Goal: Task Accomplishment & Management: Use online tool/utility

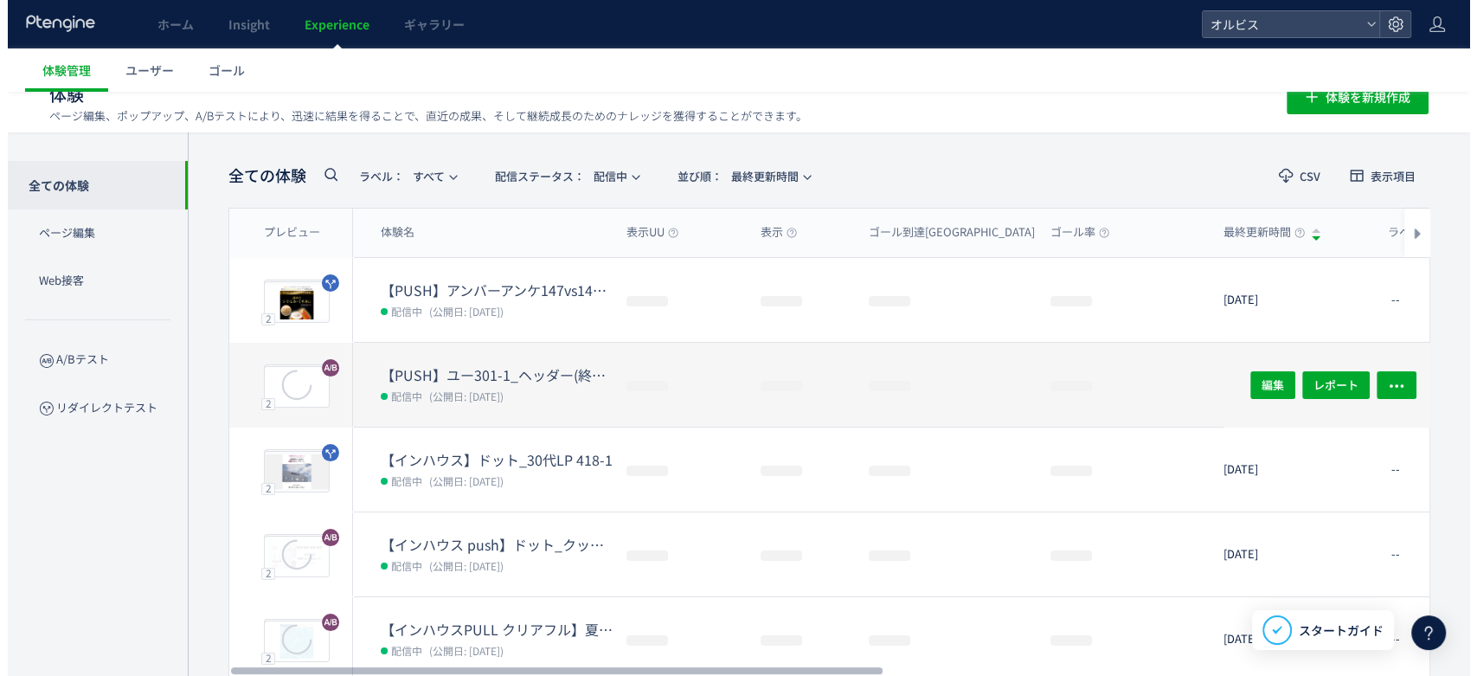
scroll to position [26, 0]
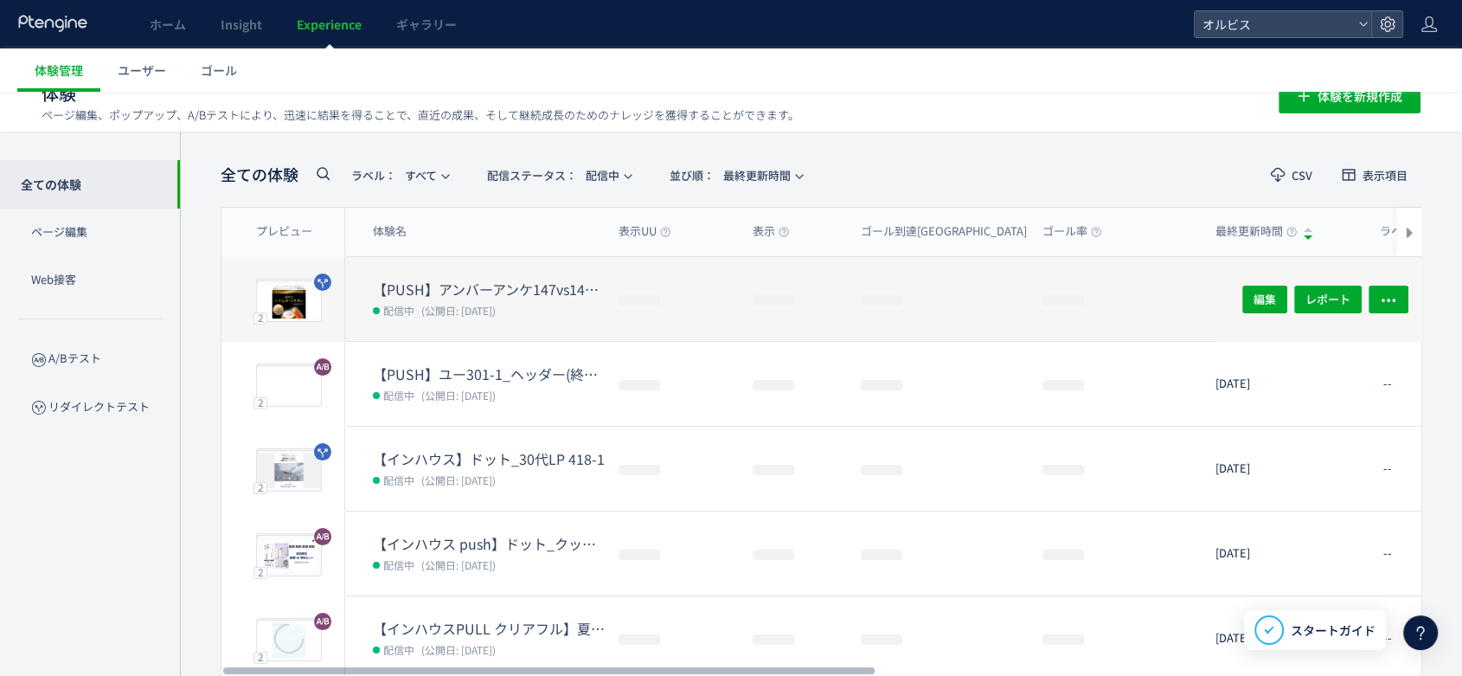
click at [496, 304] on span "(公開日: [DATE])" at bounding box center [458, 310] width 74 height 15
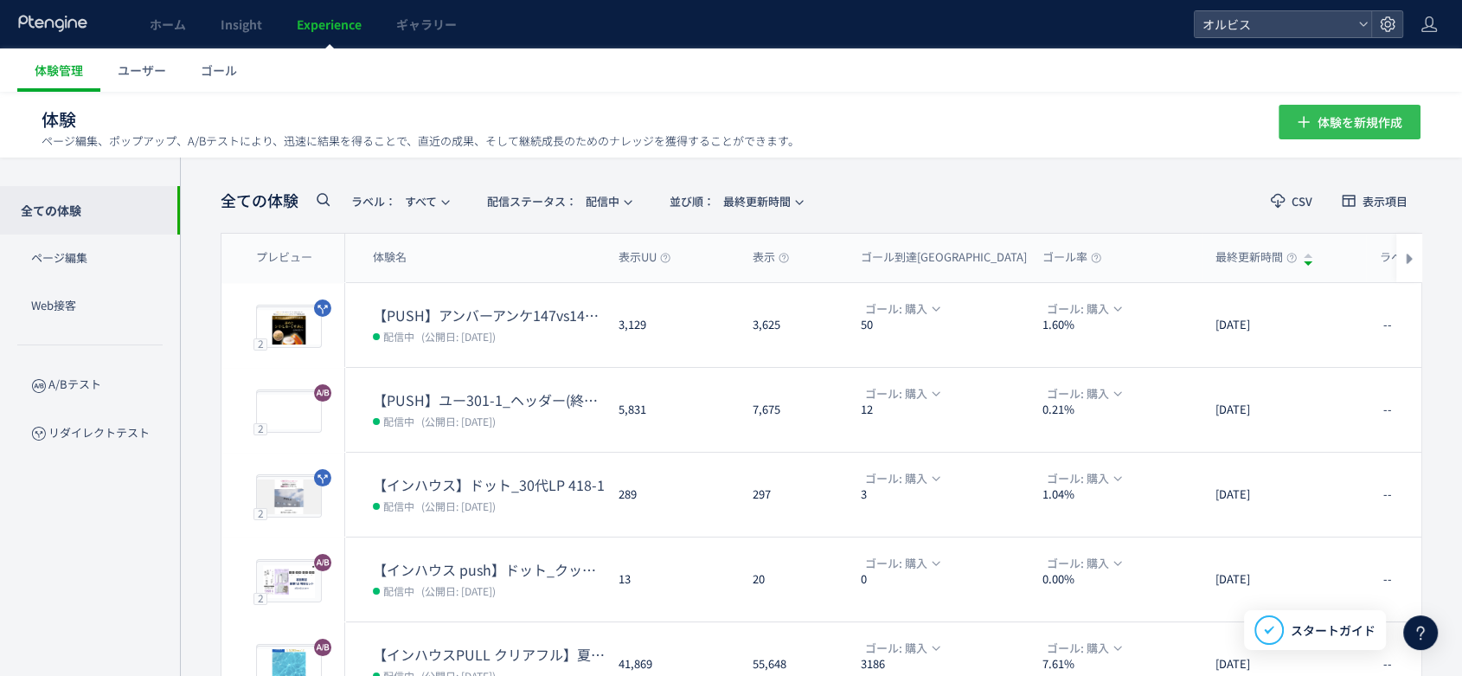
click at [1331, 116] on span "体験を新規作成" at bounding box center [1359, 122] width 85 height 35
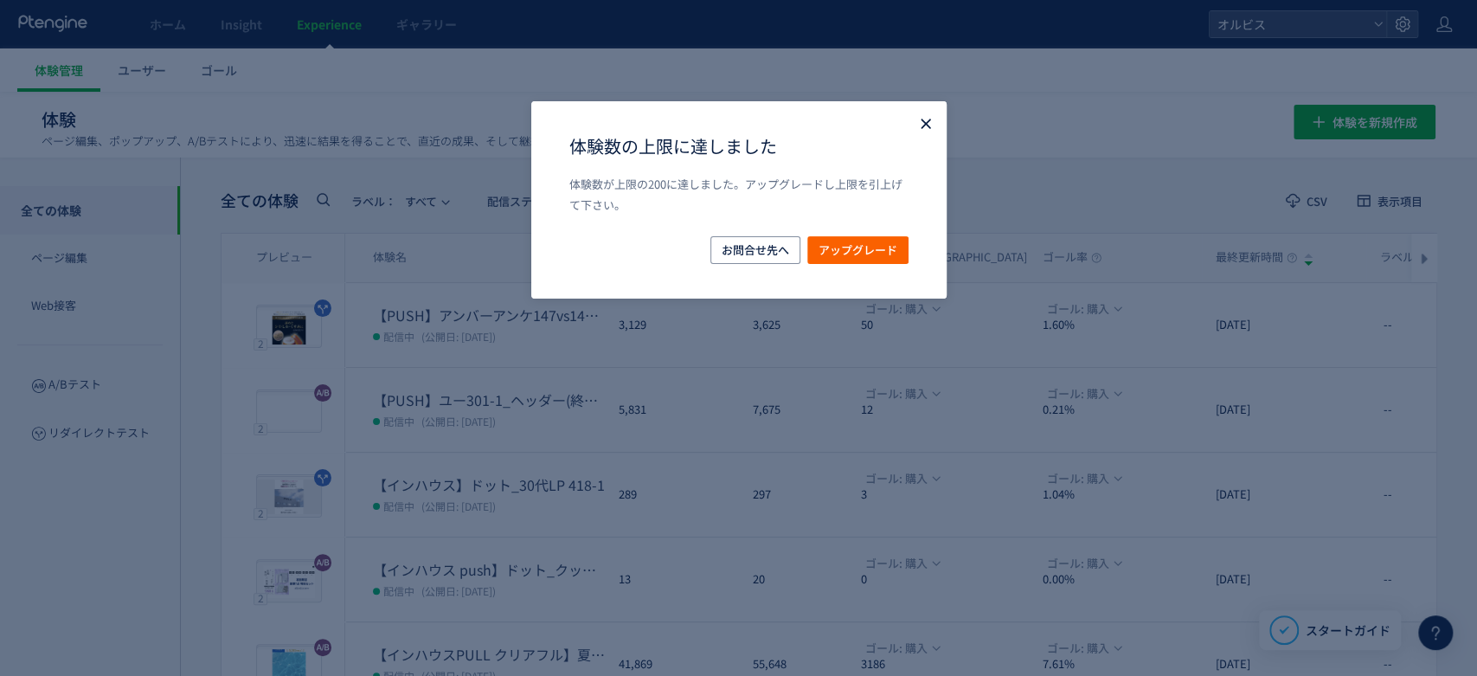
click at [917, 128] on icon "Close" at bounding box center [925, 123] width 17 height 17
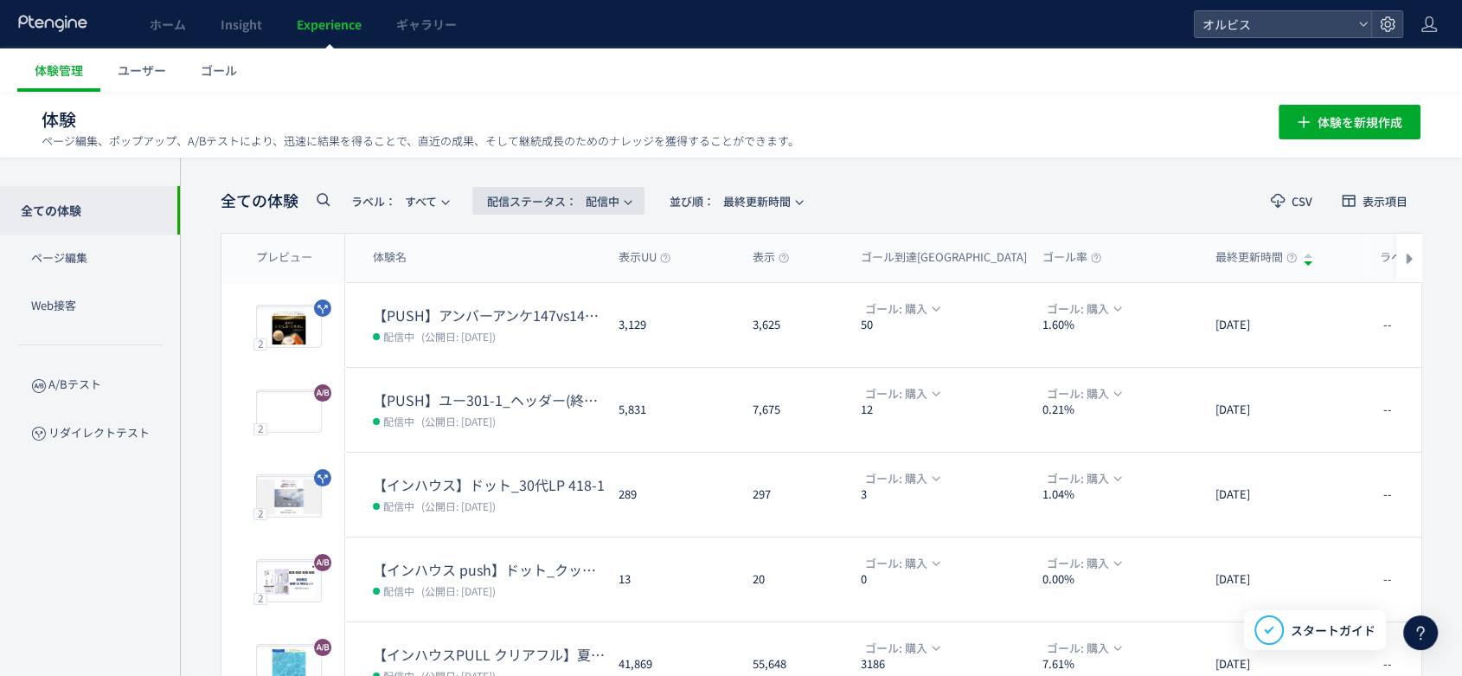
click at [595, 193] on span "配信ステータス​： 配信中" at bounding box center [553, 201] width 132 height 29
click at [561, 345] on li "停止中" at bounding box center [562, 343] width 71 height 31
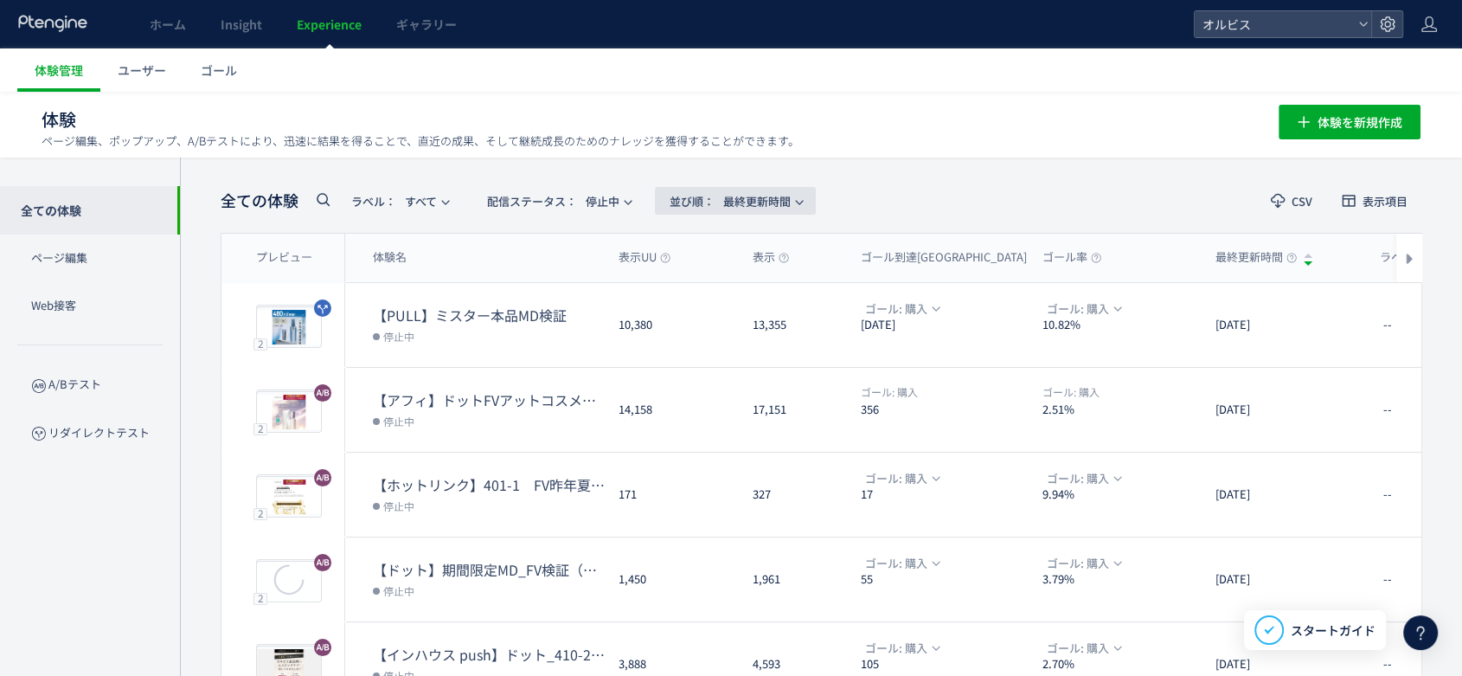
click at [765, 204] on span "並び順： 最終更新時間" at bounding box center [730, 201] width 121 height 29
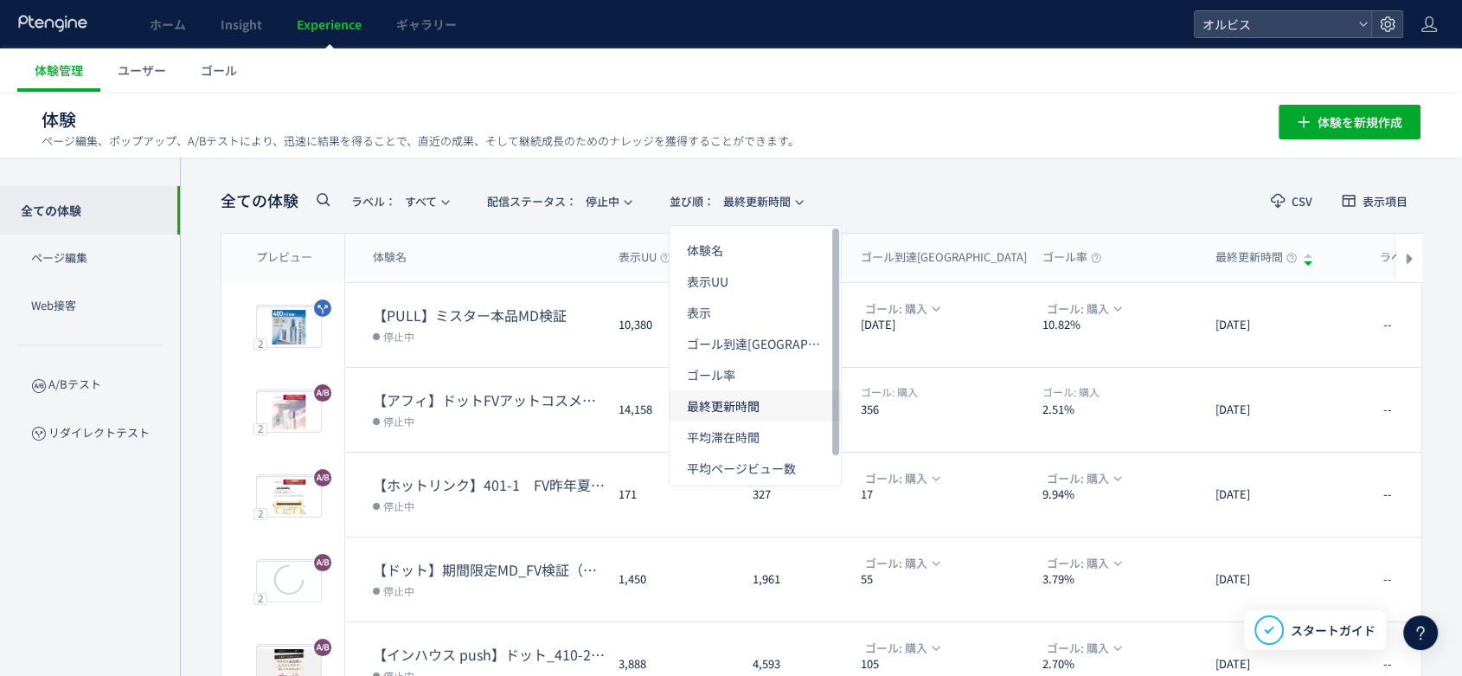
click at [735, 452] on li "最終更新時間" at bounding box center [755, 467] width 171 height 31
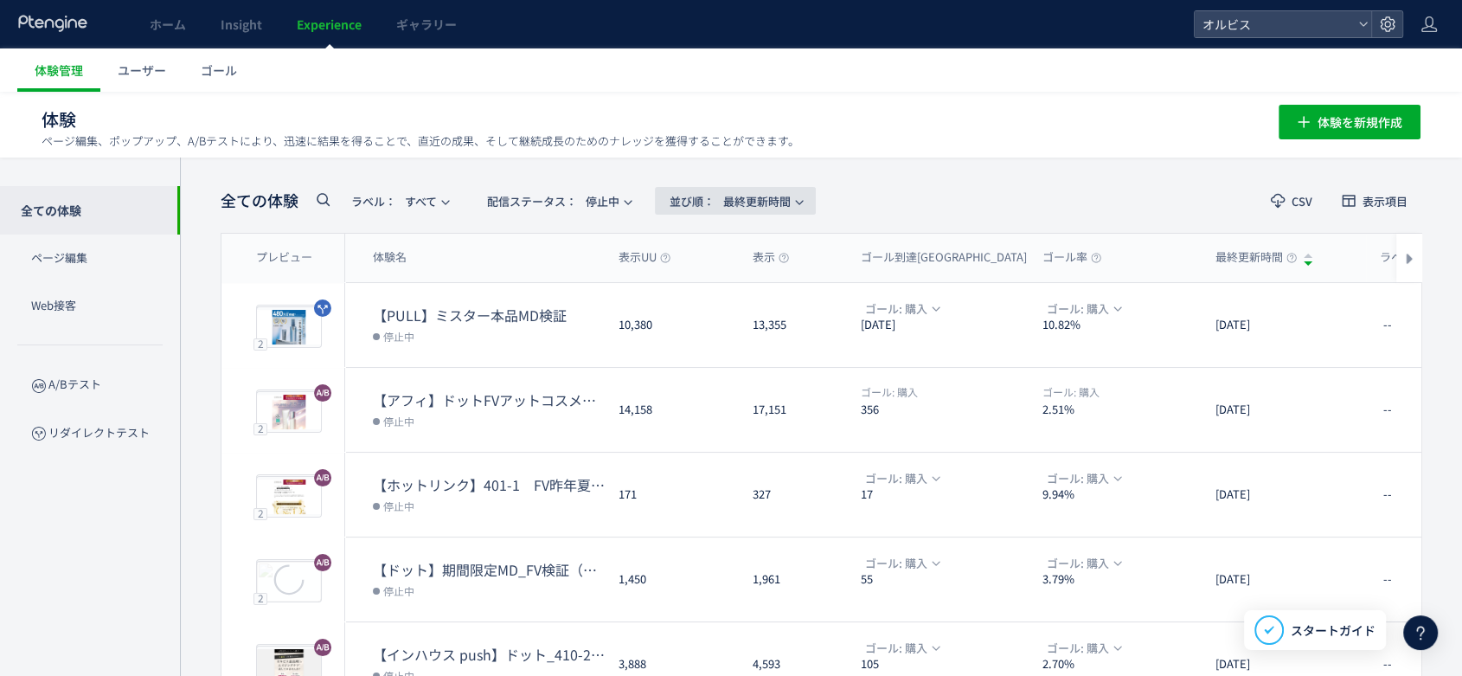
click at [689, 197] on span "並び順：" at bounding box center [692, 201] width 45 height 16
click at [778, 193] on span "並び順： 最終更新時間" at bounding box center [730, 201] width 121 height 29
click at [778, 194] on span "並び順： 最終更新時間" at bounding box center [730, 201] width 121 height 29
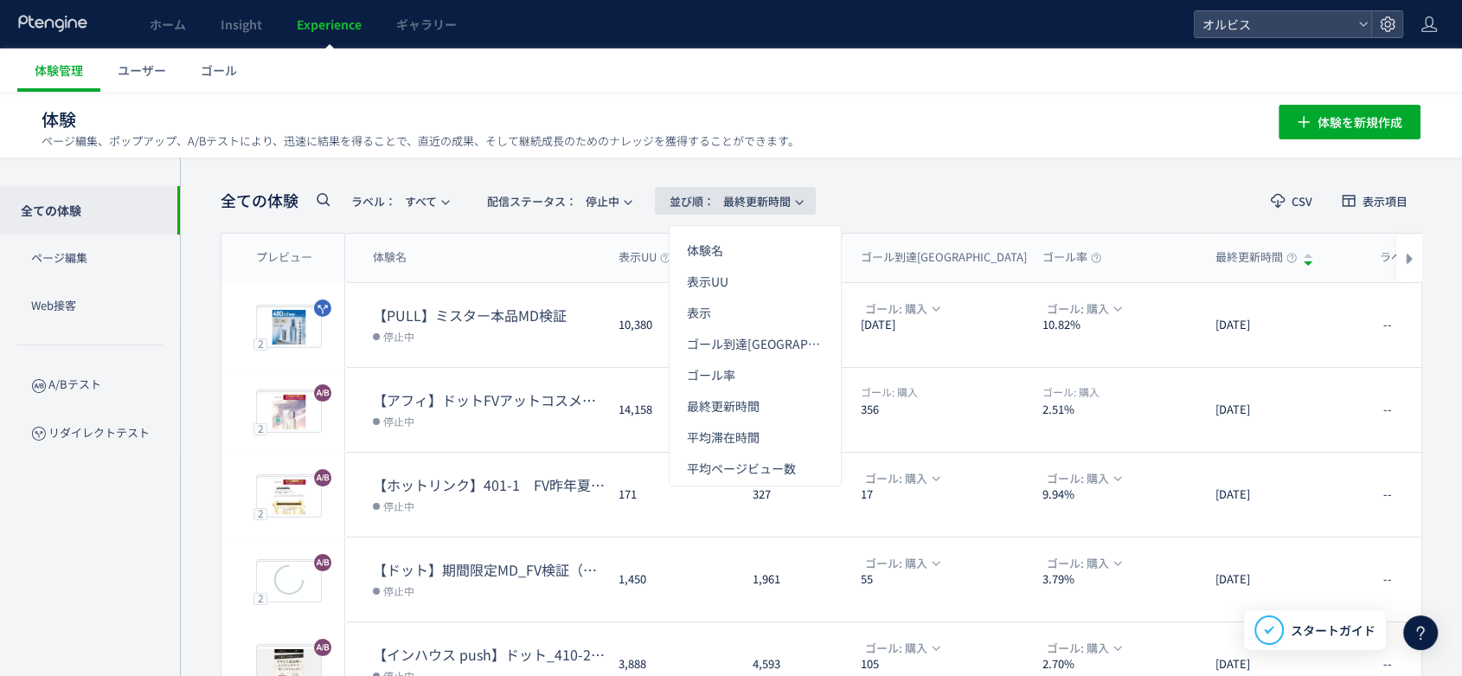
click at [804, 200] on icon "button" at bounding box center [799, 202] width 10 height 10
click at [939, 164] on div "全ての体験 ラベル： すべて 配信ステータス​： 停止中 並び順： 最終更新時間 CSV 表示項目 プレビュー 体験名 表示UU 表示 ゴール到達UU ゴール…" at bounding box center [821, 676] width 1282 height 1038
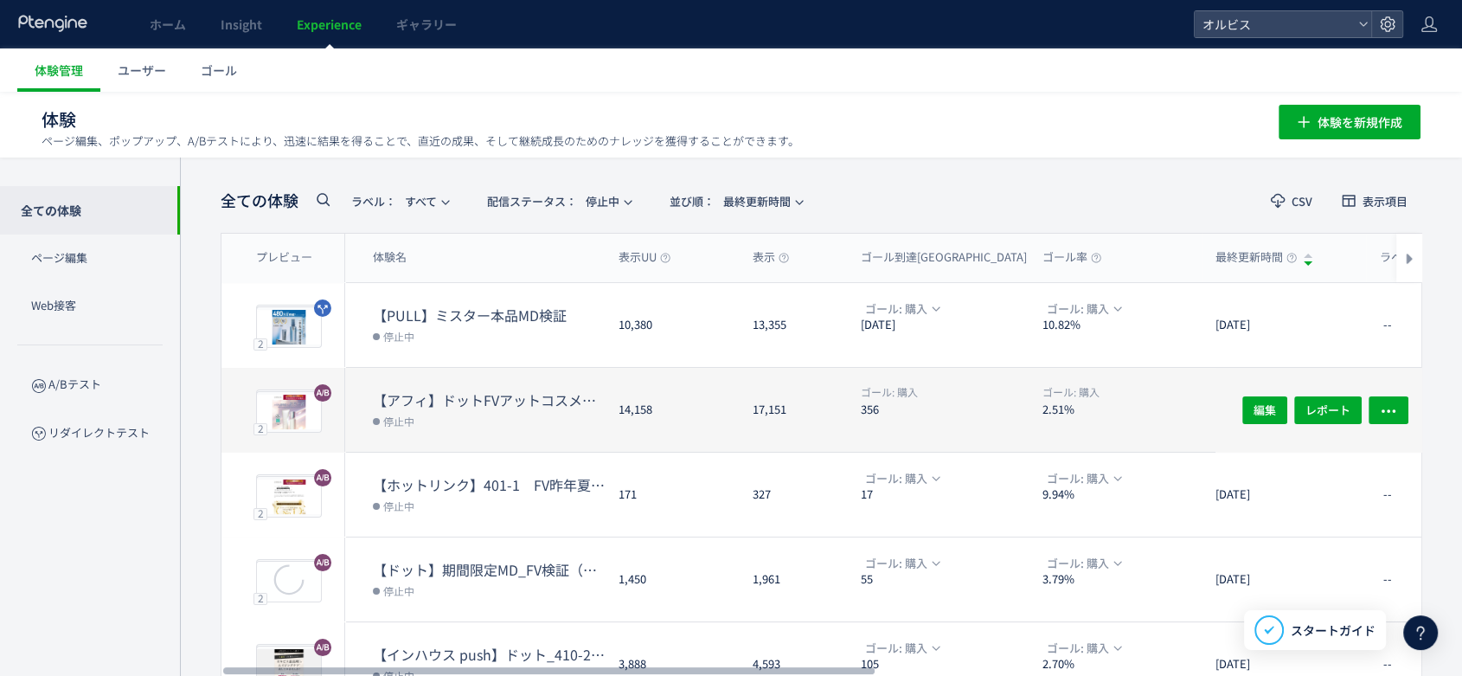
scroll to position [518, 0]
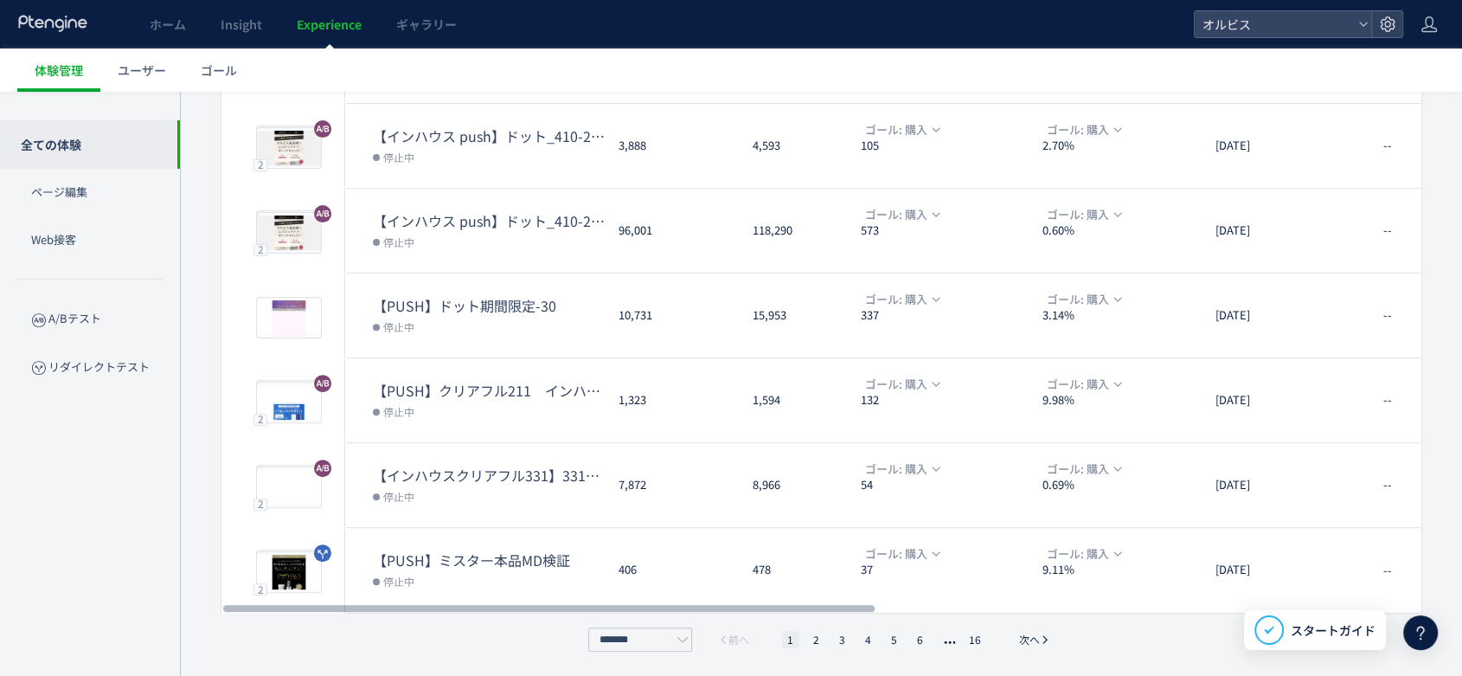
click at [971, 636] on li "16" at bounding box center [975, 639] width 22 height 17
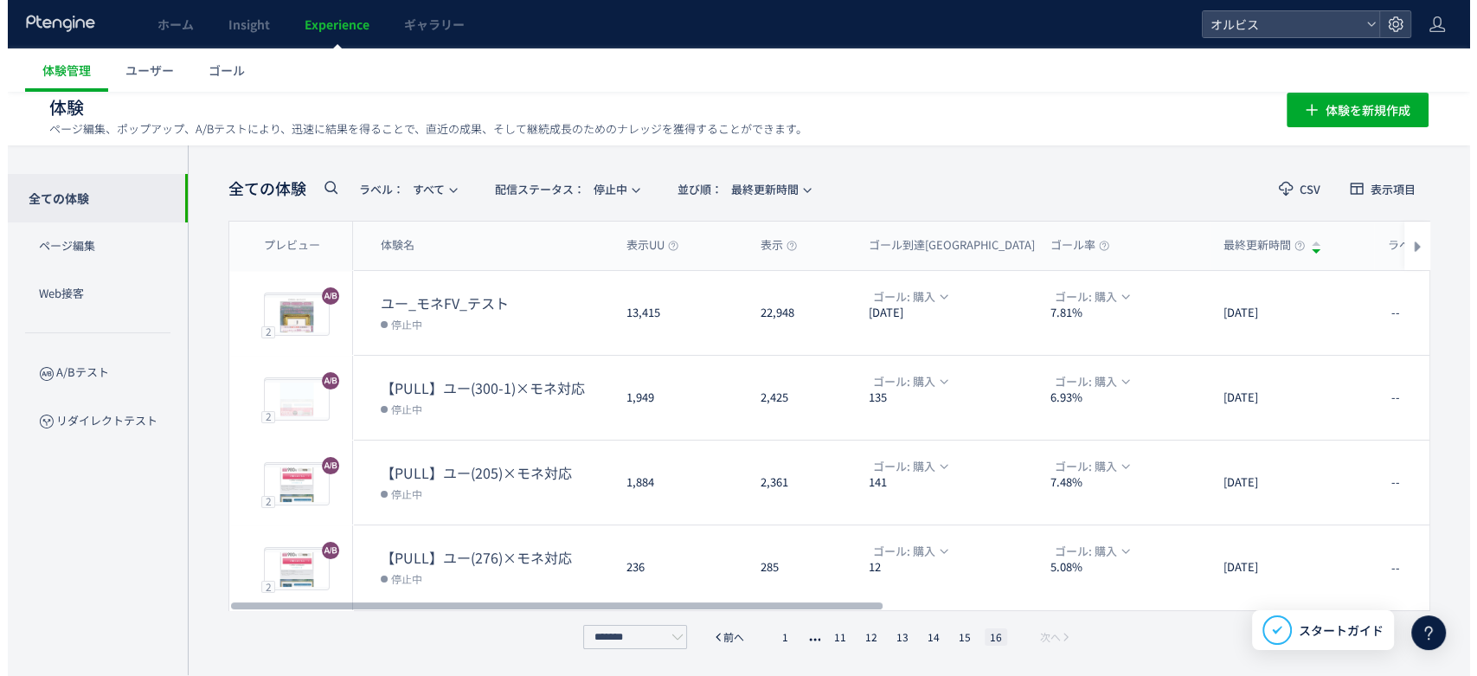
scroll to position [9, 0]
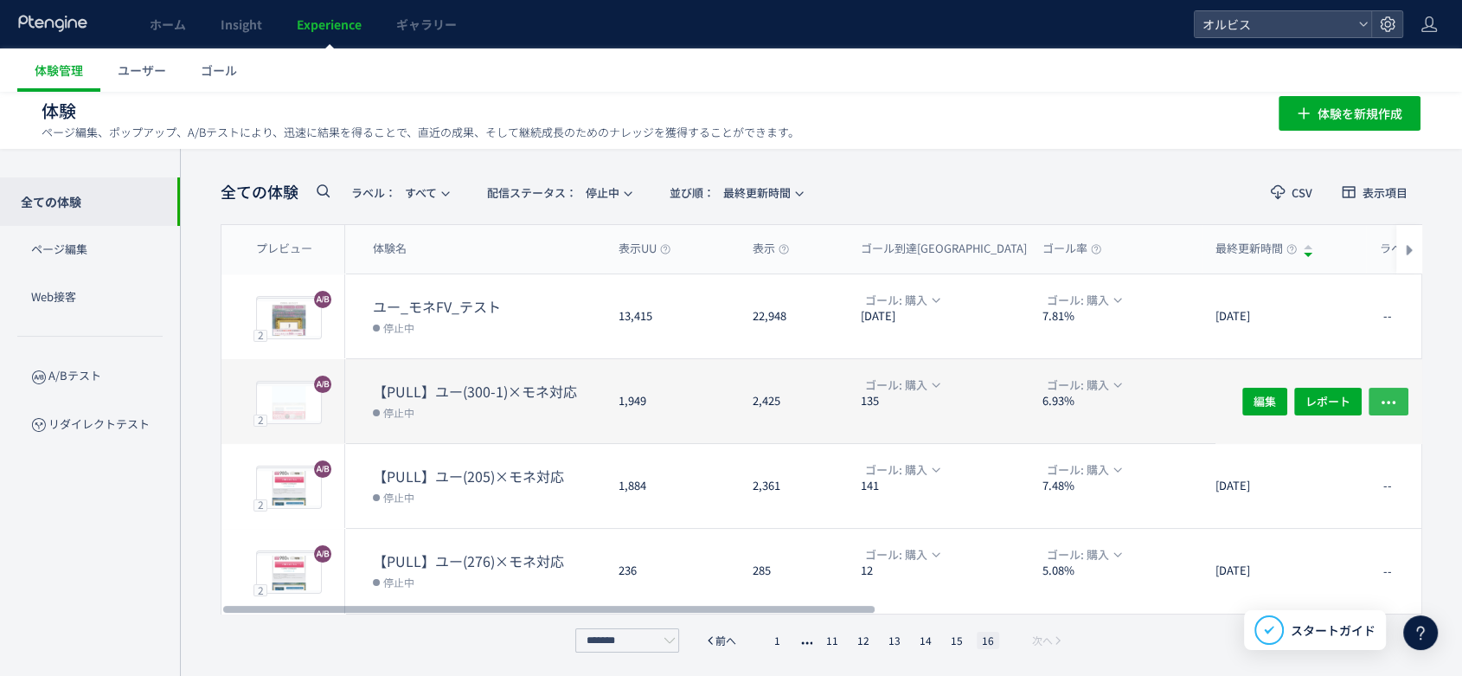
click at [1398, 397] on button "button" at bounding box center [1388, 401] width 40 height 28
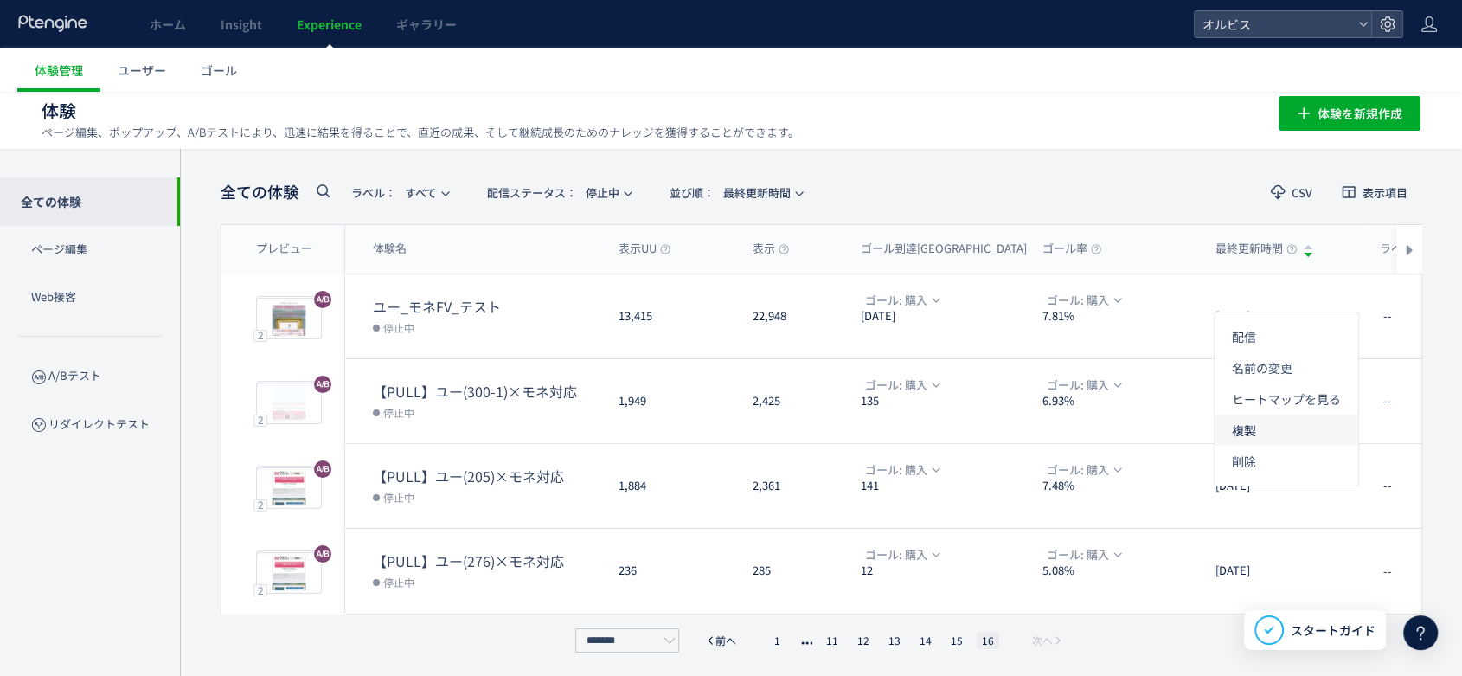
click at [1266, 439] on li "複製" at bounding box center [1286, 429] width 144 height 31
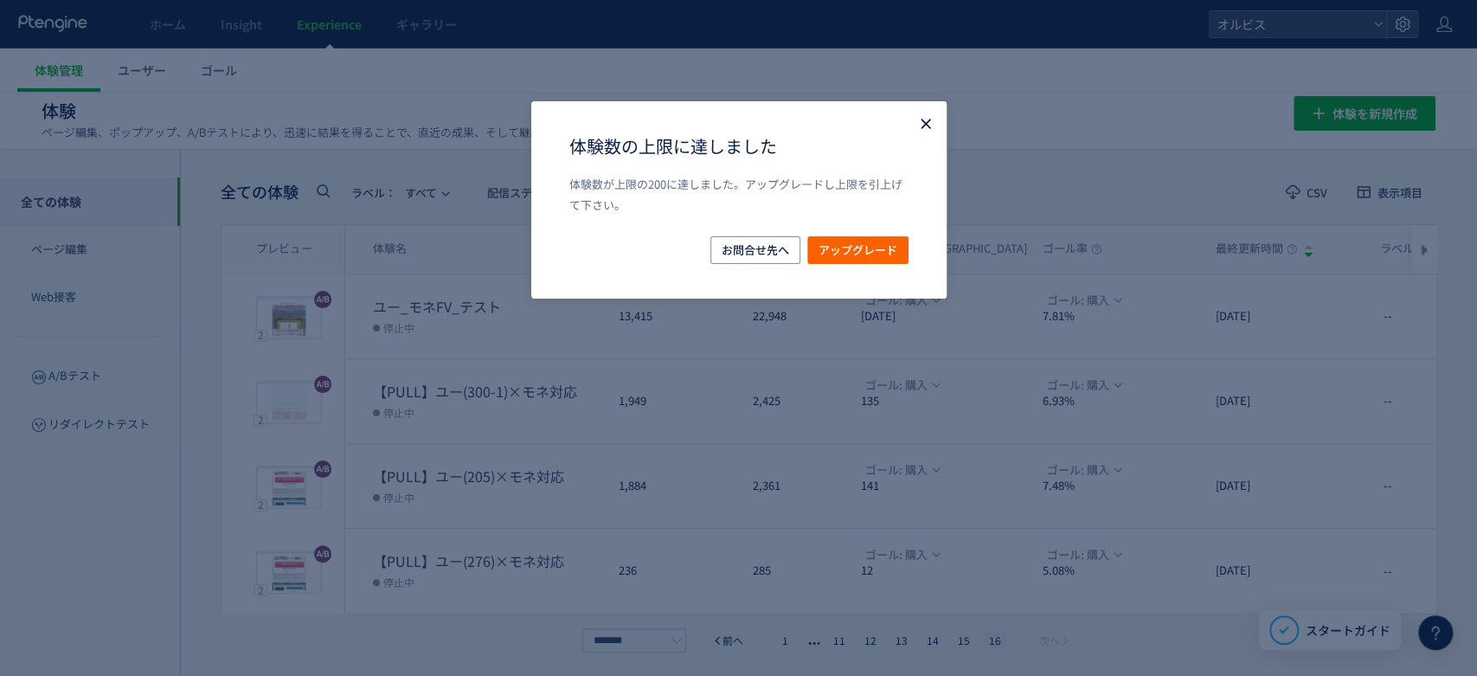
click at [917, 127] on icon "Close" at bounding box center [925, 123] width 17 height 17
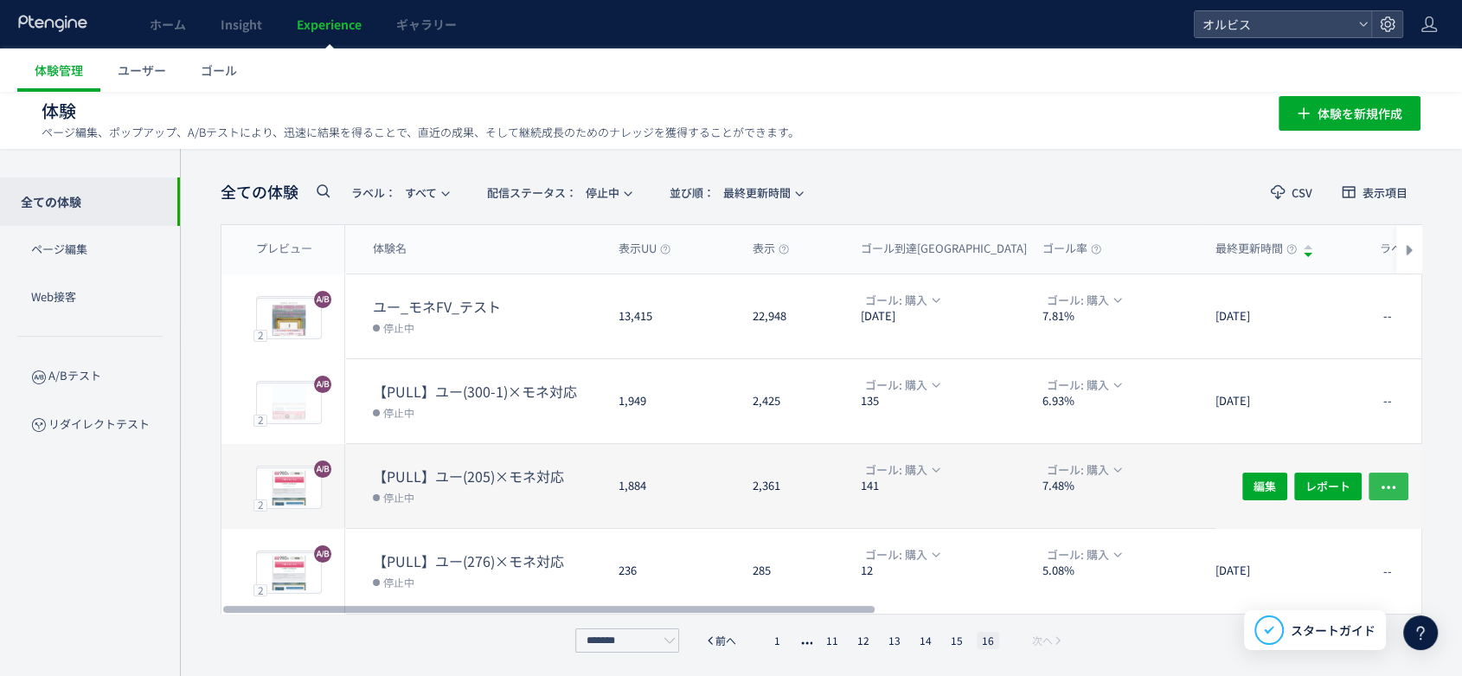
click at [1394, 485] on use "button" at bounding box center [1388, 486] width 14 height 3
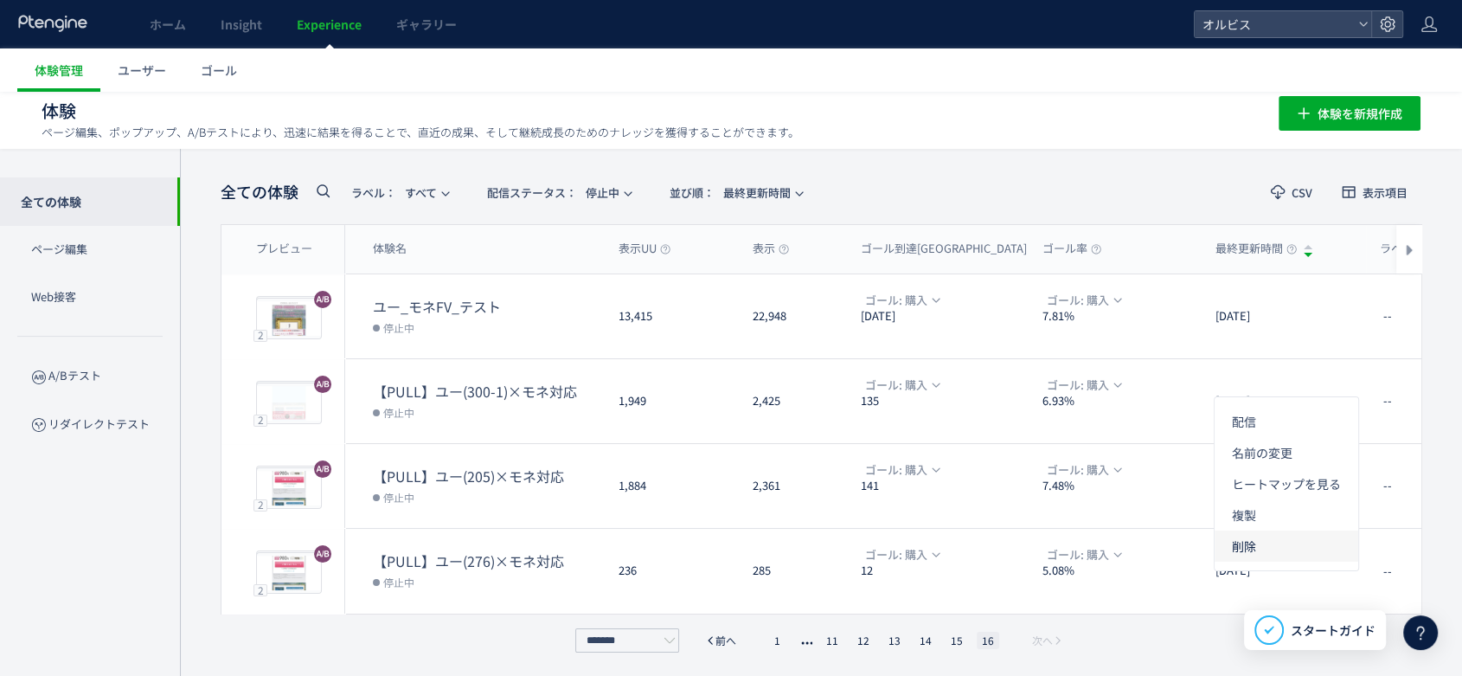
click at [1297, 540] on li "削除" at bounding box center [1286, 545] width 144 height 31
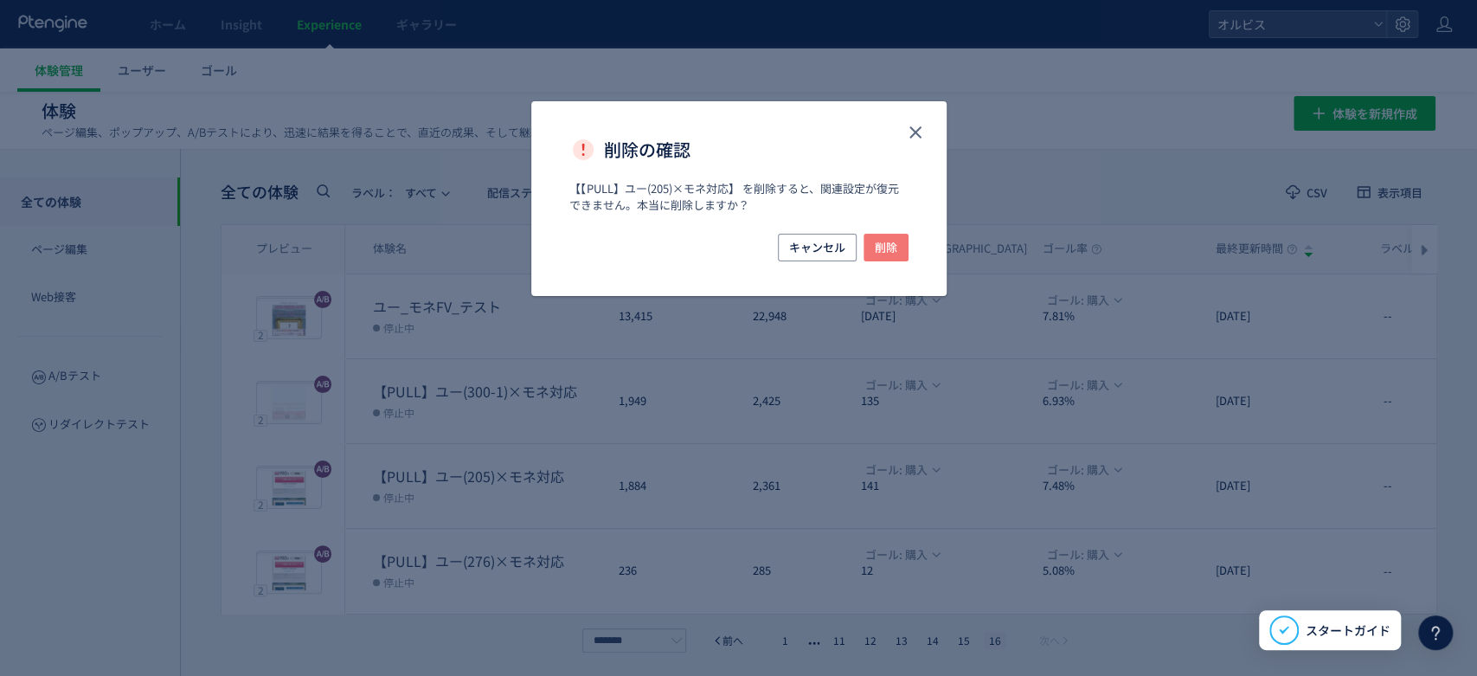
click at [891, 242] on span "削除" at bounding box center [886, 248] width 22 height 28
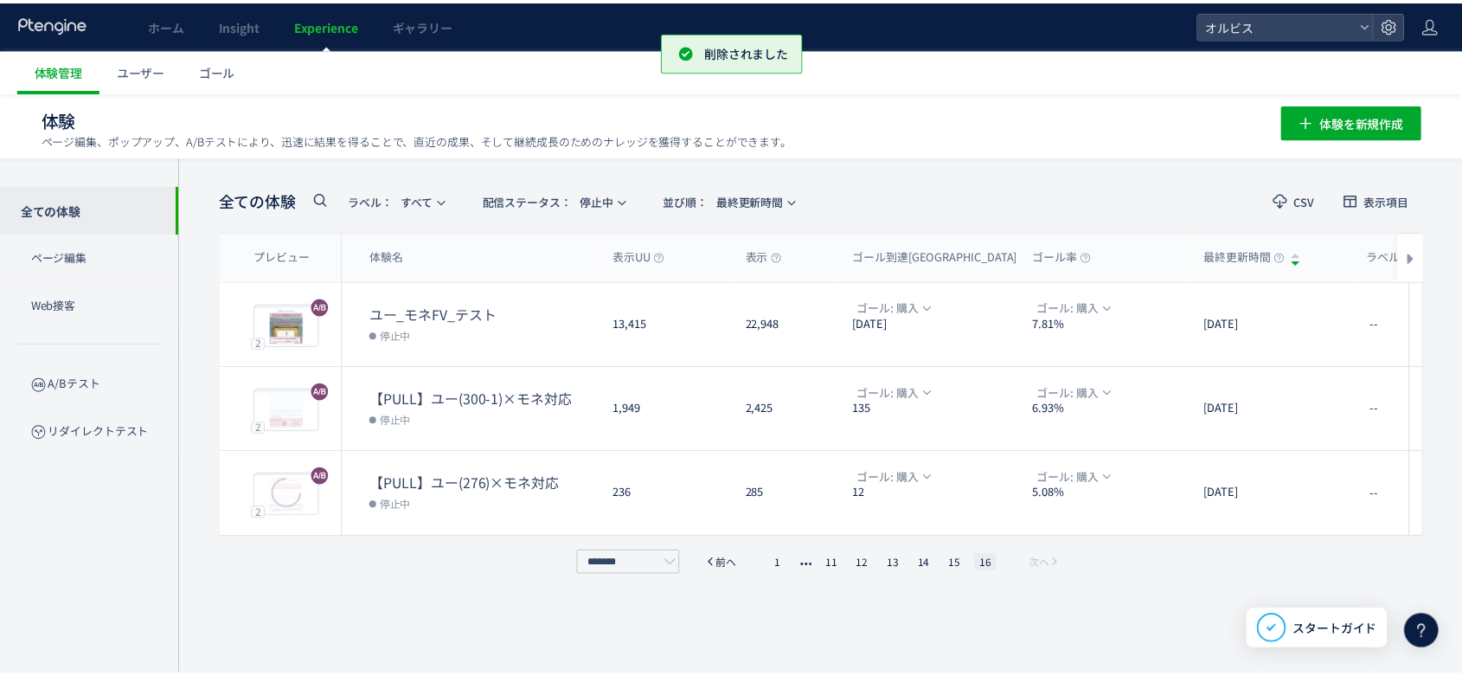
scroll to position [0, 0]
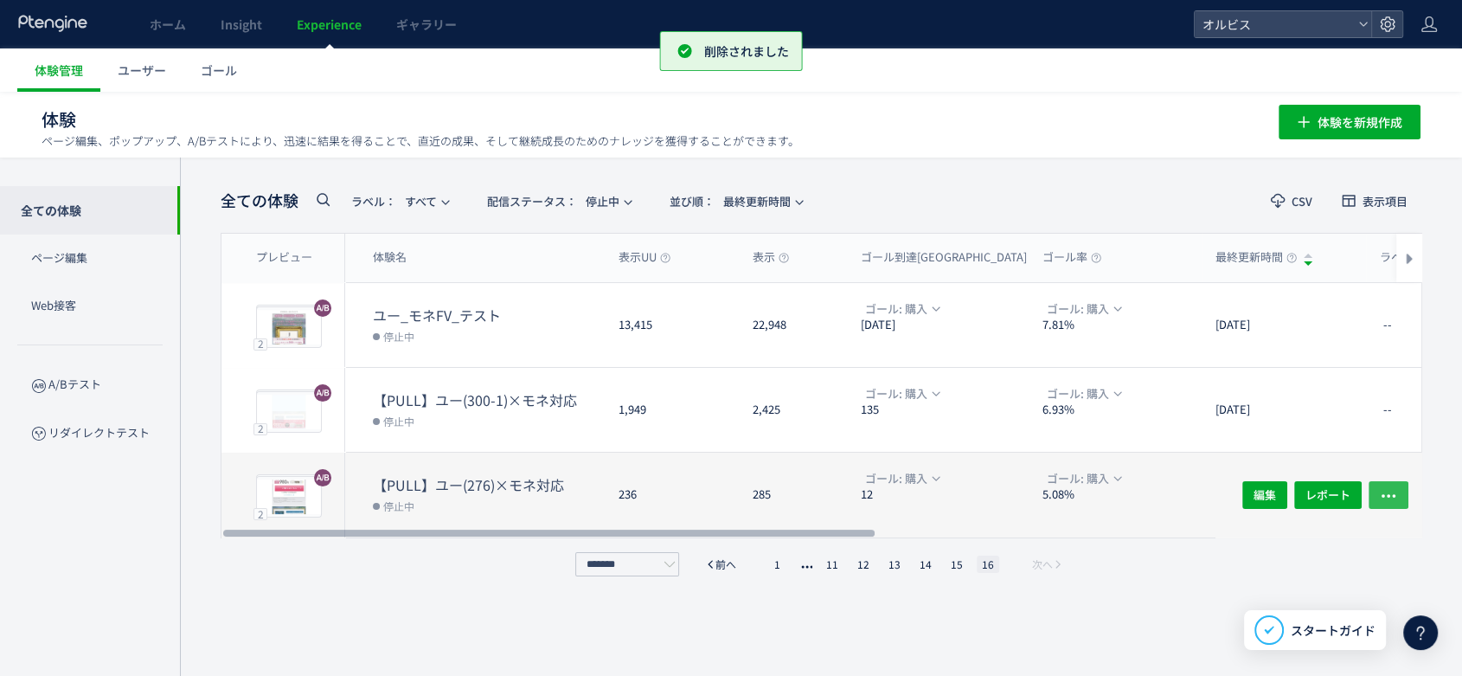
click at [1390, 491] on icon "button" at bounding box center [1388, 495] width 17 height 17
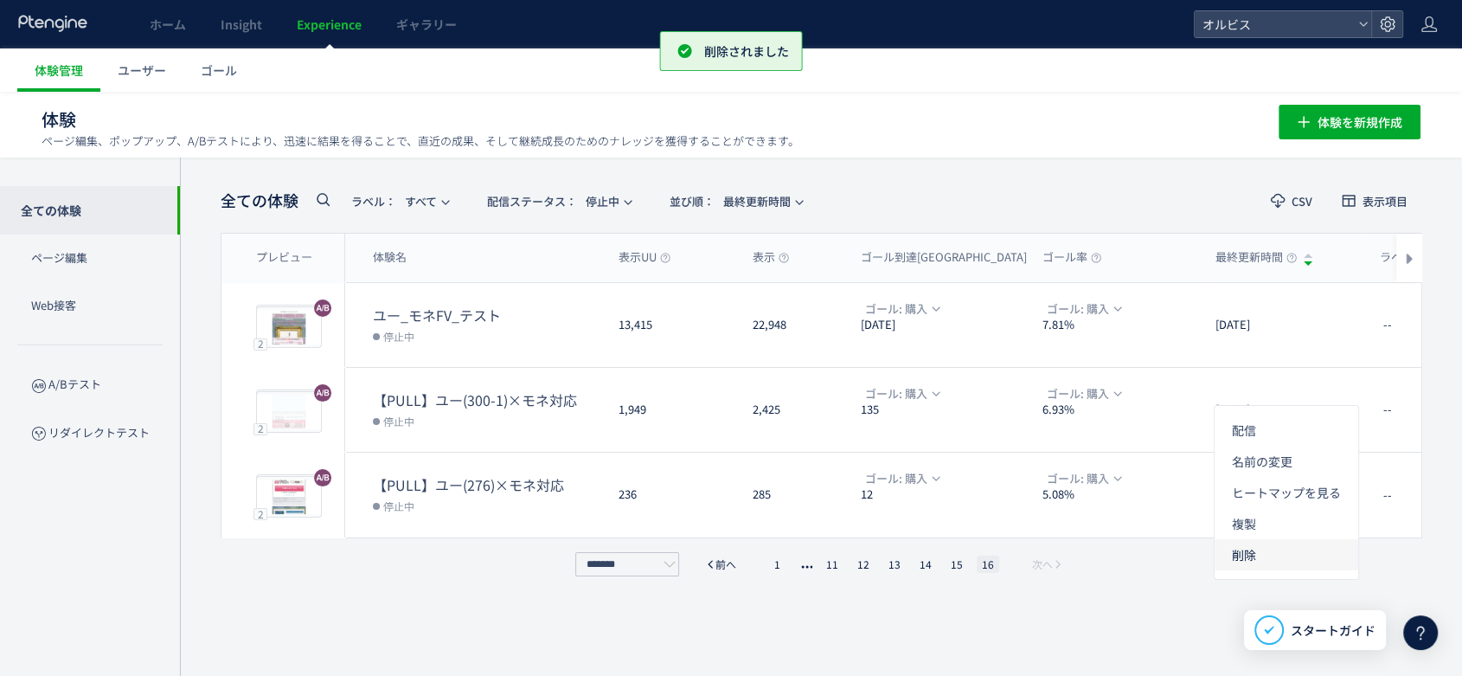
click at [1284, 547] on li "削除" at bounding box center [1286, 554] width 144 height 31
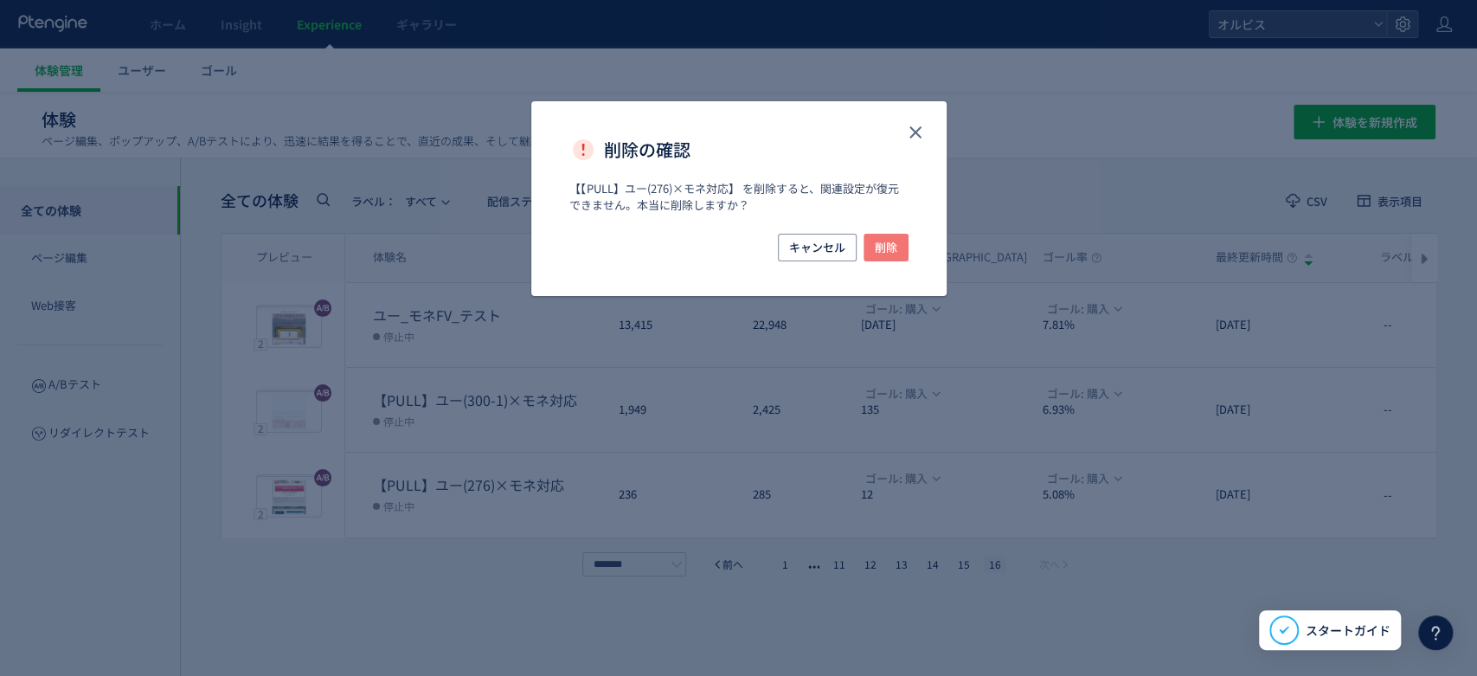
click at [871, 259] on button "削除" at bounding box center [885, 248] width 45 height 28
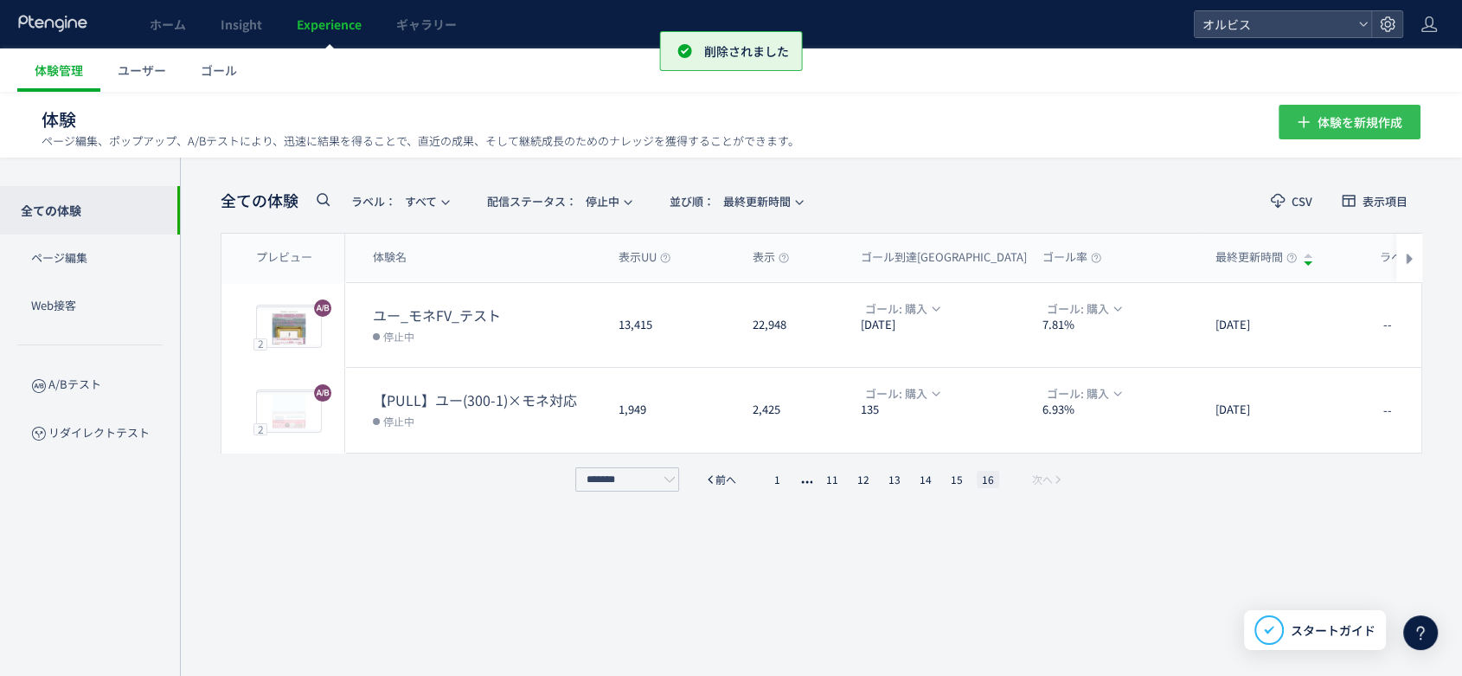
click at [1336, 130] on span "体験を新規作成" at bounding box center [1359, 122] width 85 height 35
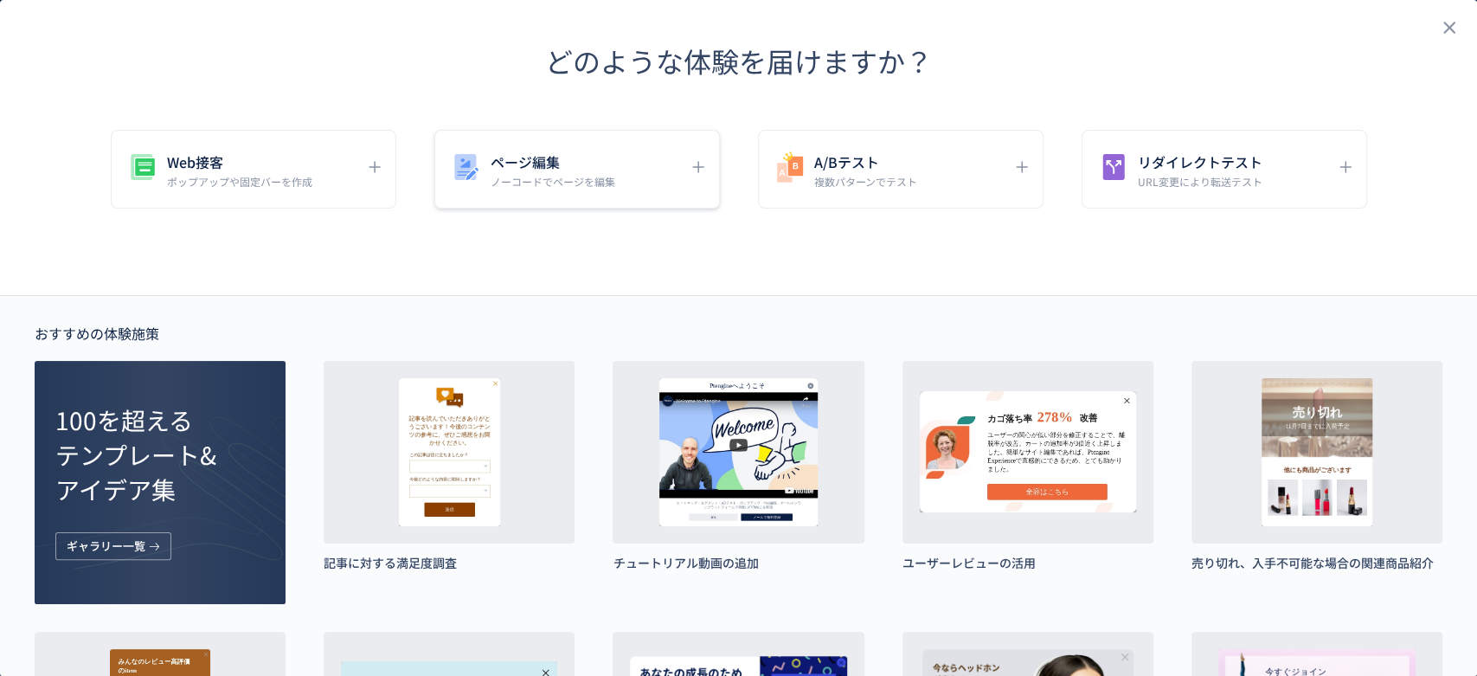
click at [637, 168] on div "ページ編集 ノーコードでページを編集" at bounding box center [564, 169] width 230 height 39
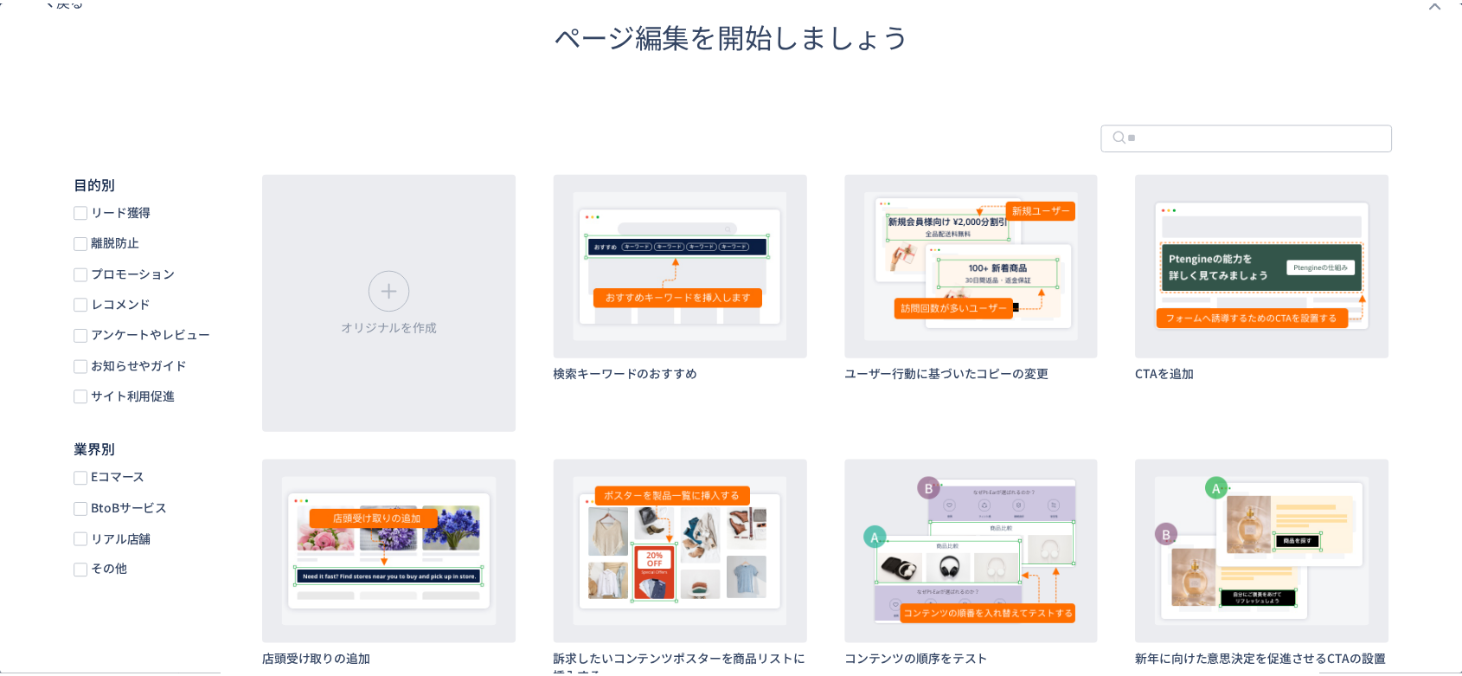
scroll to position [14, 0]
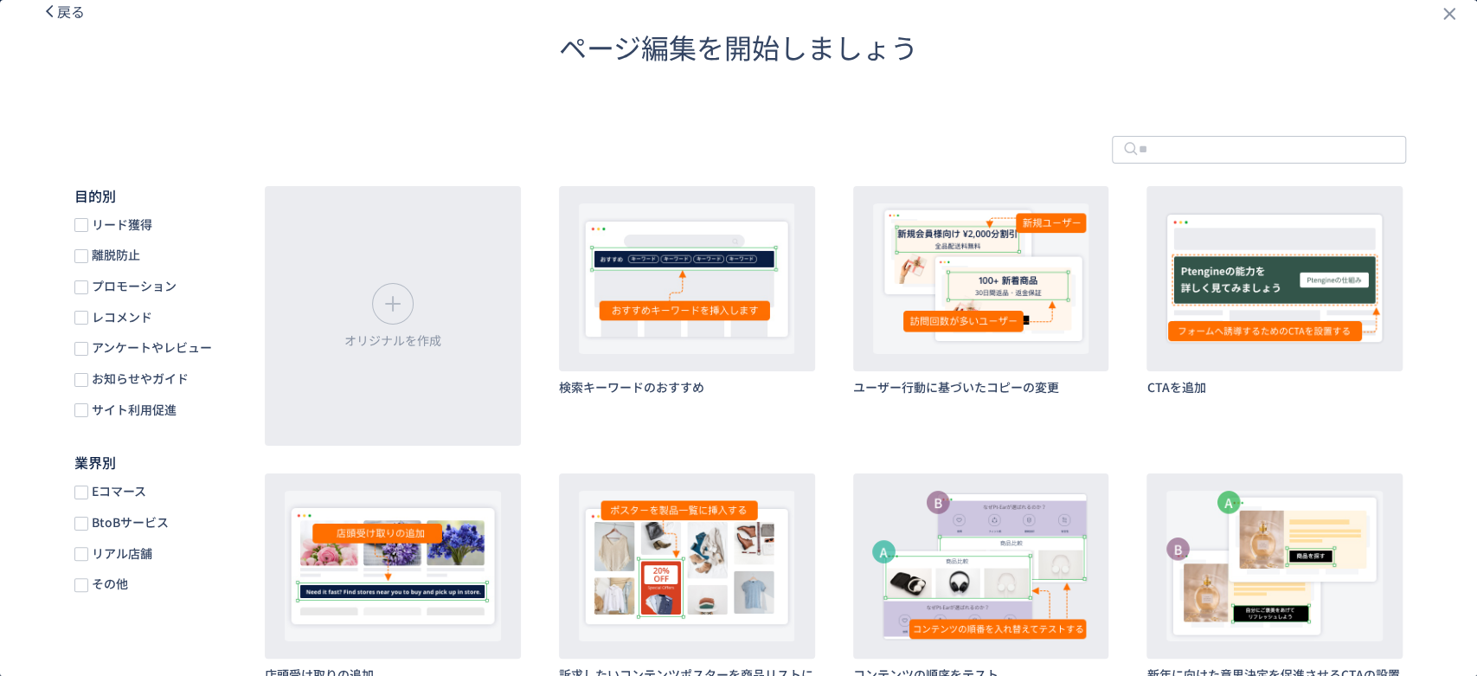
click at [106, 219] on span "リード獲得" at bounding box center [120, 224] width 64 height 16
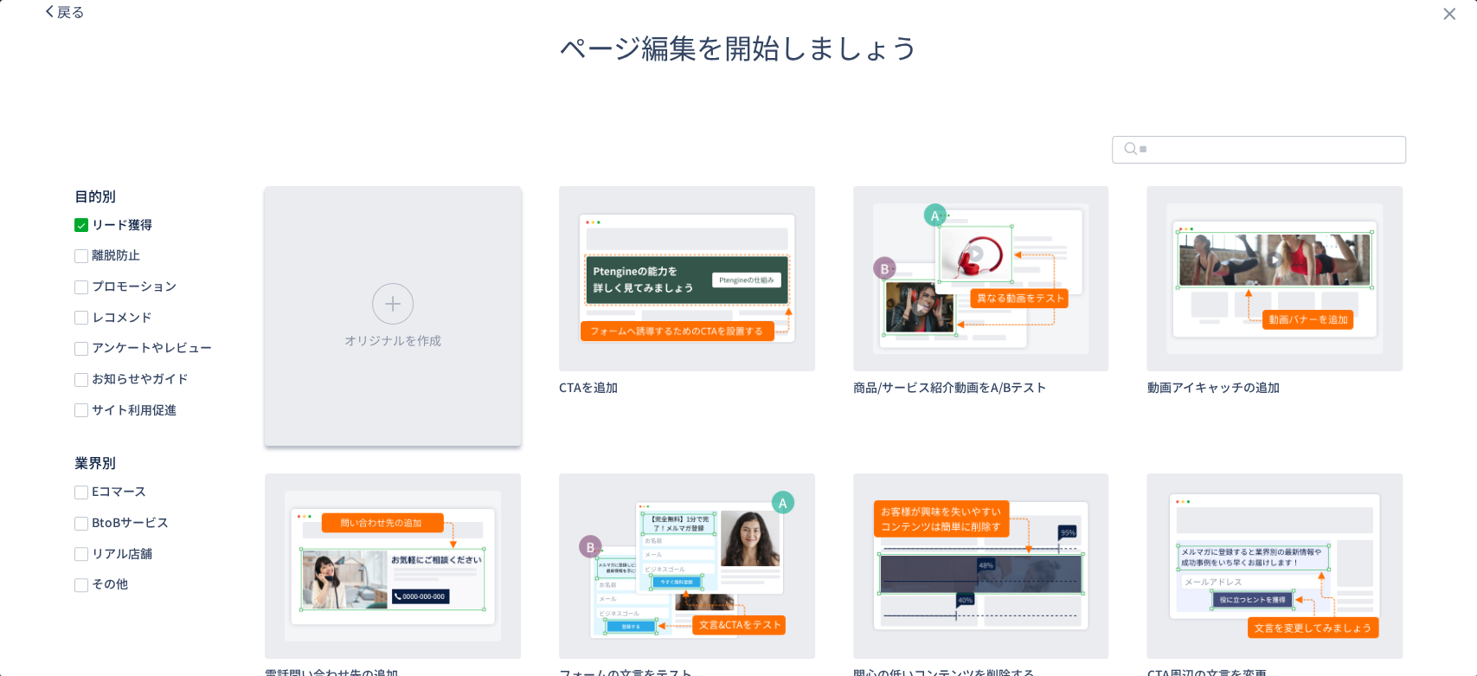
click at [475, 334] on div "オリジナルを作成" at bounding box center [393, 316] width 256 height 260
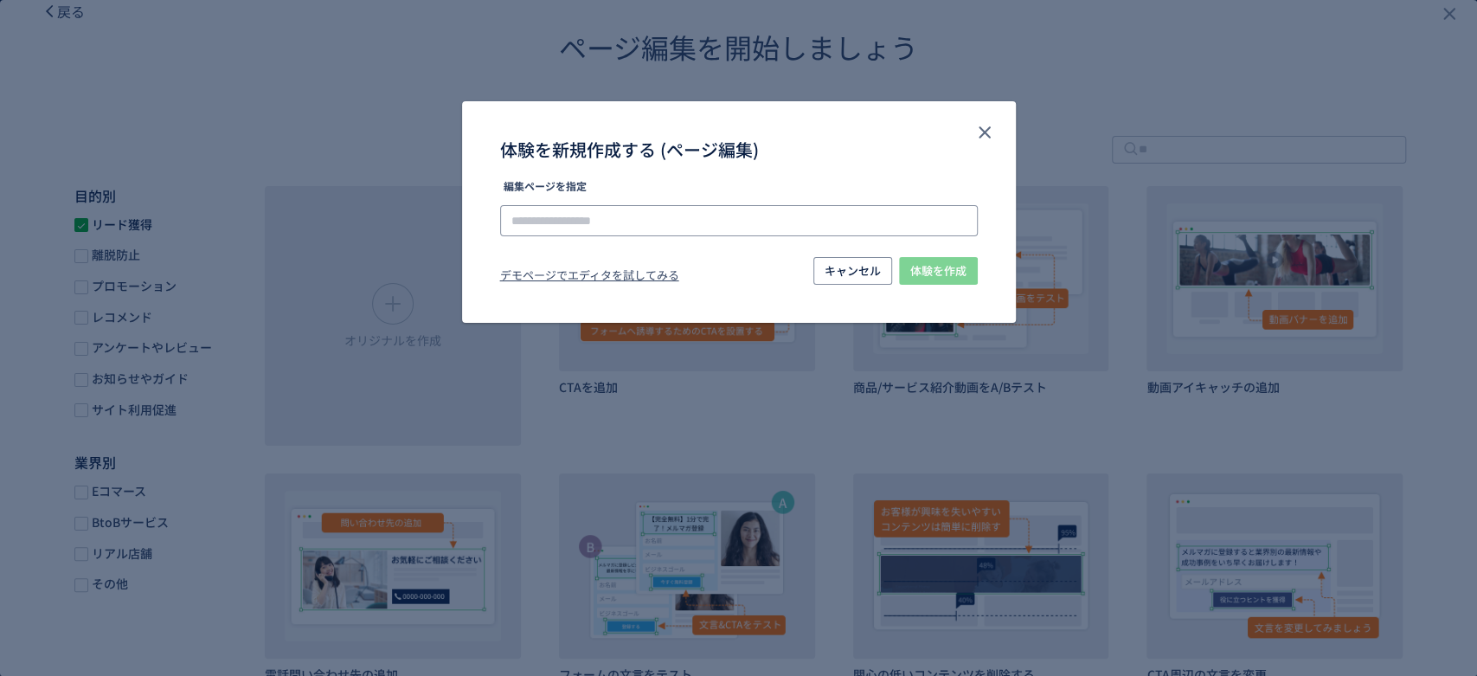
click at [697, 206] on input "体験を新規作成する (ページ編集)" at bounding box center [738, 220] width 477 height 31
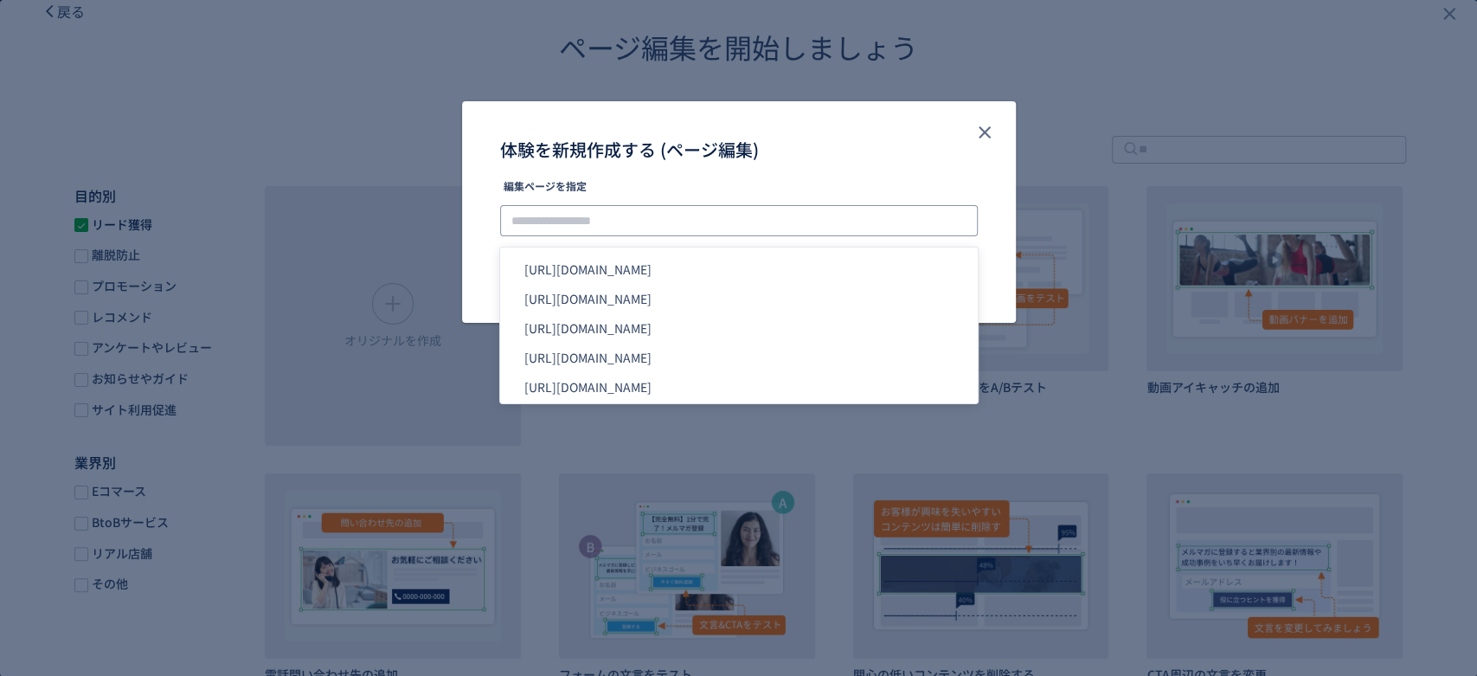
paste input "**********"
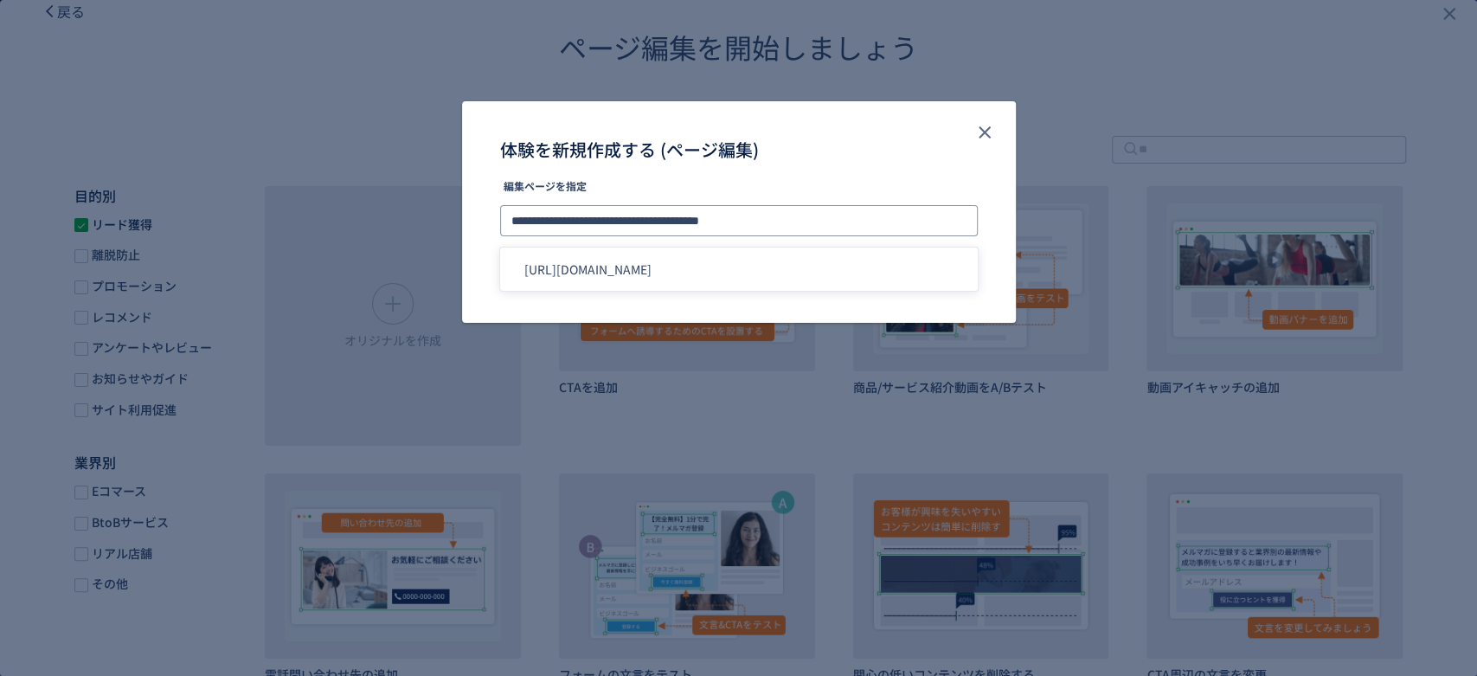
type input "**********"
click at [922, 179] on div "体験を新規作成する (ページ編集)" at bounding box center [739, 141] width 554 height 80
click at [957, 271] on span "体験を作成" at bounding box center [938, 271] width 56 height 28
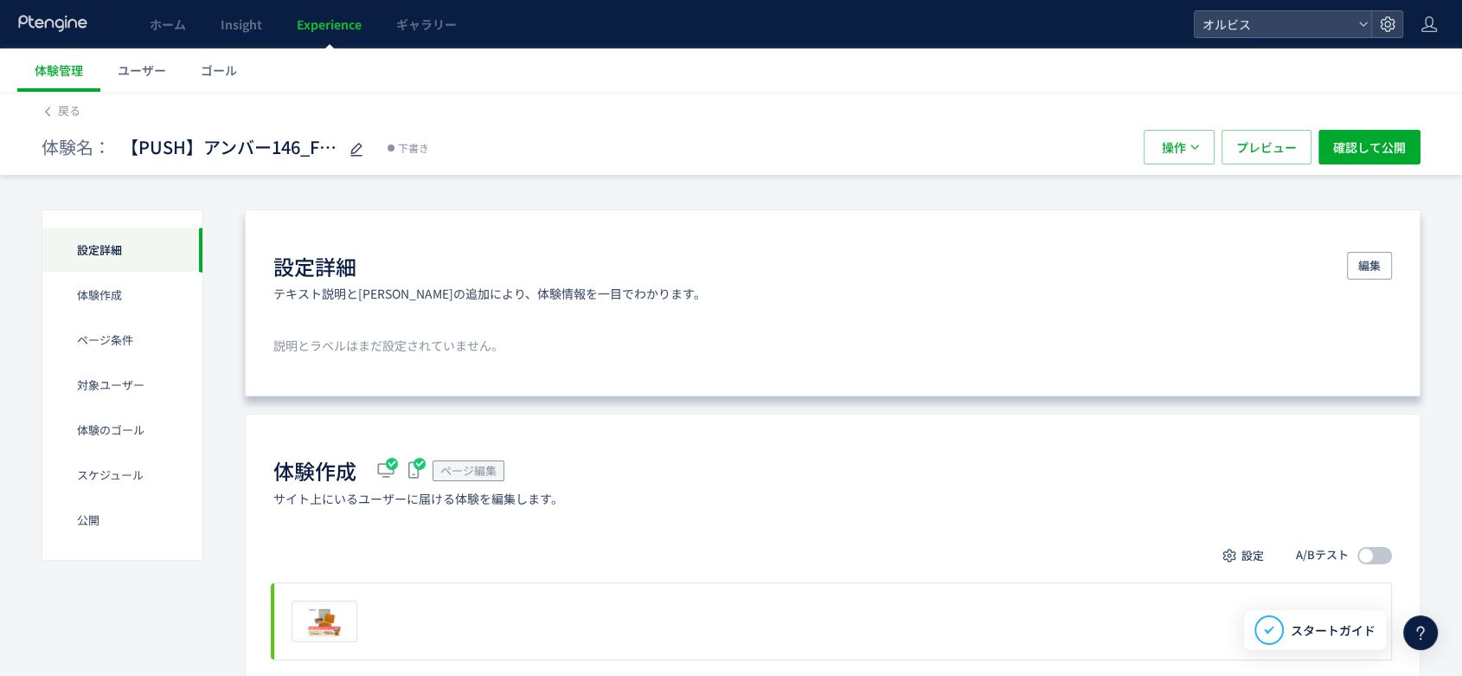
scroll to position [246, 0]
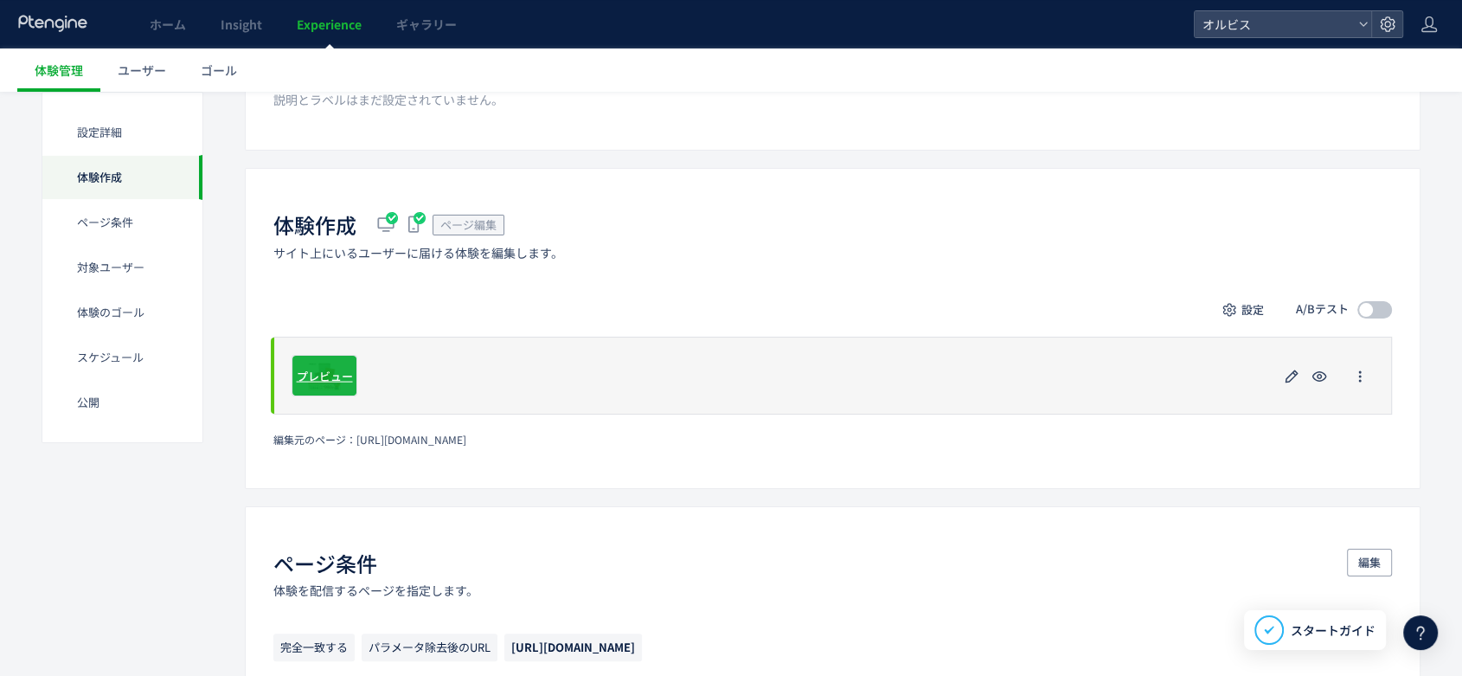
click at [330, 369] on span "プレビュー" at bounding box center [325, 375] width 56 height 16
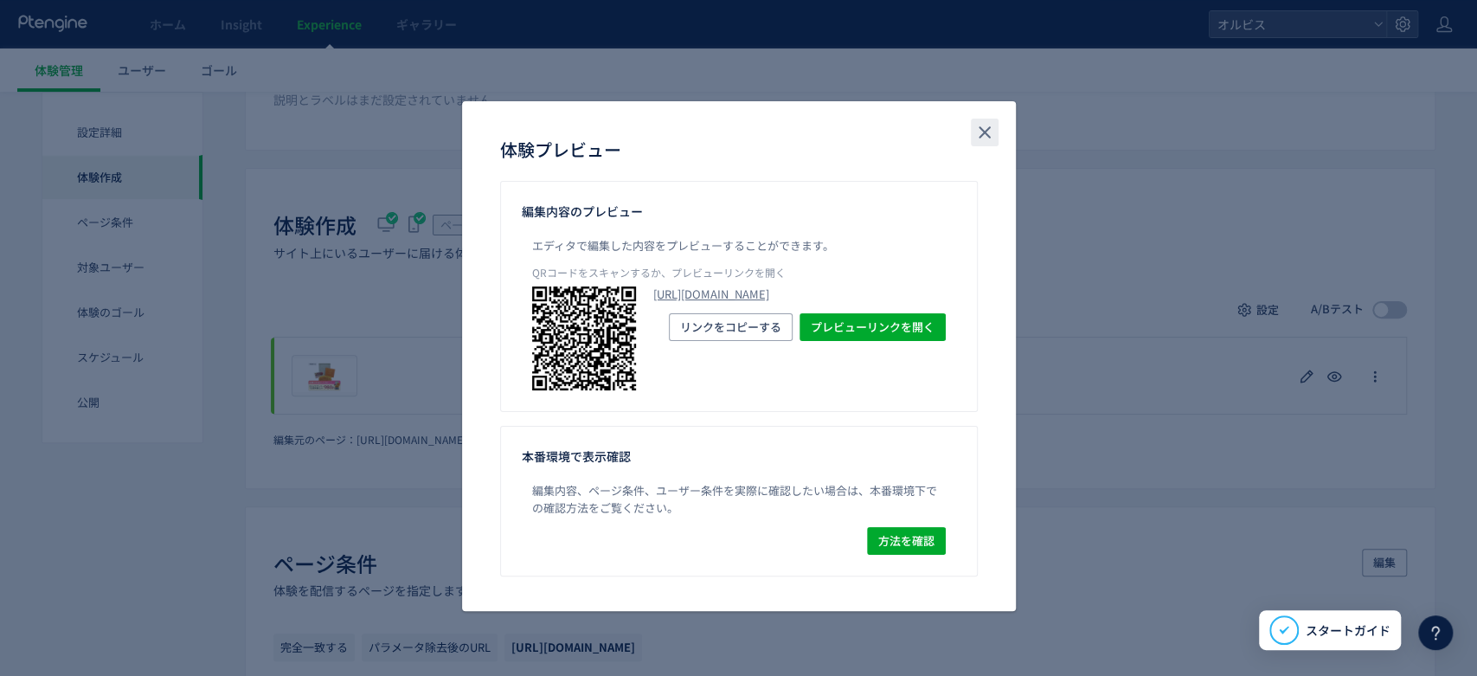
click at [996, 130] on button "close" at bounding box center [985, 133] width 28 height 28
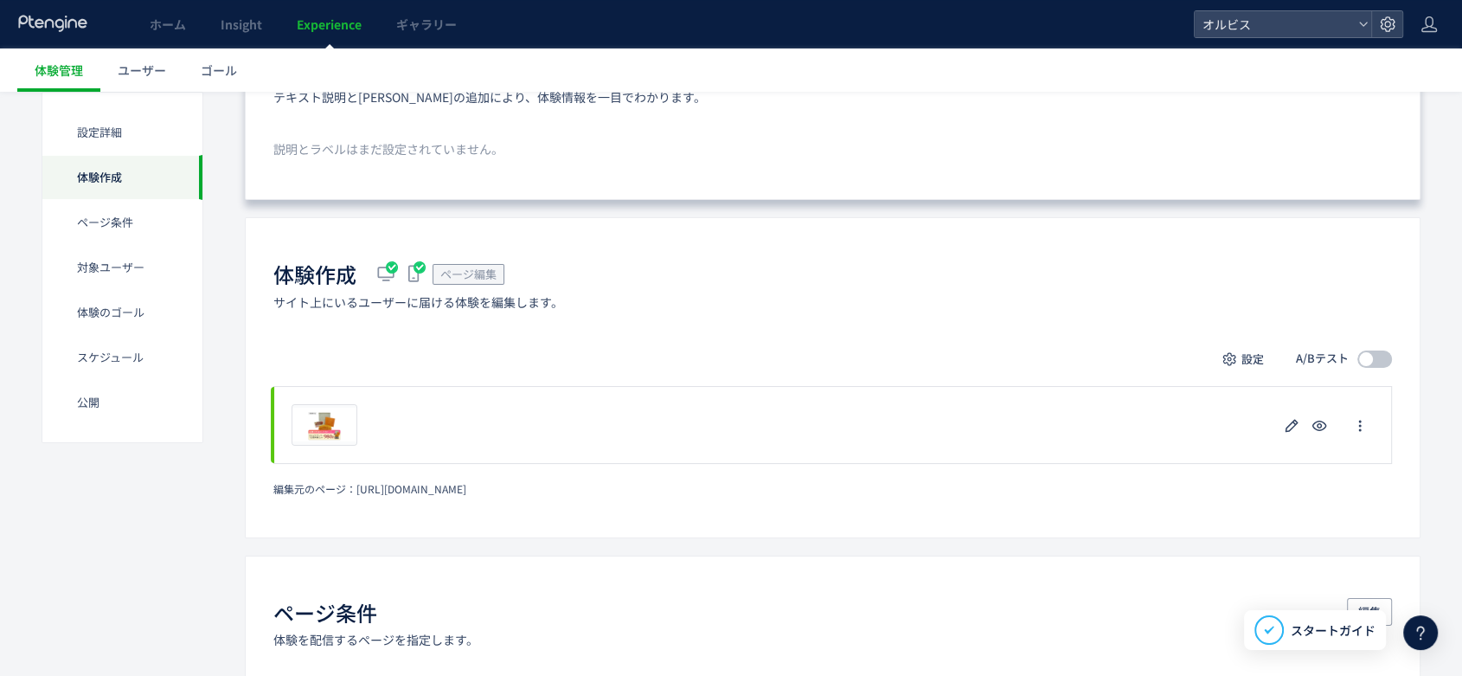
scroll to position [199, 0]
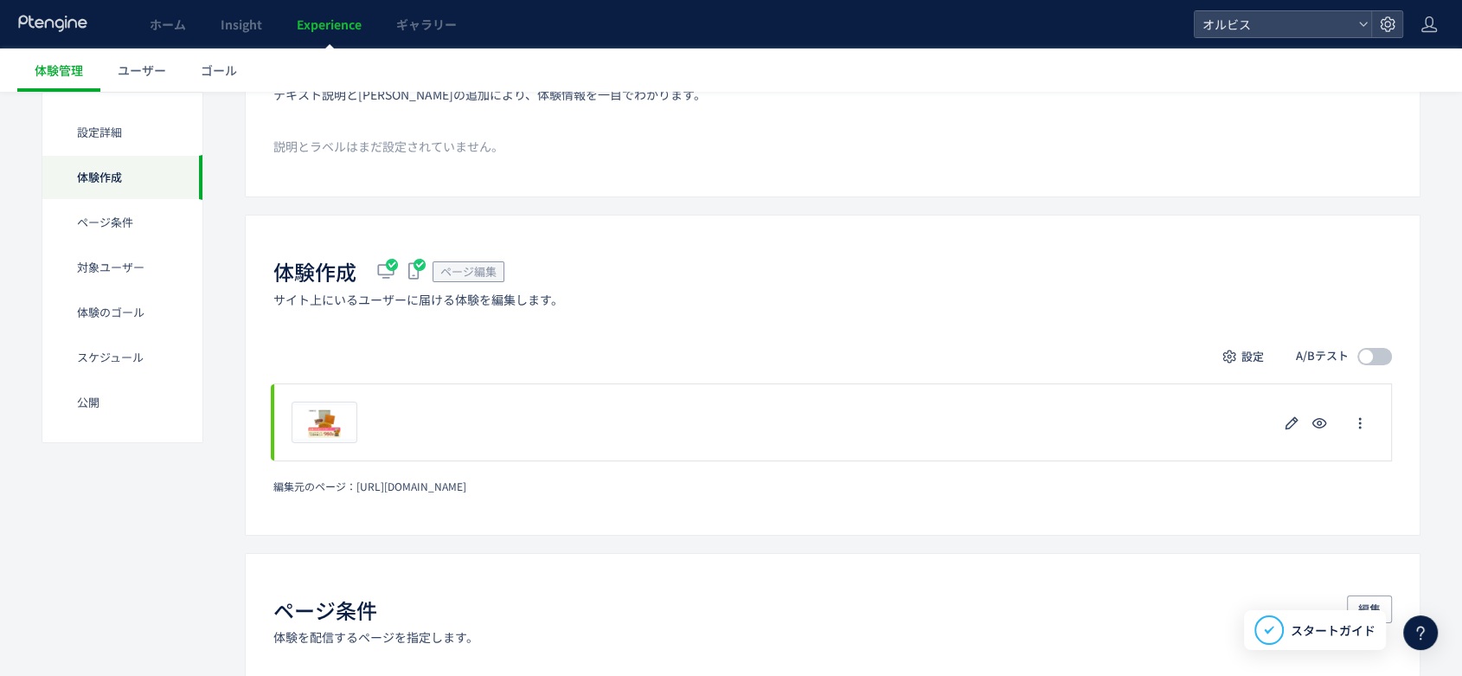
click at [1367, 355] on div at bounding box center [1366, 356] width 14 height 14
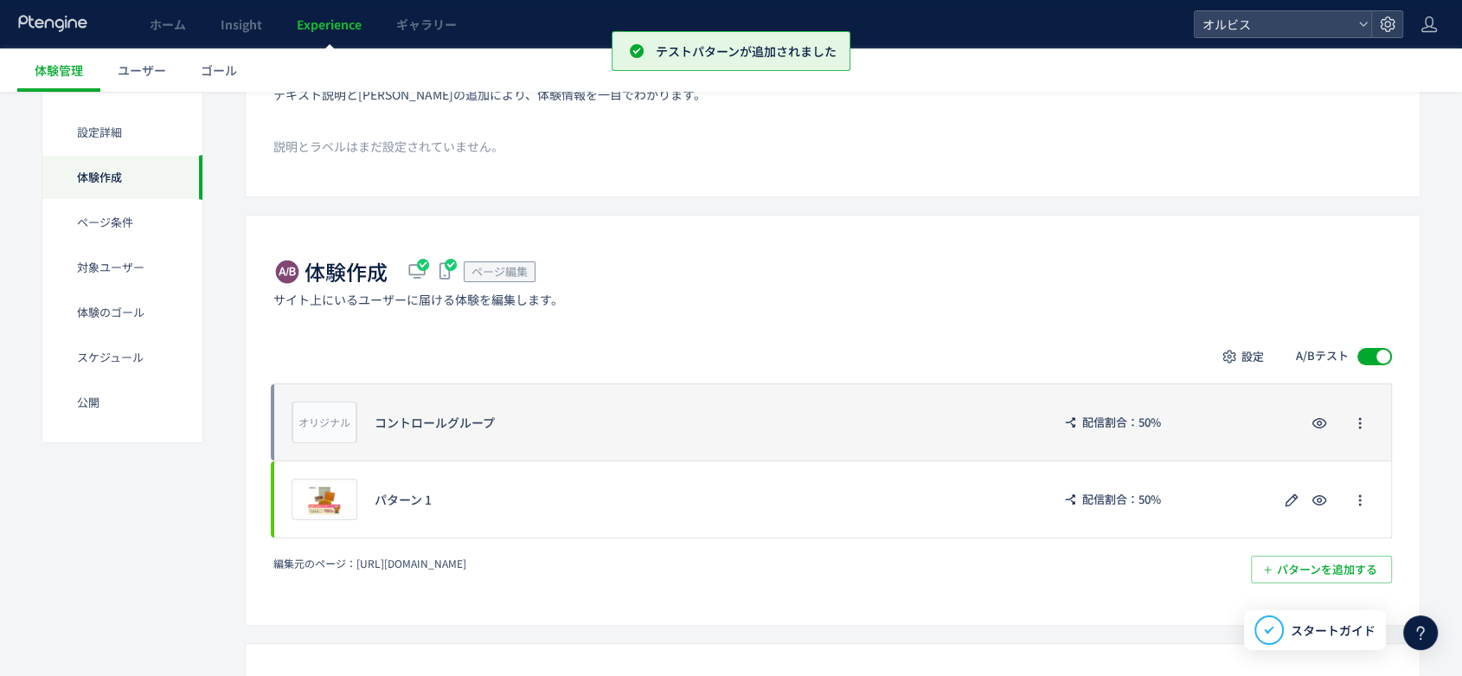
click at [493, 423] on div "コントロールグループ" at bounding box center [704, 421] width 658 height 17
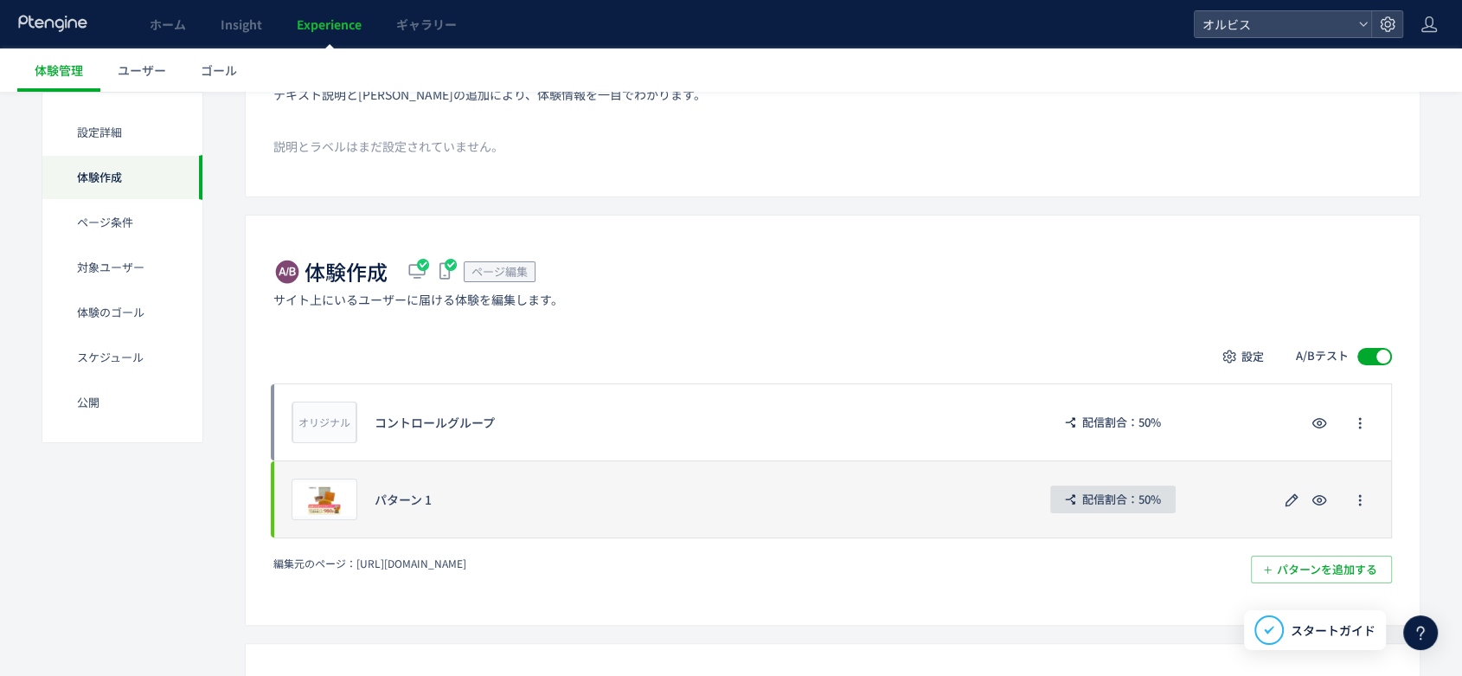
scroll to position [338, 0]
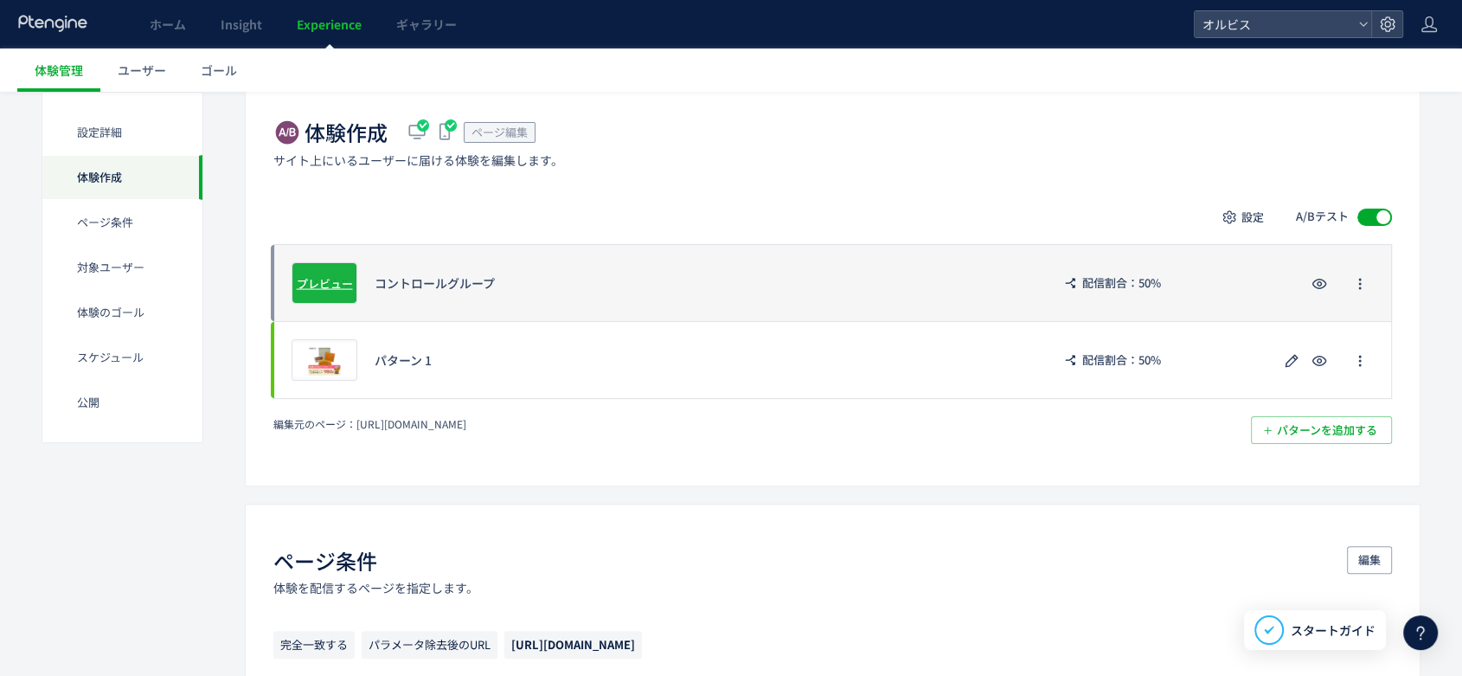
click at [312, 285] on span "プレビュー" at bounding box center [325, 282] width 56 height 16
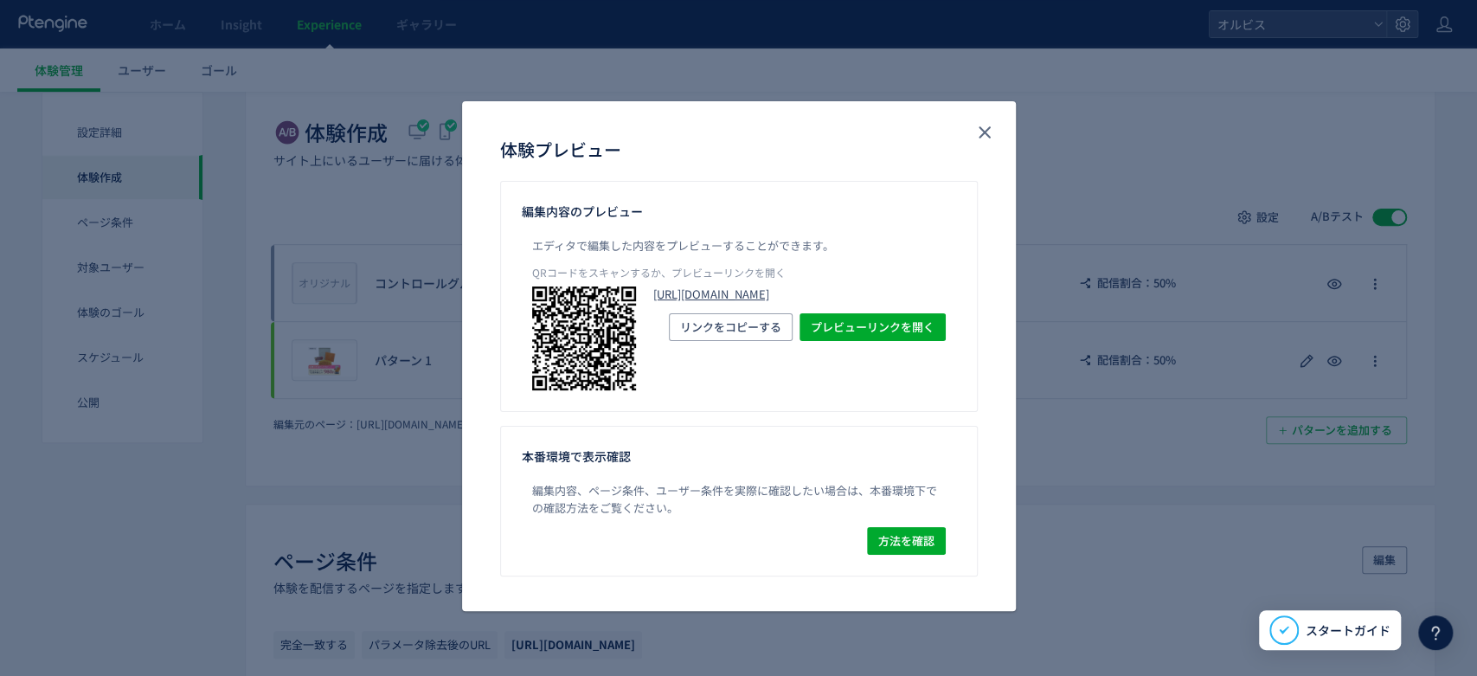
click at [693, 295] on link "[URL][DOMAIN_NAME]" at bounding box center [799, 294] width 292 height 16
click at [990, 131] on icon "close" at bounding box center [984, 132] width 21 height 21
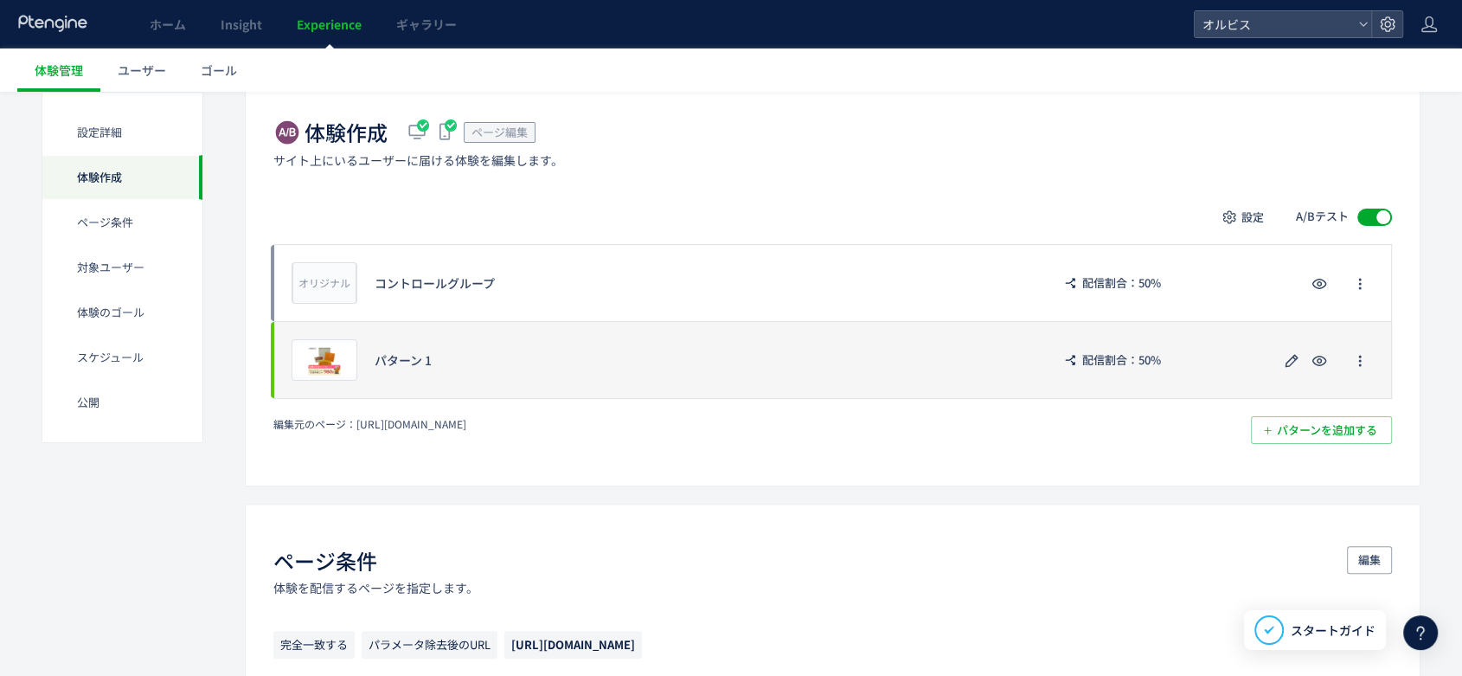
click at [298, 383] on div "プレビュー パターン 1 配信割合：50%" at bounding box center [832, 360] width 1118 height 78
click at [321, 367] on span "プレビュー" at bounding box center [325, 359] width 56 height 16
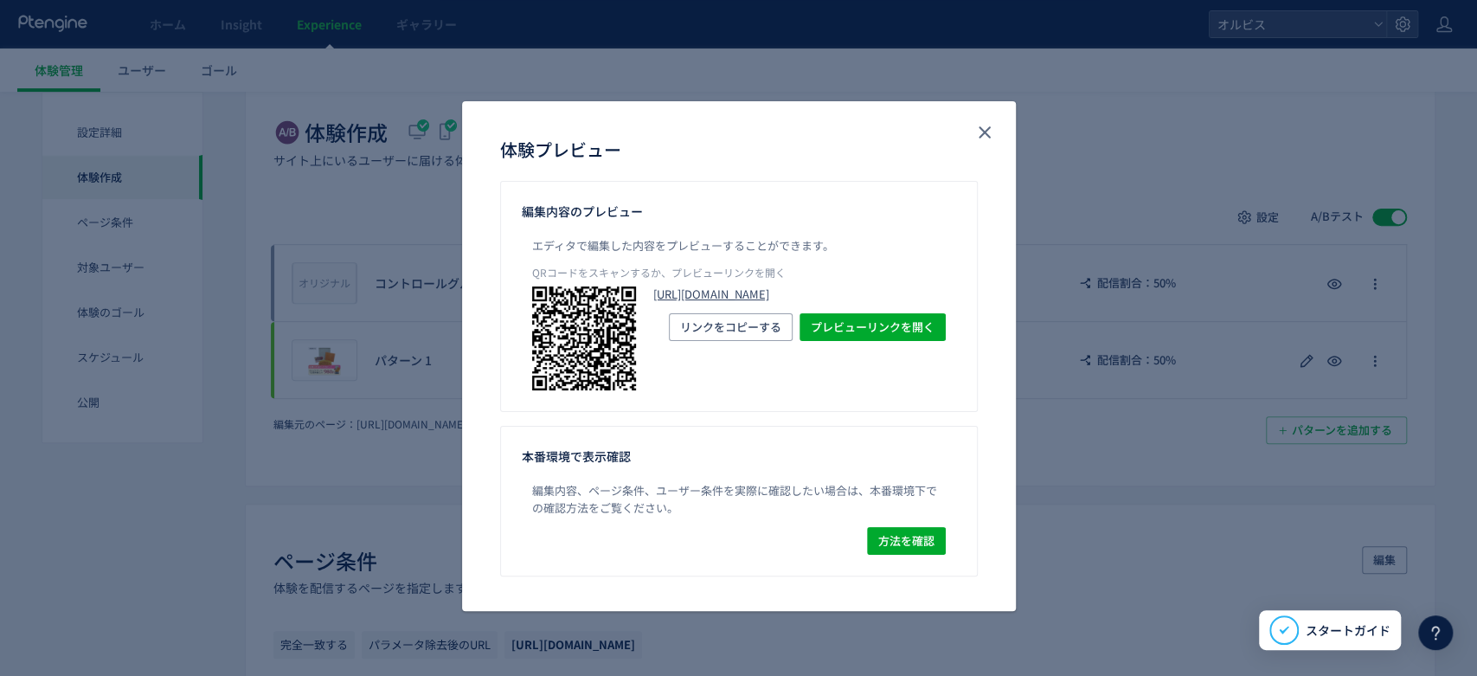
click at [833, 300] on link "[URL][DOMAIN_NAME]" at bounding box center [799, 294] width 292 height 16
click at [998, 137] on div "体験プレビュー" at bounding box center [739, 141] width 554 height 80
click at [987, 133] on icon "close" at bounding box center [984, 132] width 21 height 21
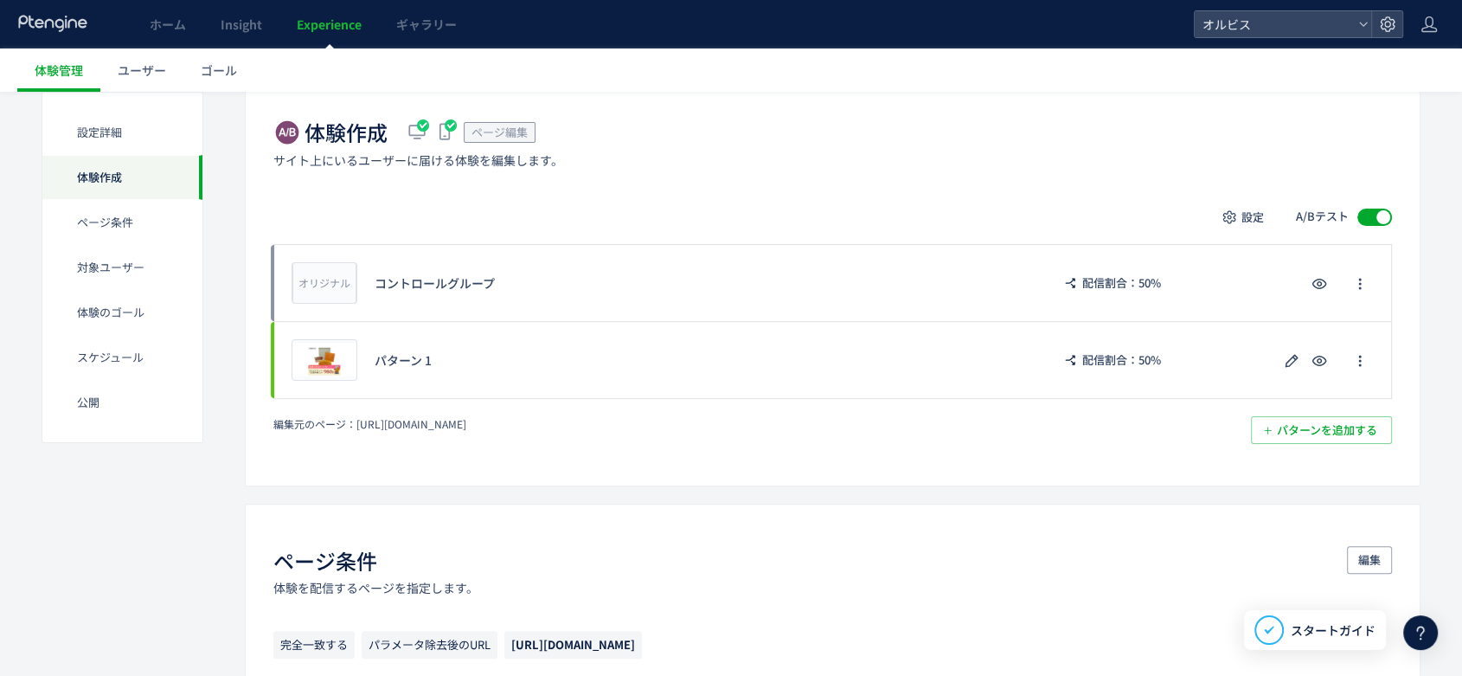
scroll to position [702, 0]
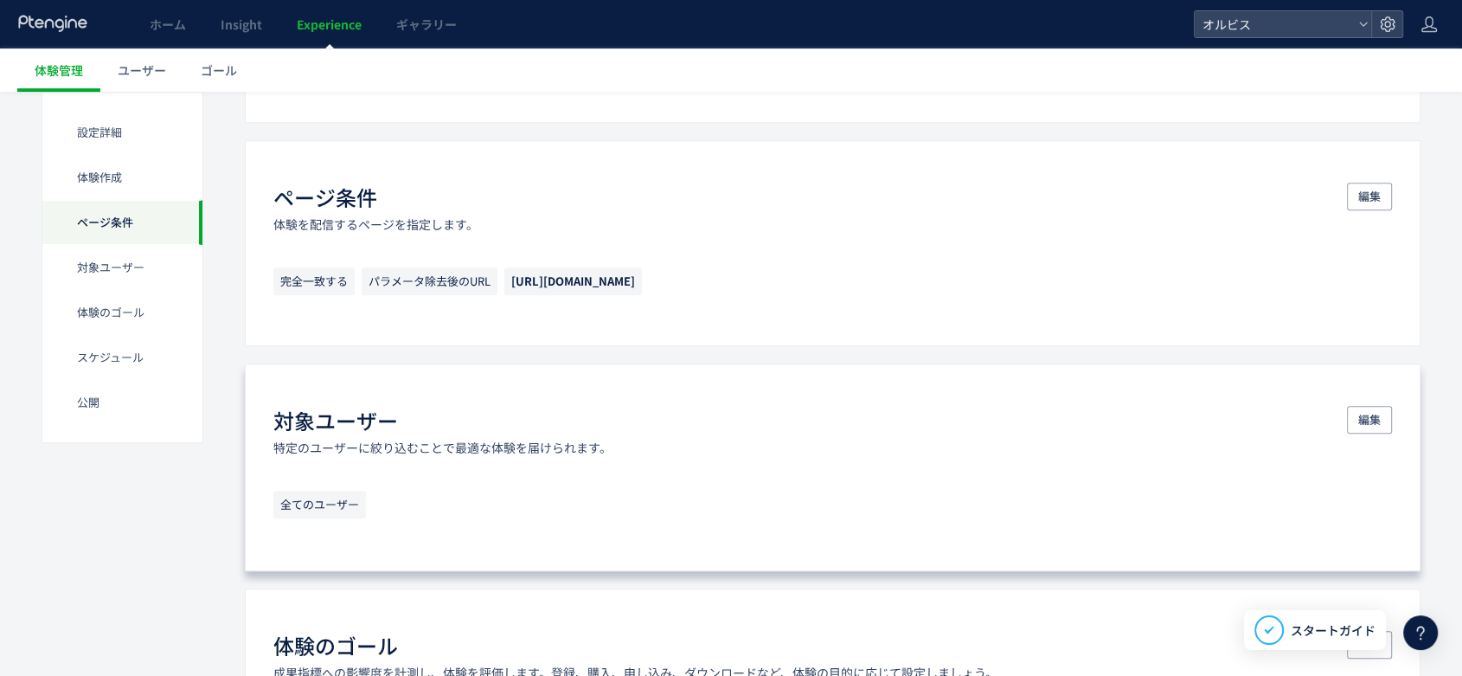
click at [311, 497] on span "全てのユーザー" at bounding box center [319, 504] width 93 height 28
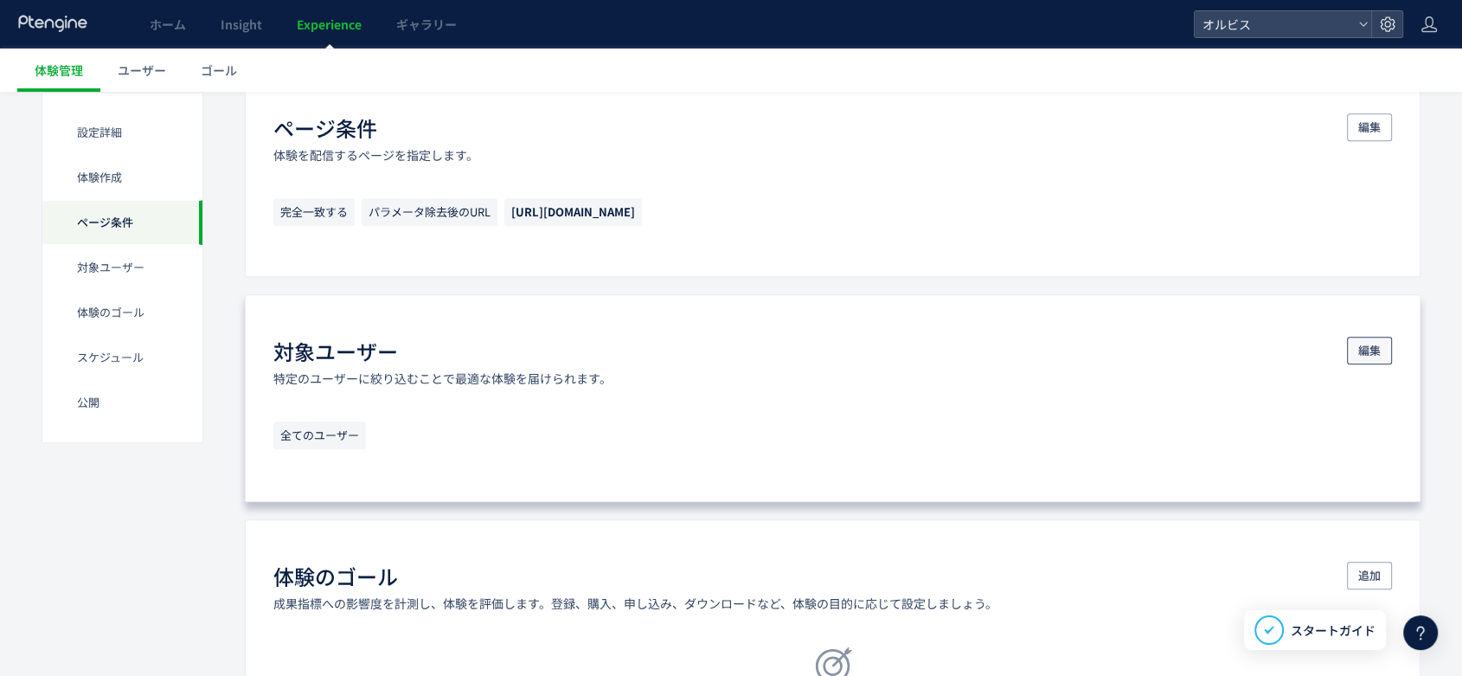
click at [1358, 343] on span "編集" at bounding box center [1369, 350] width 22 height 28
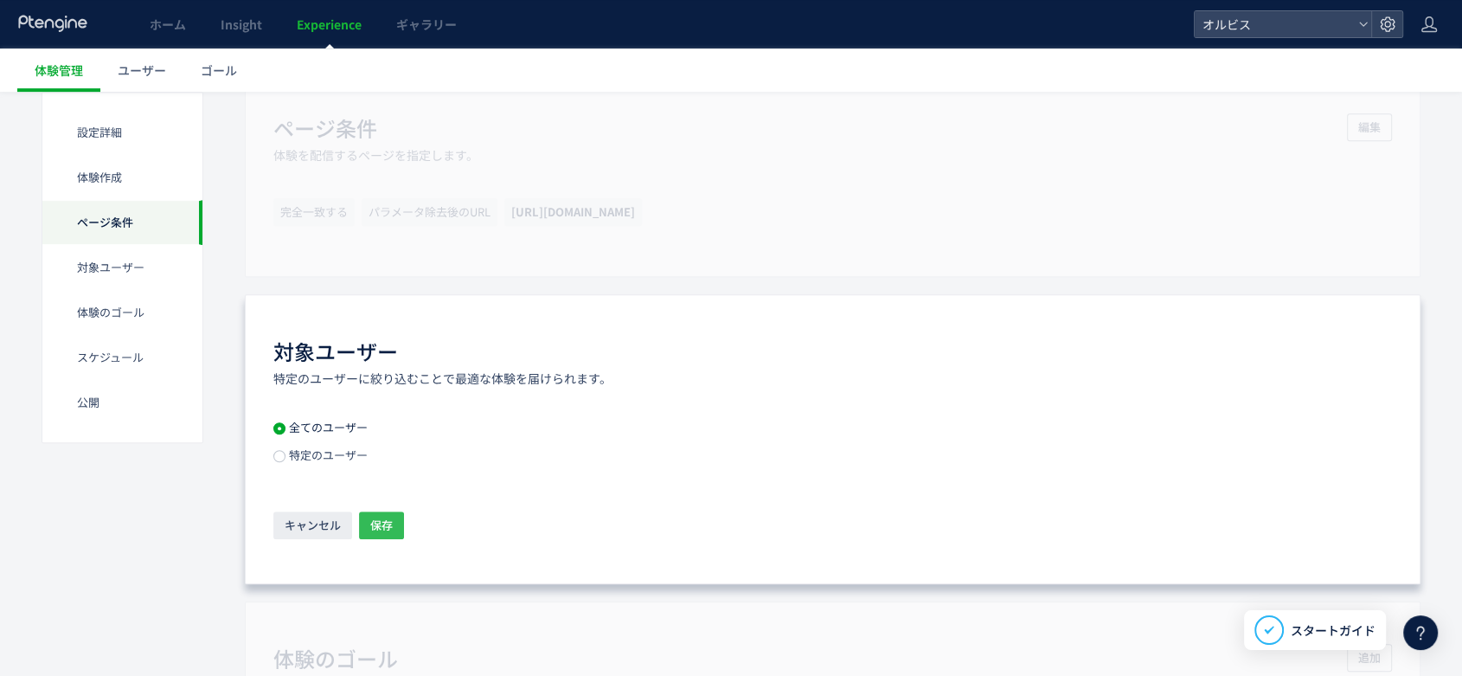
click at [388, 531] on span "保存" at bounding box center [381, 525] width 22 height 28
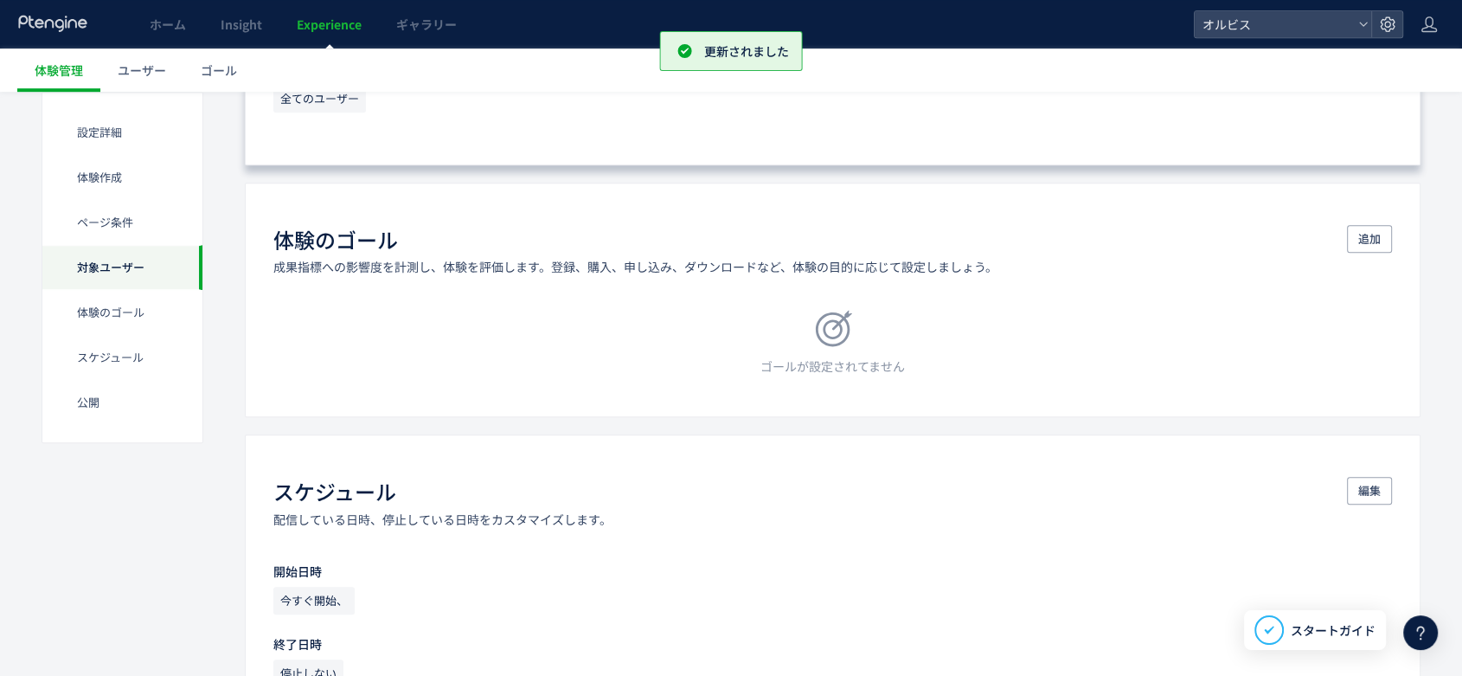
scroll to position [1107, 0]
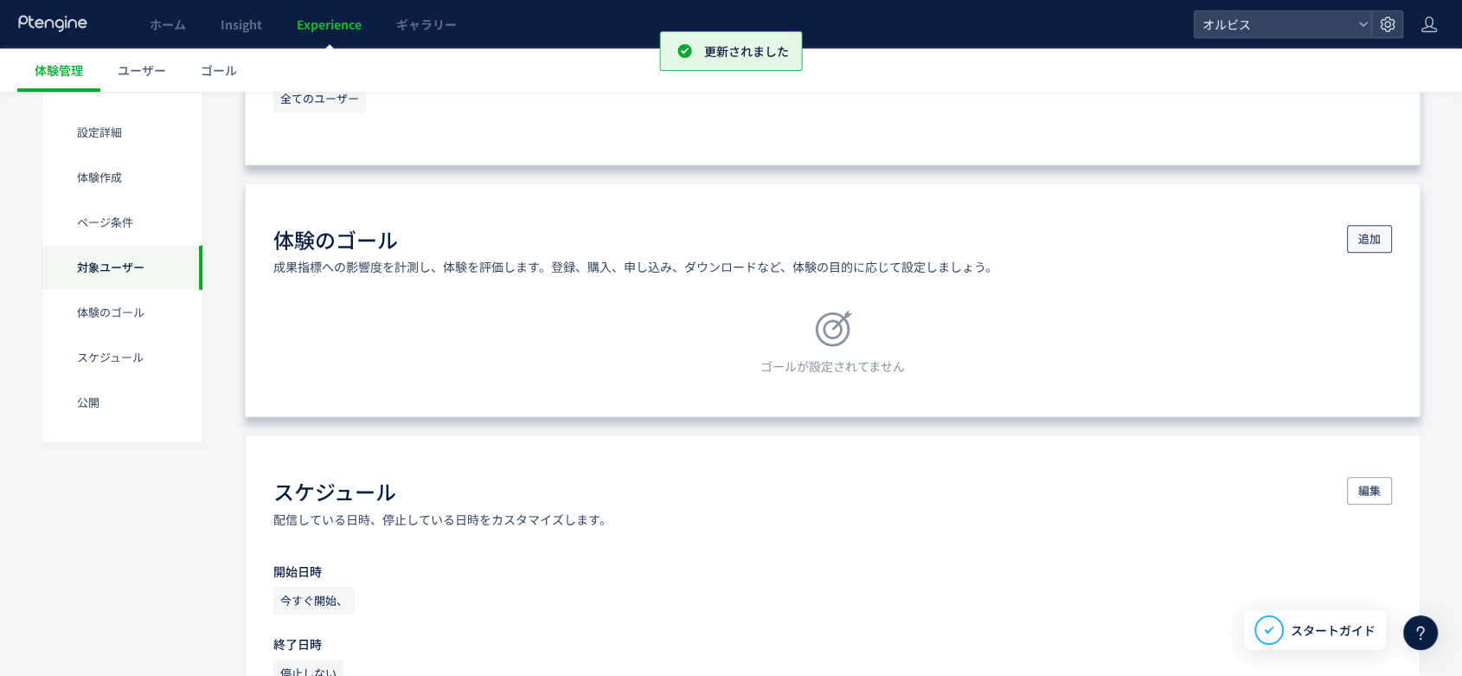
click at [1356, 233] on button "追加" at bounding box center [1369, 239] width 45 height 28
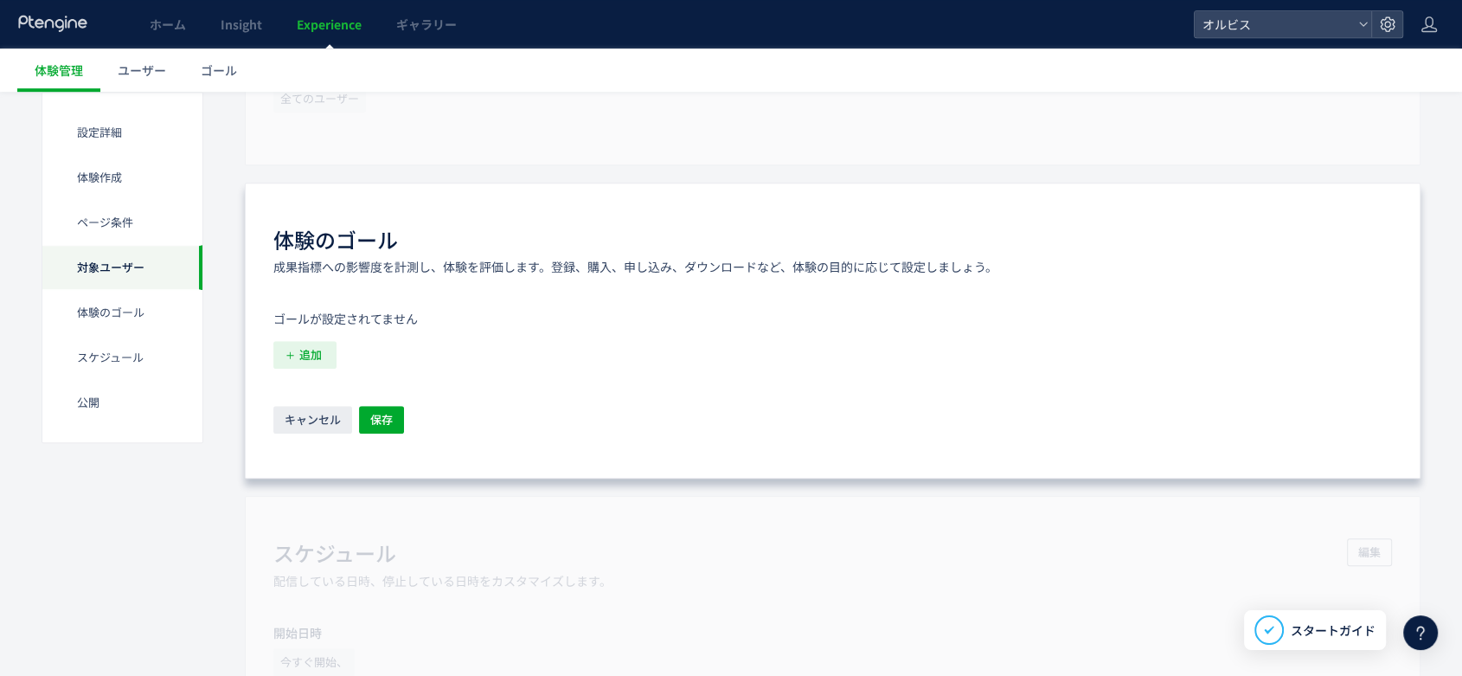
click at [320, 356] on span "追加" at bounding box center [310, 355] width 22 height 28
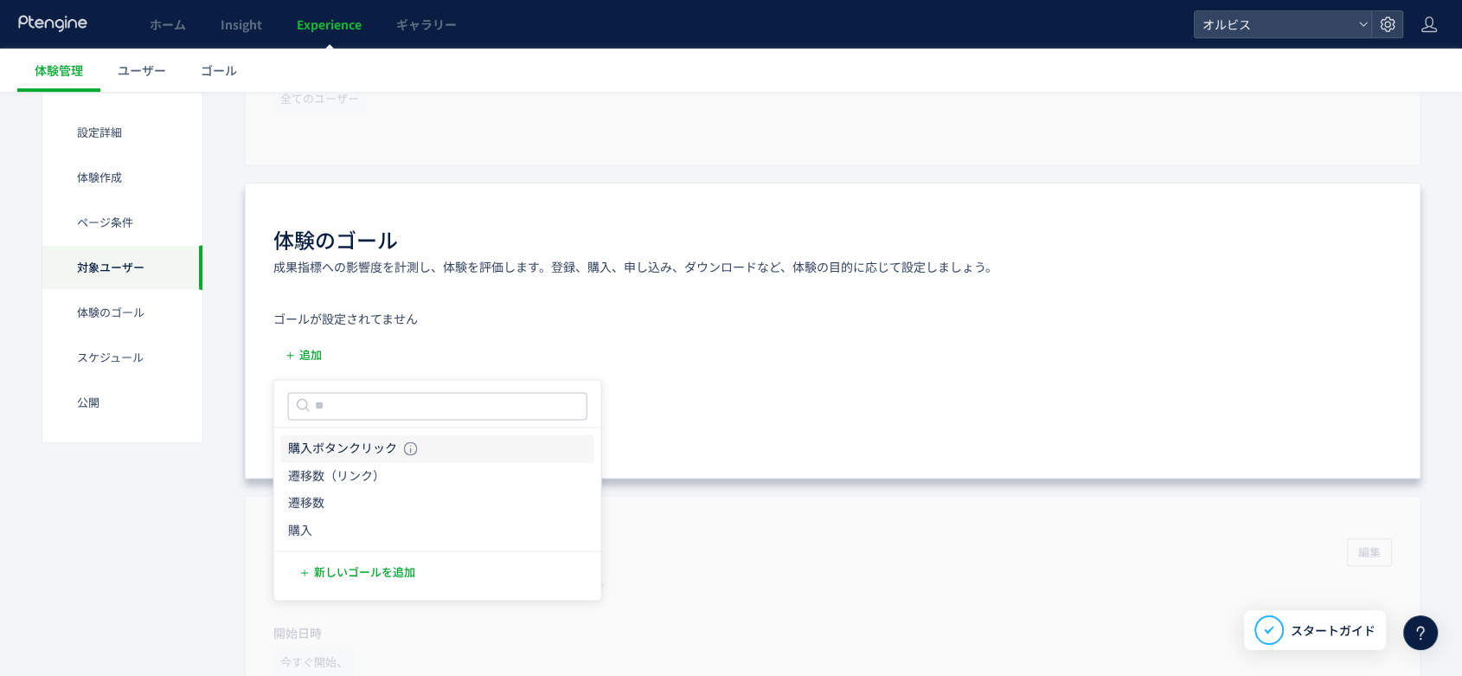
click at [351, 445] on icon "購入ボタンクリック" at bounding box center [342, 447] width 109 height 17
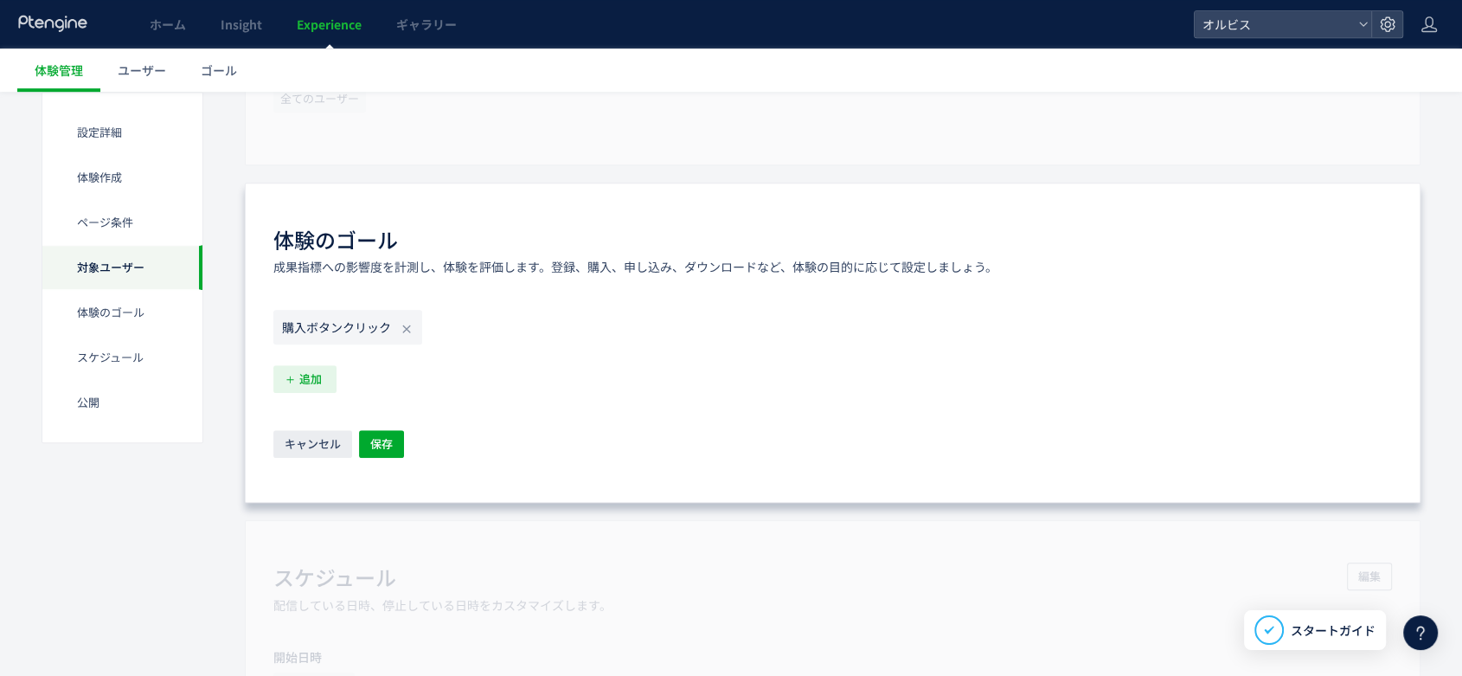
click at [309, 373] on span "追加" at bounding box center [310, 379] width 22 height 28
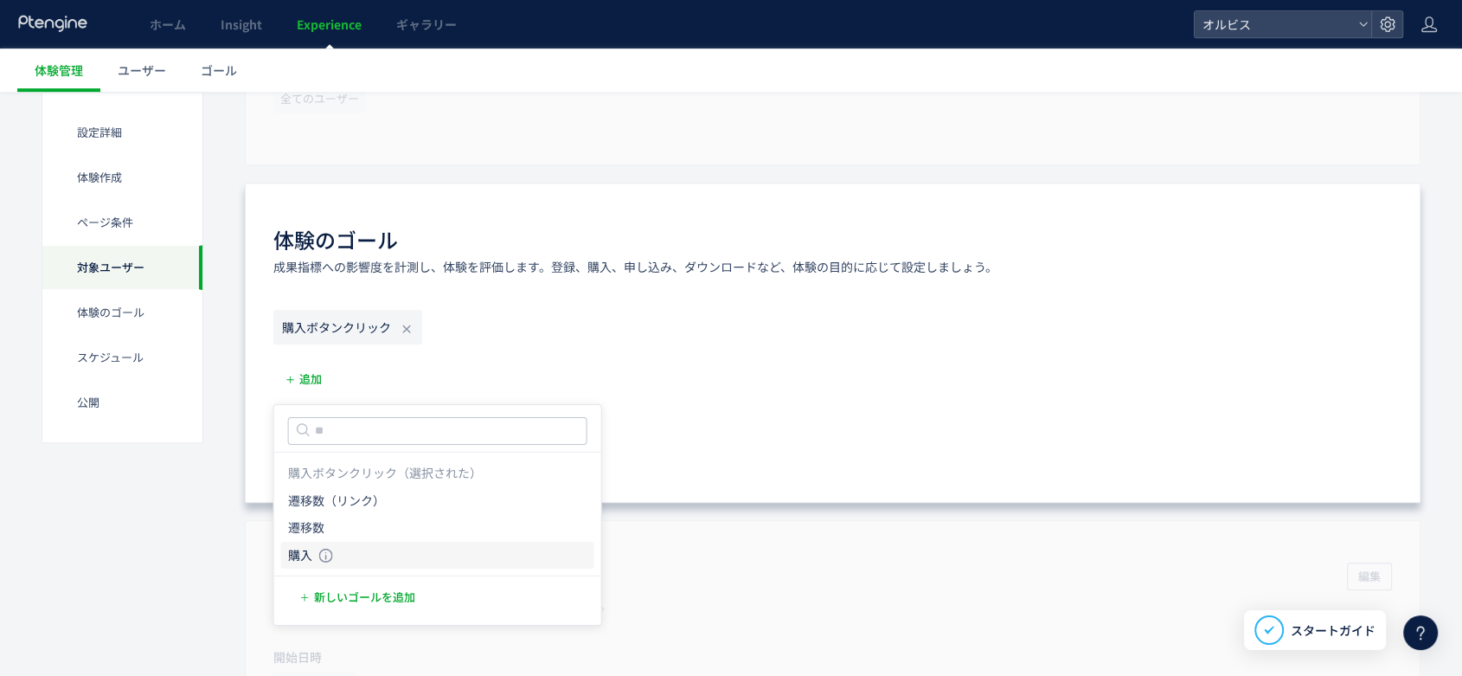
click at [332, 557] on li "購入 購入 条件： 元のページページorder/thanksに 含むページに訪問した場合" at bounding box center [437, 555] width 313 height 28
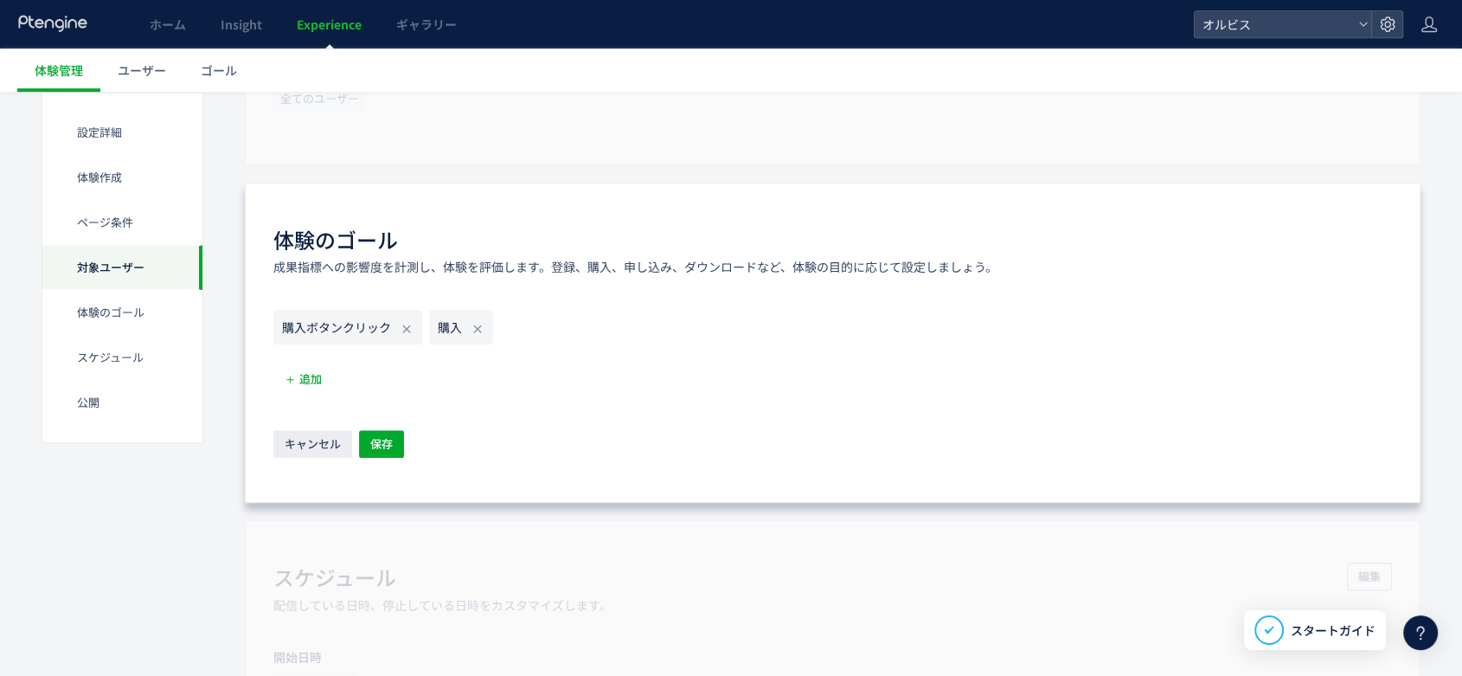
click at [561, 379] on div "購入ボタンクリック 購入 追加 キャンセル 保存" at bounding box center [832, 385] width 1118 height 151
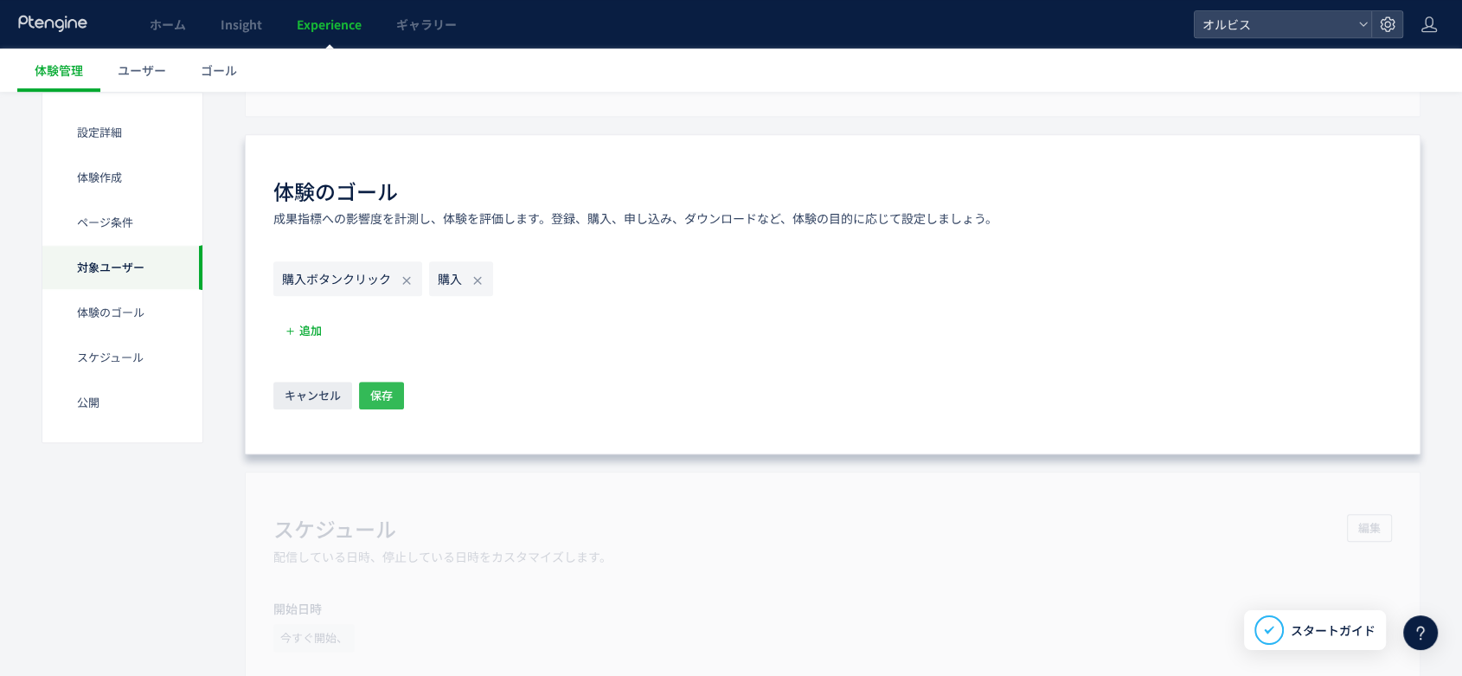
click at [371, 397] on span "保存" at bounding box center [381, 395] width 22 height 28
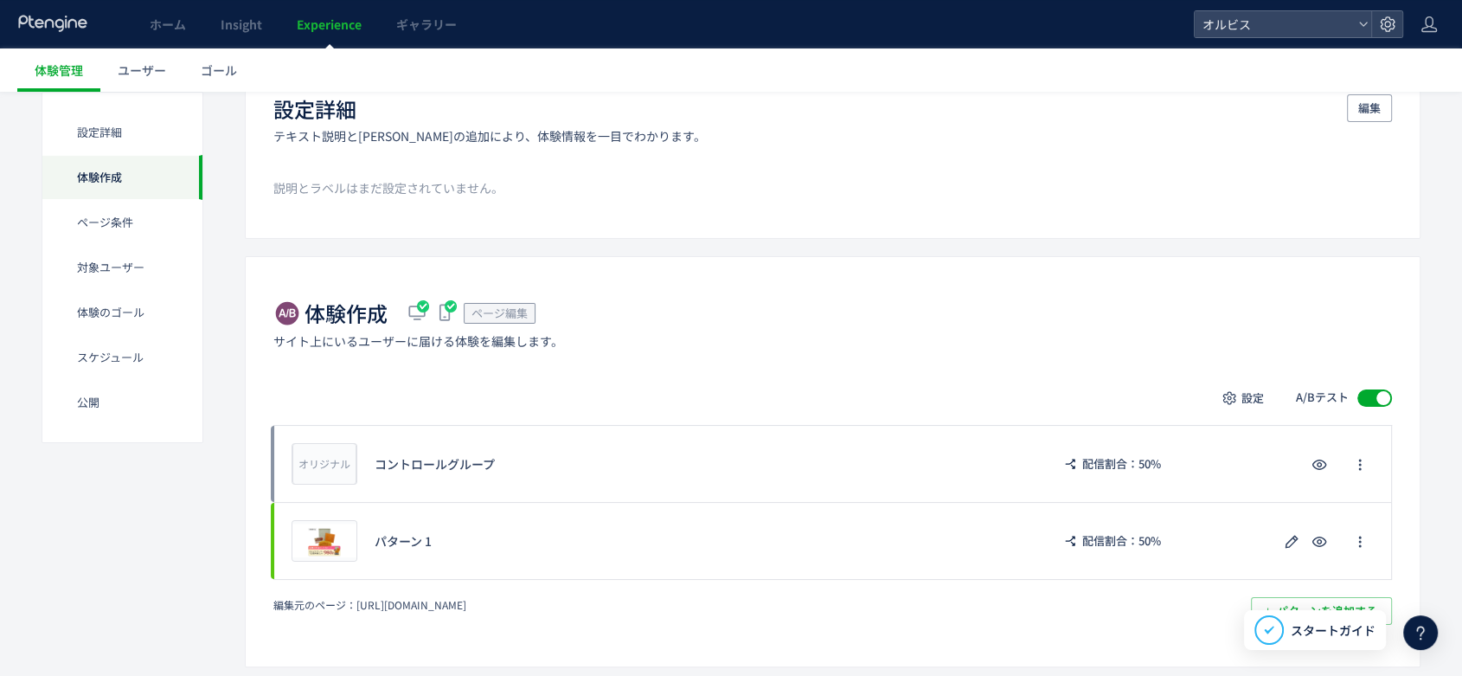
scroll to position [158, 0]
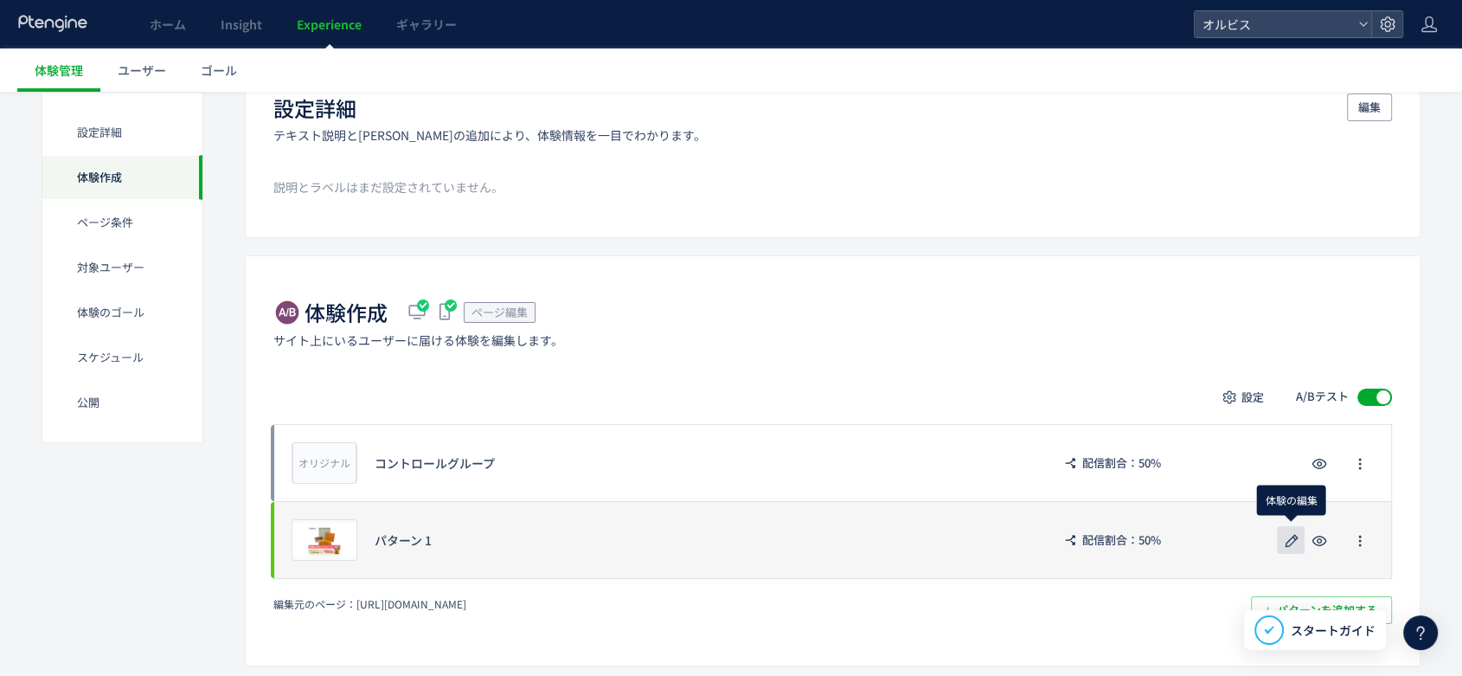
click at [1292, 542] on use "button" at bounding box center [1291, 540] width 13 height 13
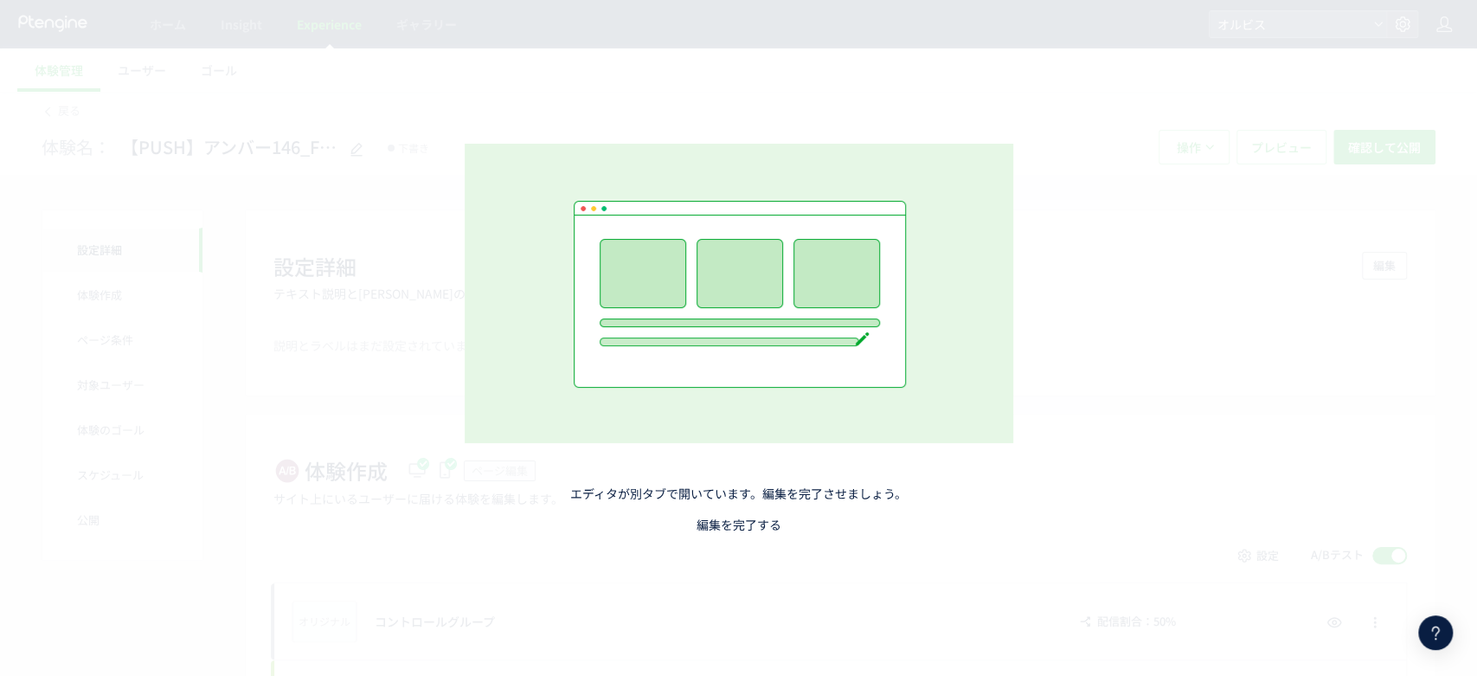
click at [733, 526] on link "編集を完了する" at bounding box center [738, 524] width 85 height 17
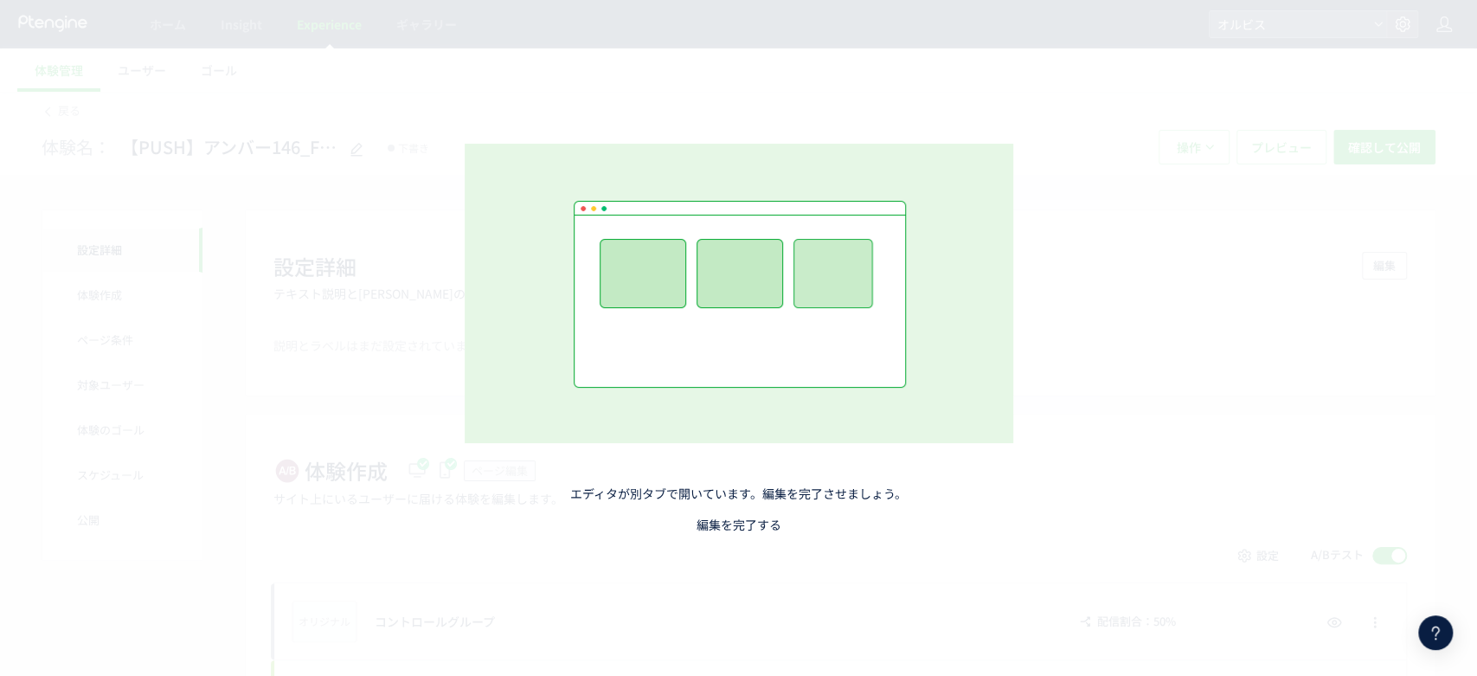
click at [733, 526] on link "編集を完了する" at bounding box center [738, 524] width 85 height 17
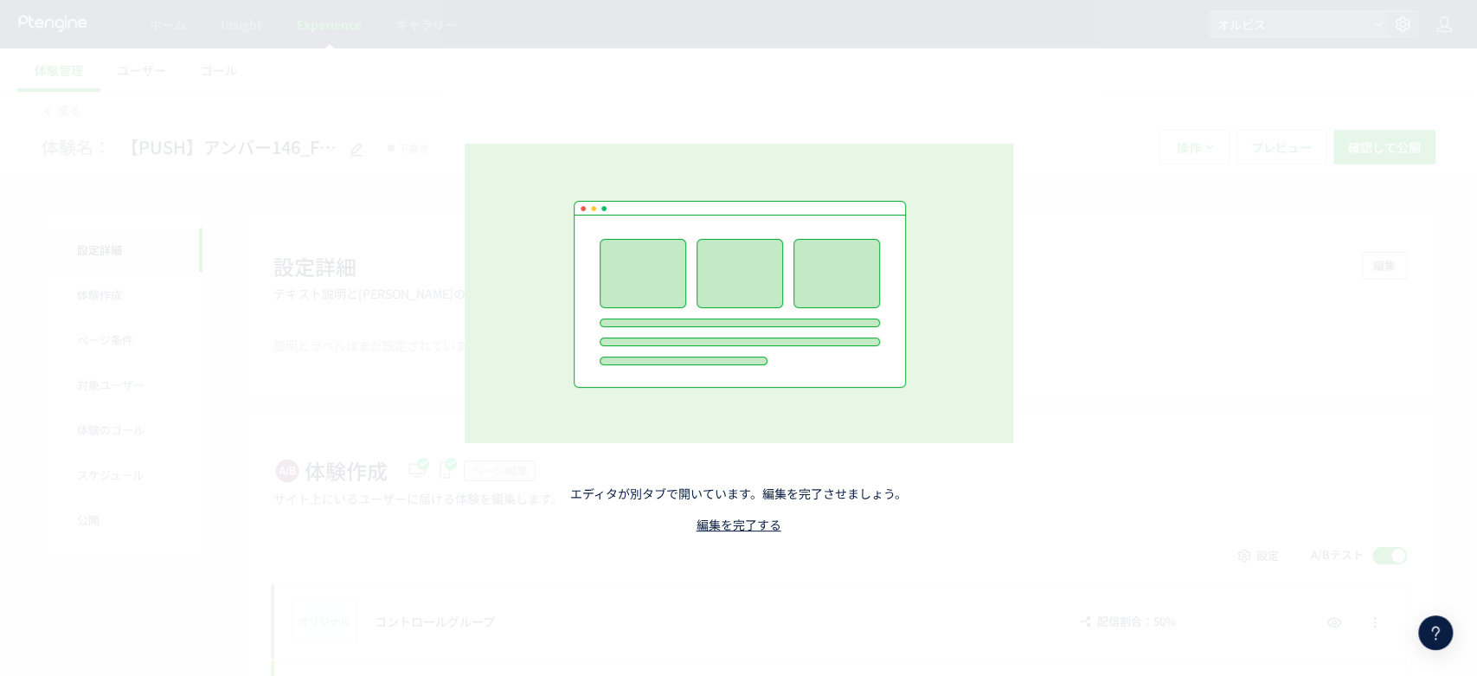
click at [742, 533] on div "エディタが別タブで開いています。編集を完了させましょう。 編集を完了する" at bounding box center [738, 338] width 765 height 562
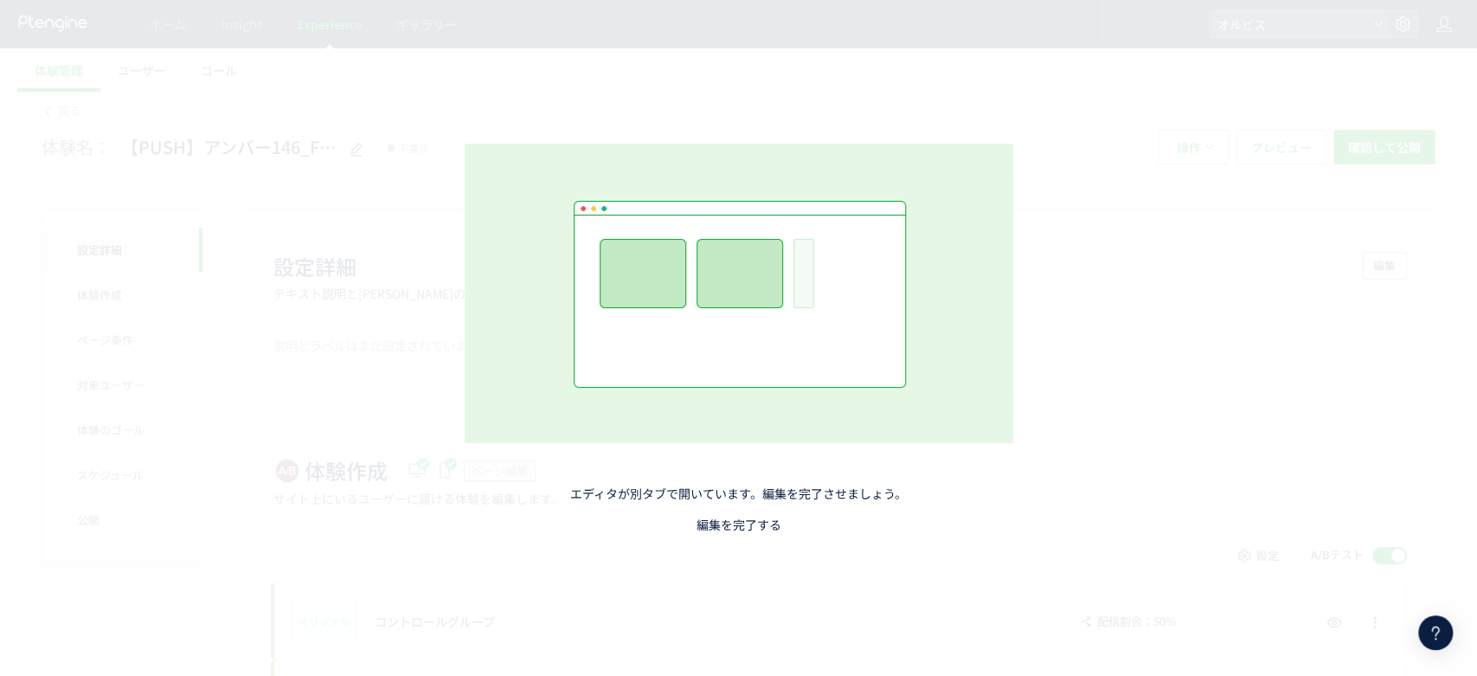
click at [746, 522] on link "編集を完了する" at bounding box center [738, 524] width 85 height 17
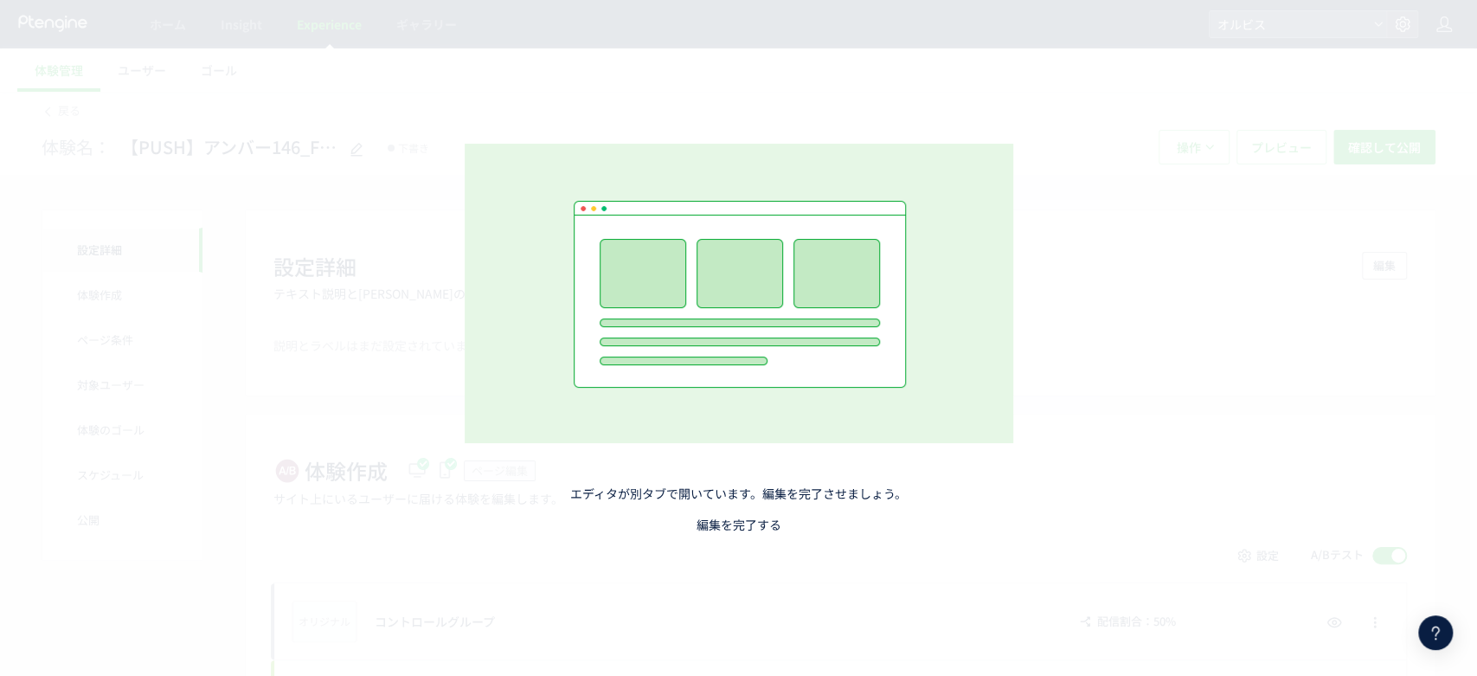
click at [746, 523] on link "編集を完了する" at bounding box center [738, 524] width 85 height 17
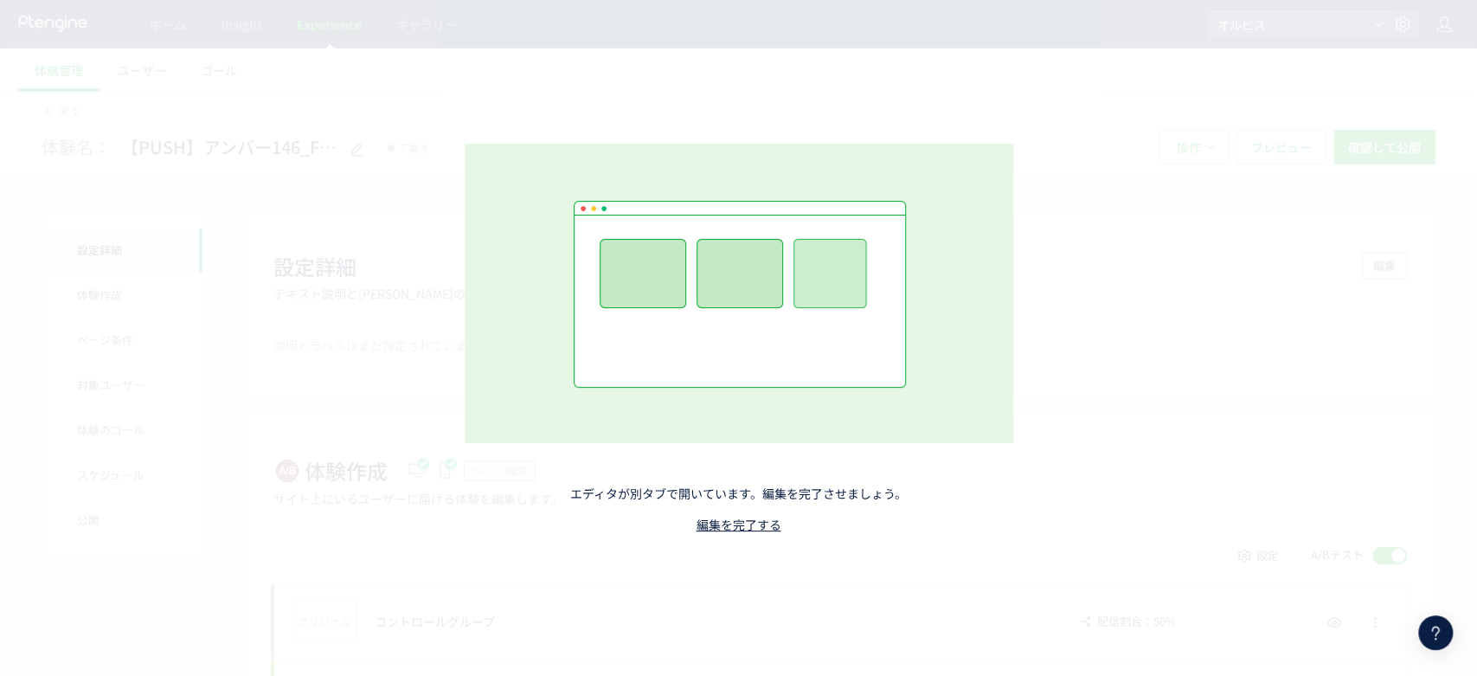
click at [792, 319] on img at bounding box center [739, 293] width 548 height 299
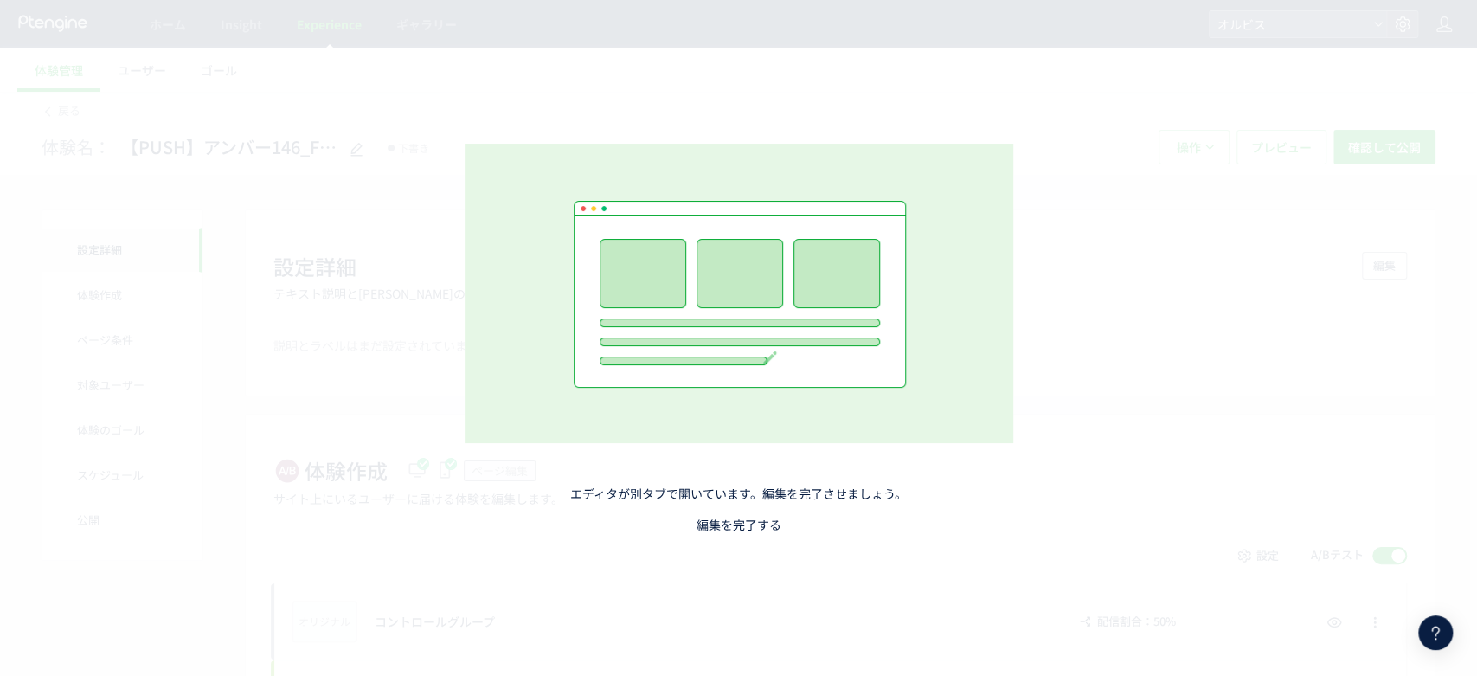
click at [709, 529] on link "編集を完了する" at bounding box center [738, 524] width 85 height 17
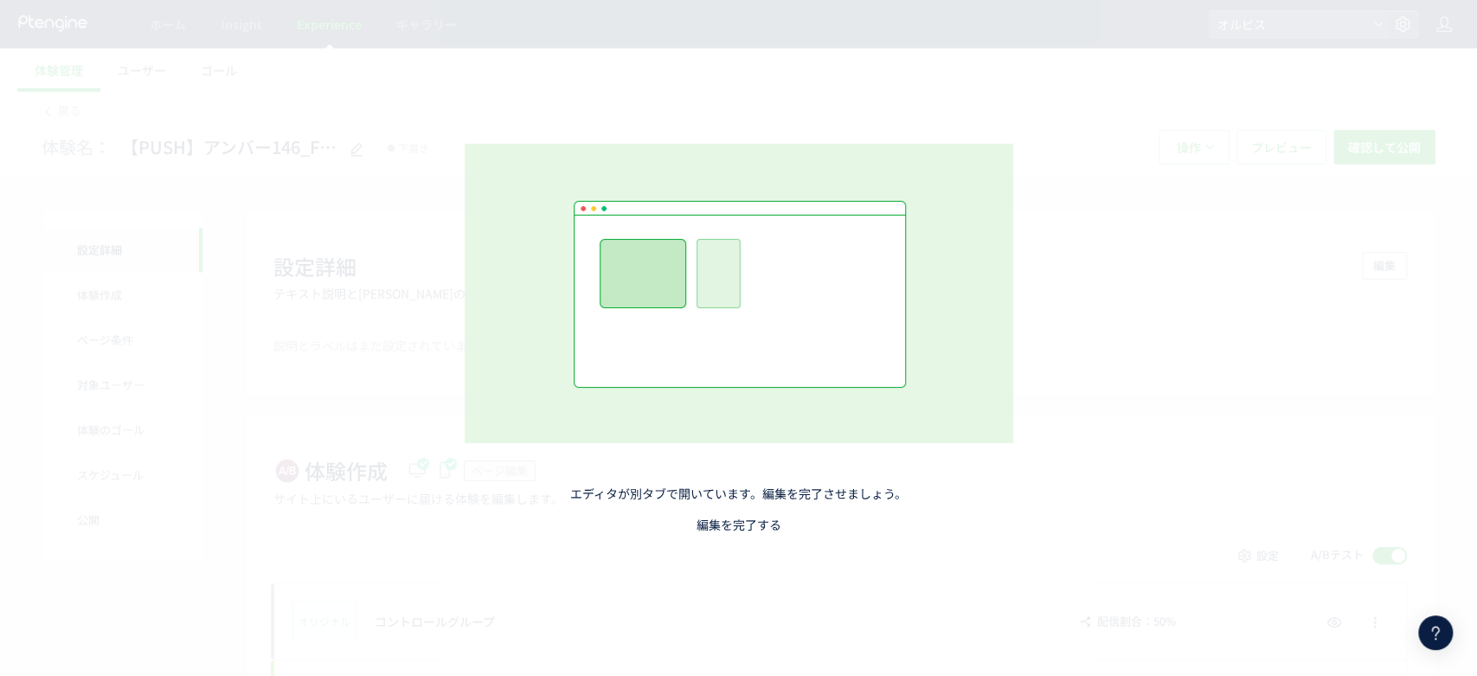
click at [748, 524] on link "編集を完了する" at bounding box center [738, 524] width 85 height 17
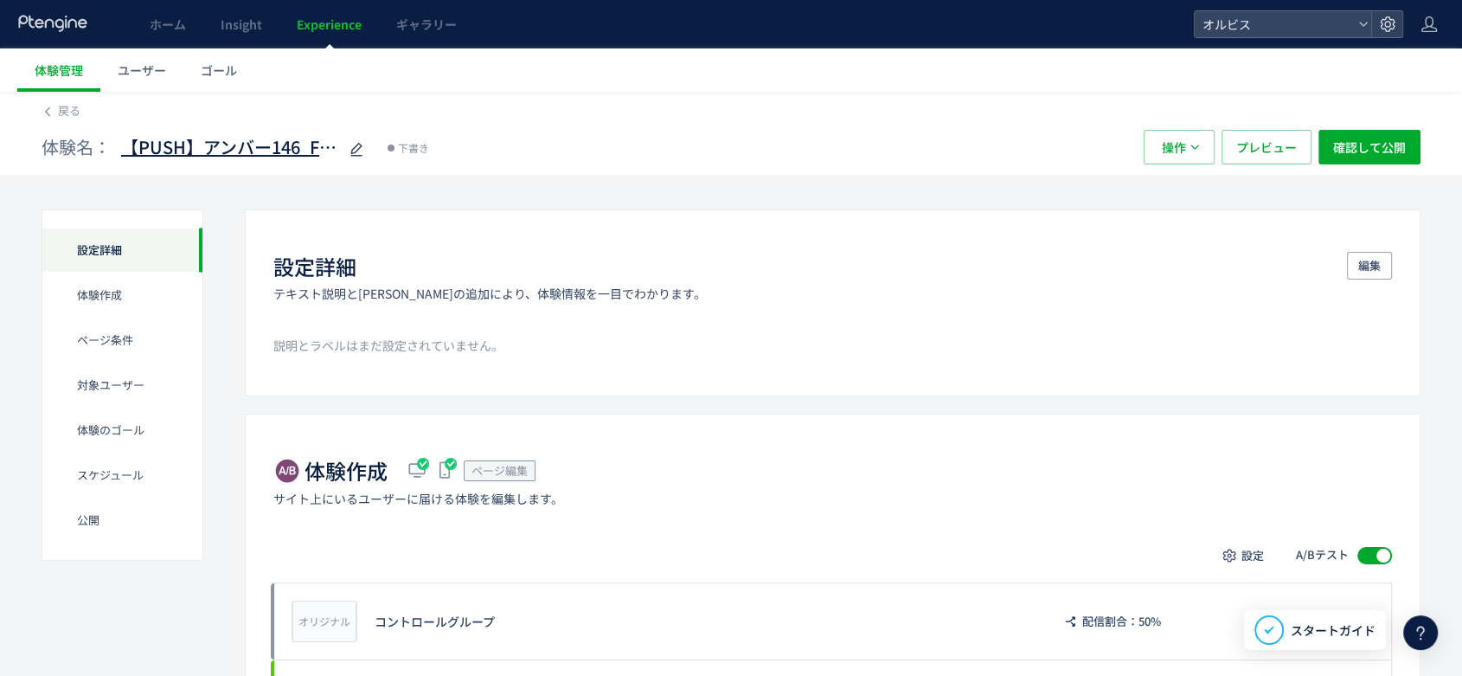
click at [361, 145] on use at bounding box center [356, 149] width 12 height 13
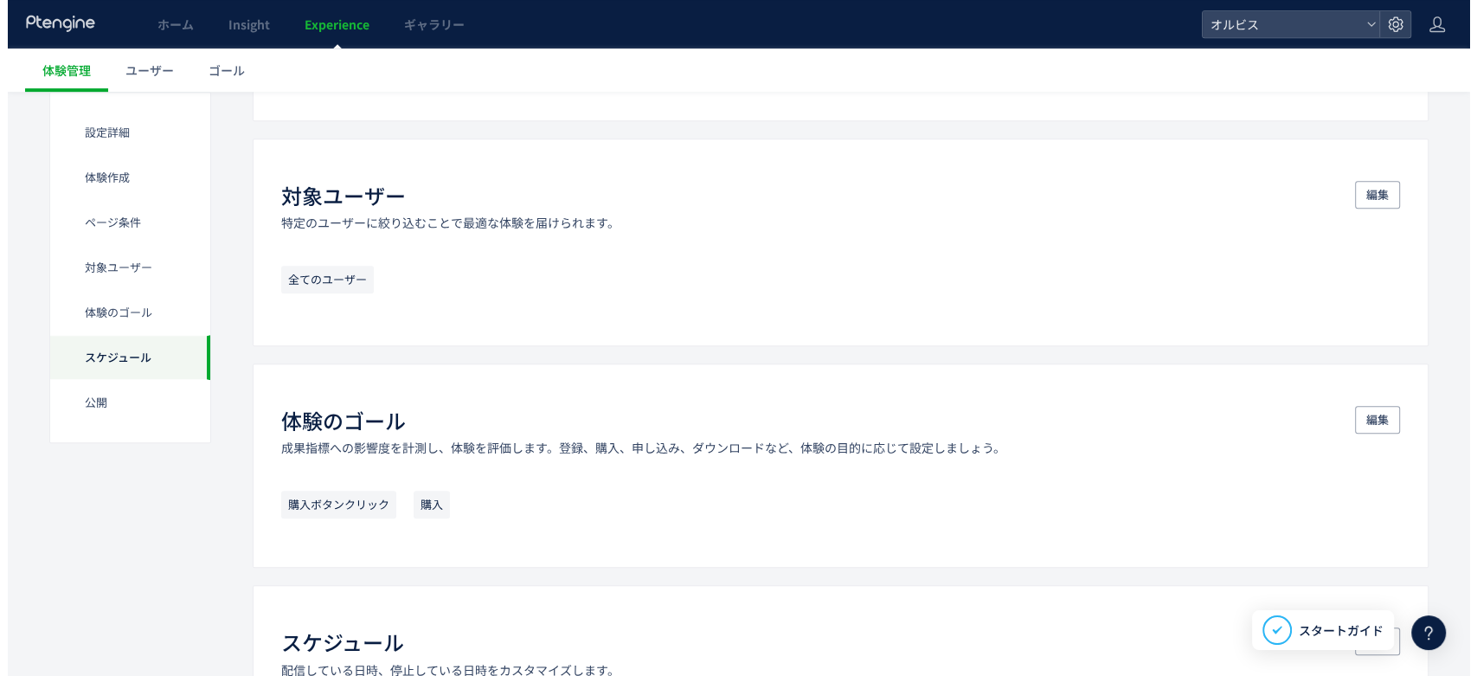
scroll to position [1634, 0]
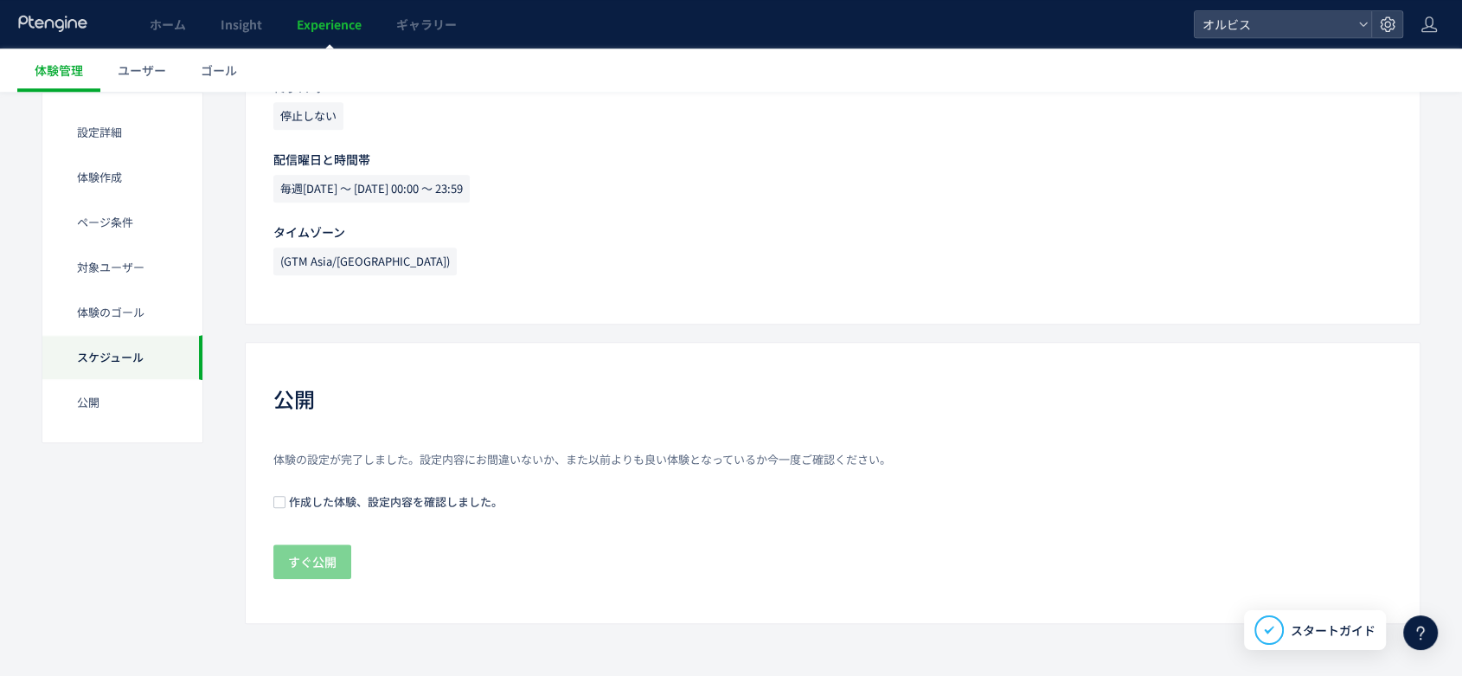
click at [279, 507] on span at bounding box center [279, 502] width 12 height 13
click at [306, 553] on span "すぐ公開" at bounding box center [312, 561] width 48 height 35
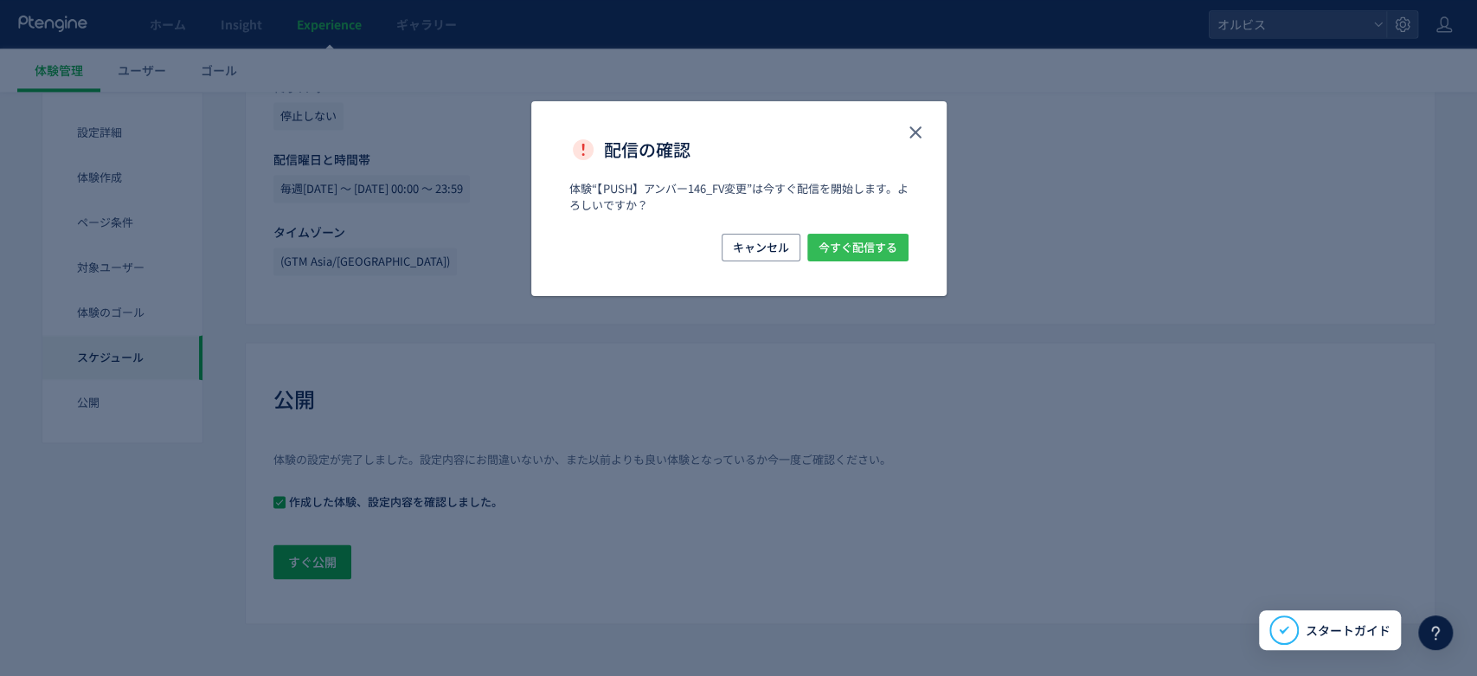
click at [878, 250] on span "今すぐ配信する" at bounding box center [857, 248] width 79 height 28
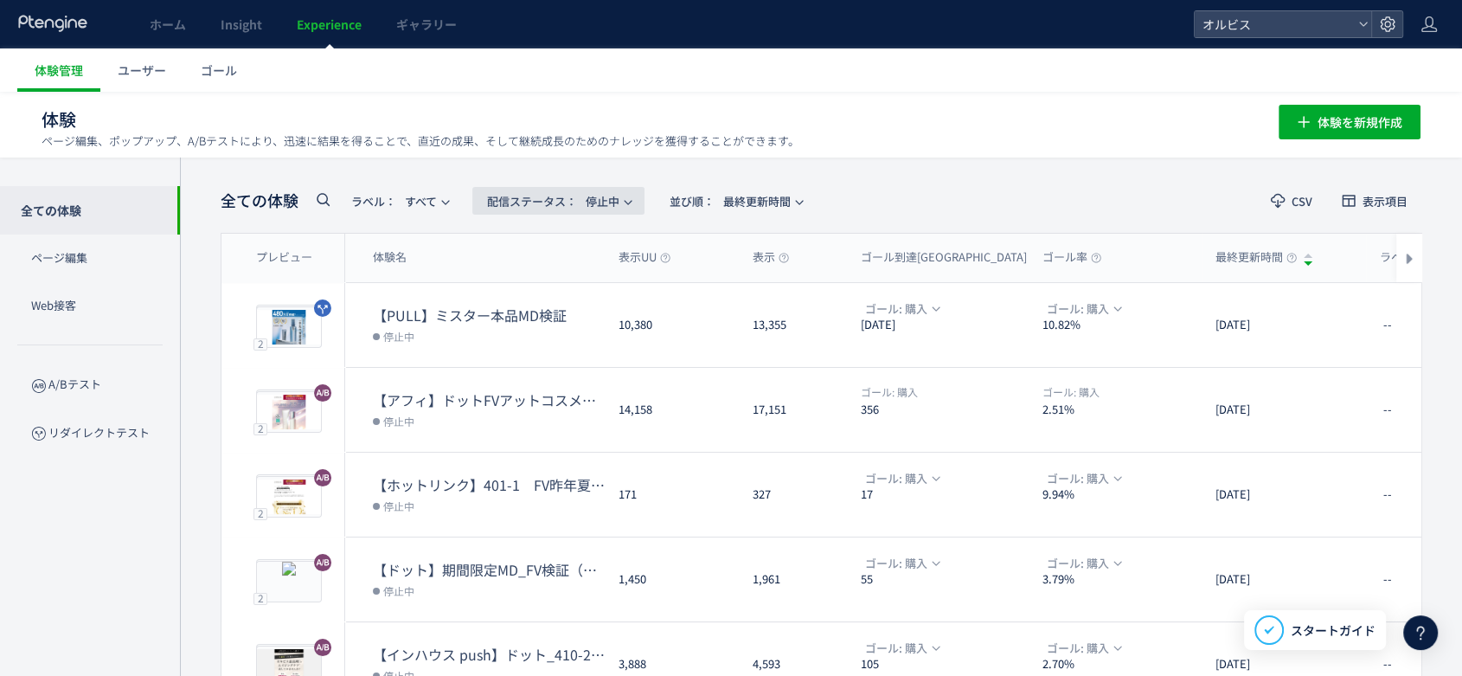
click at [610, 199] on span "配信ステータス​： 停止中" at bounding box center [553, 201] width 132 height 29
click at [567, 328] on li "配信中" at bounding box center [562, 343] width 71 height 31
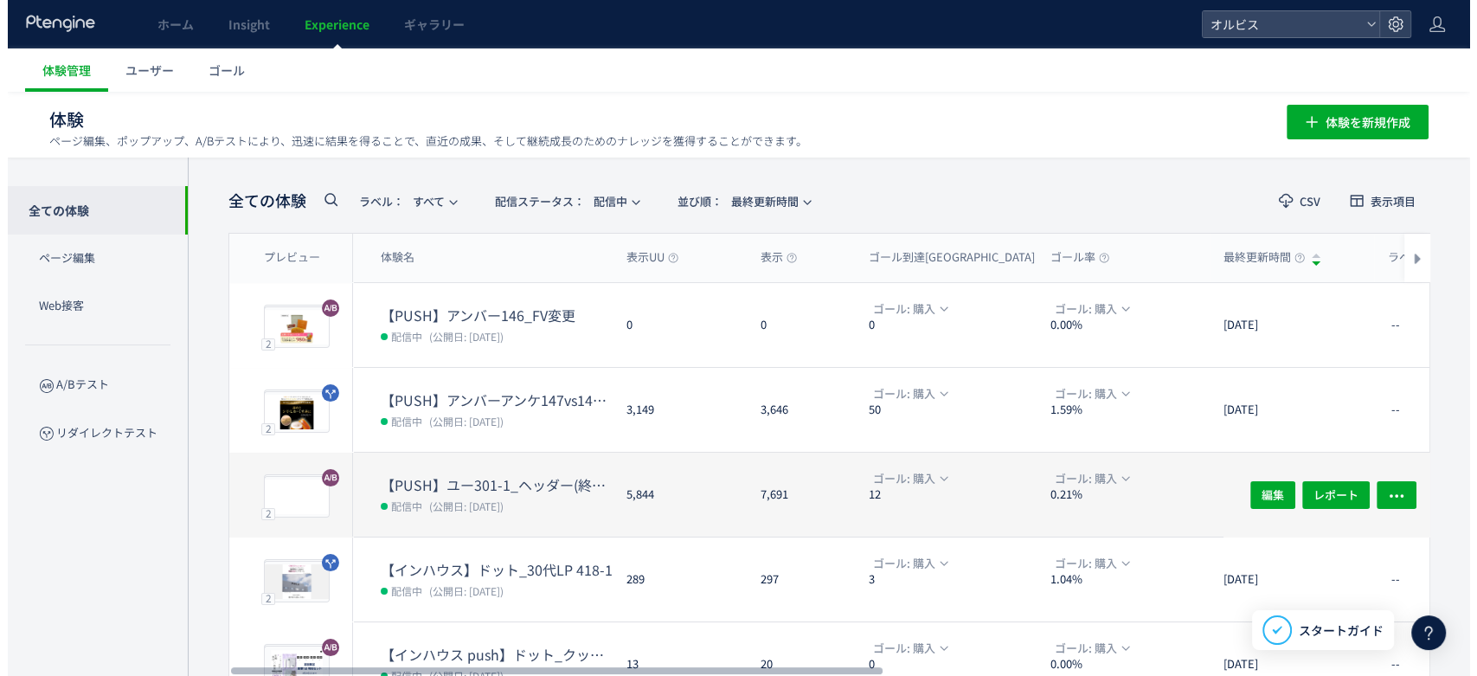
scroll to position [41, 0]
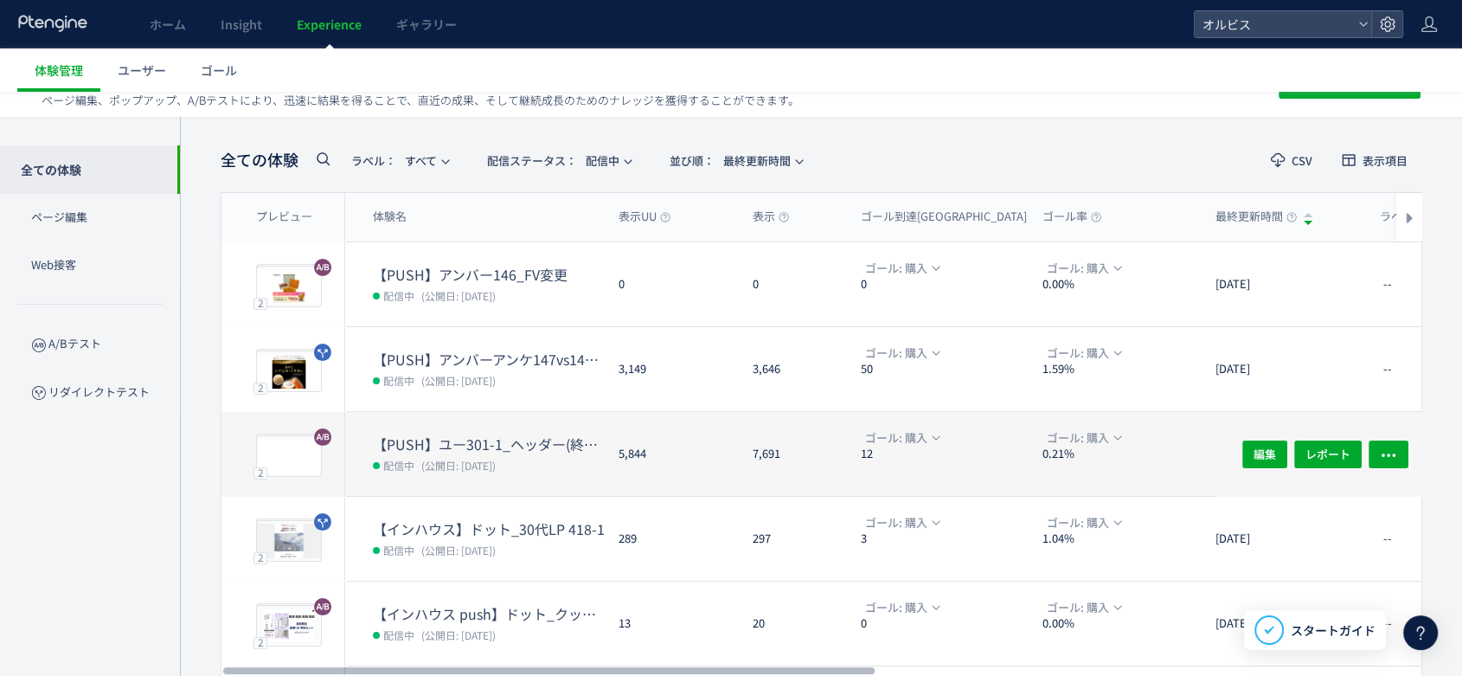
click at [581, 447] on dt "【PUSH】ユー301-1_ヘッダー(終売訴求vs権威)" at bounding box center [489, 444] width 232 height 20
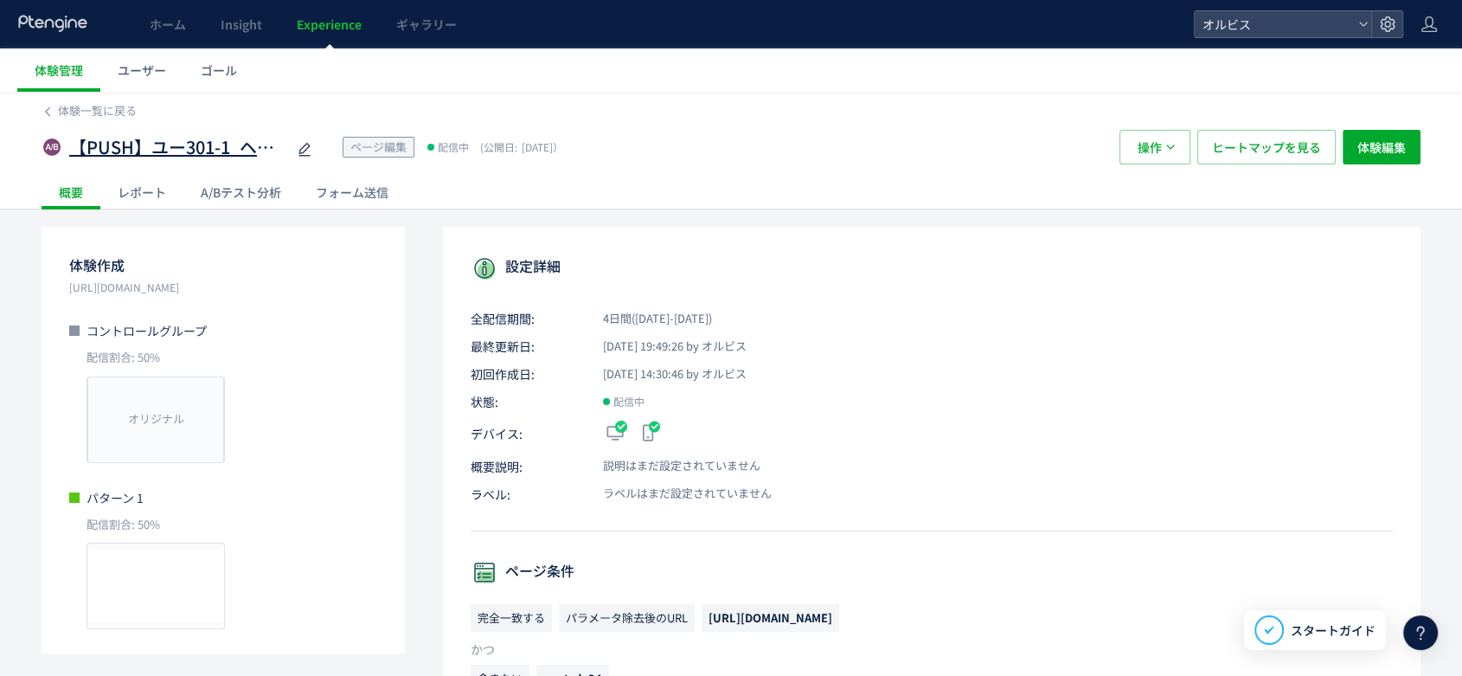
click at [304, 151] on icon at bounding box center [304, 149] width 21 height 21
click at [238, 189] on div "A/Bテスト分析" at bounding box center [240, 192] width 115 height 35
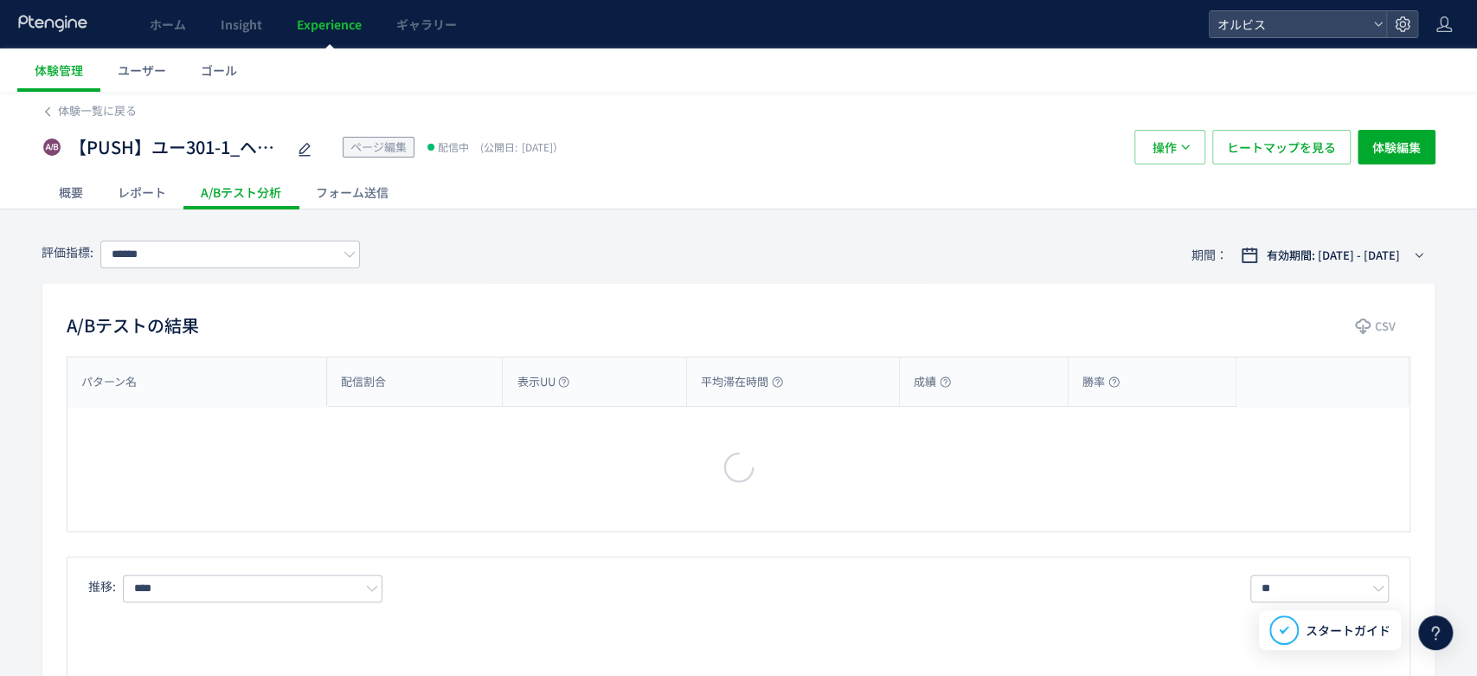
type input "*********"
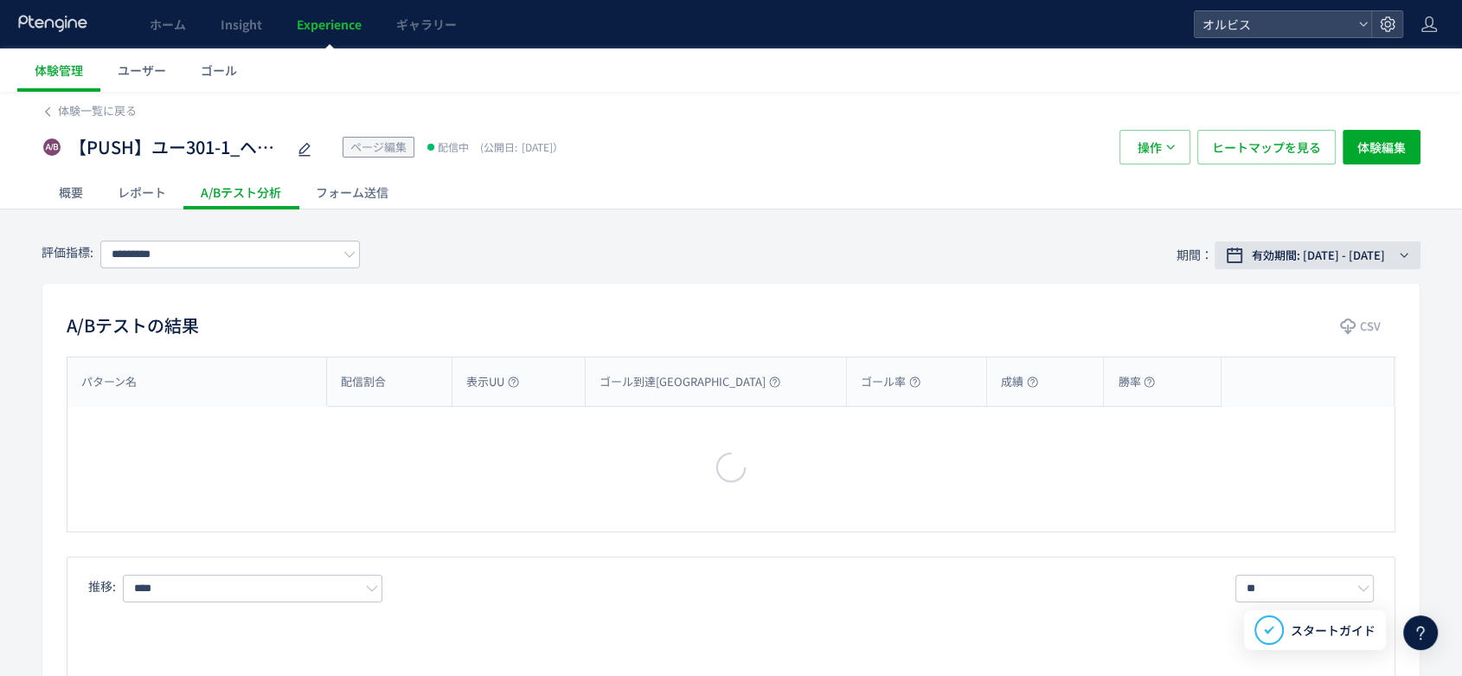
click at [1344, 251] on span "有効期間: 2025/08/08 - 今日" at bounding box center [1318, 255] width 133 height 17
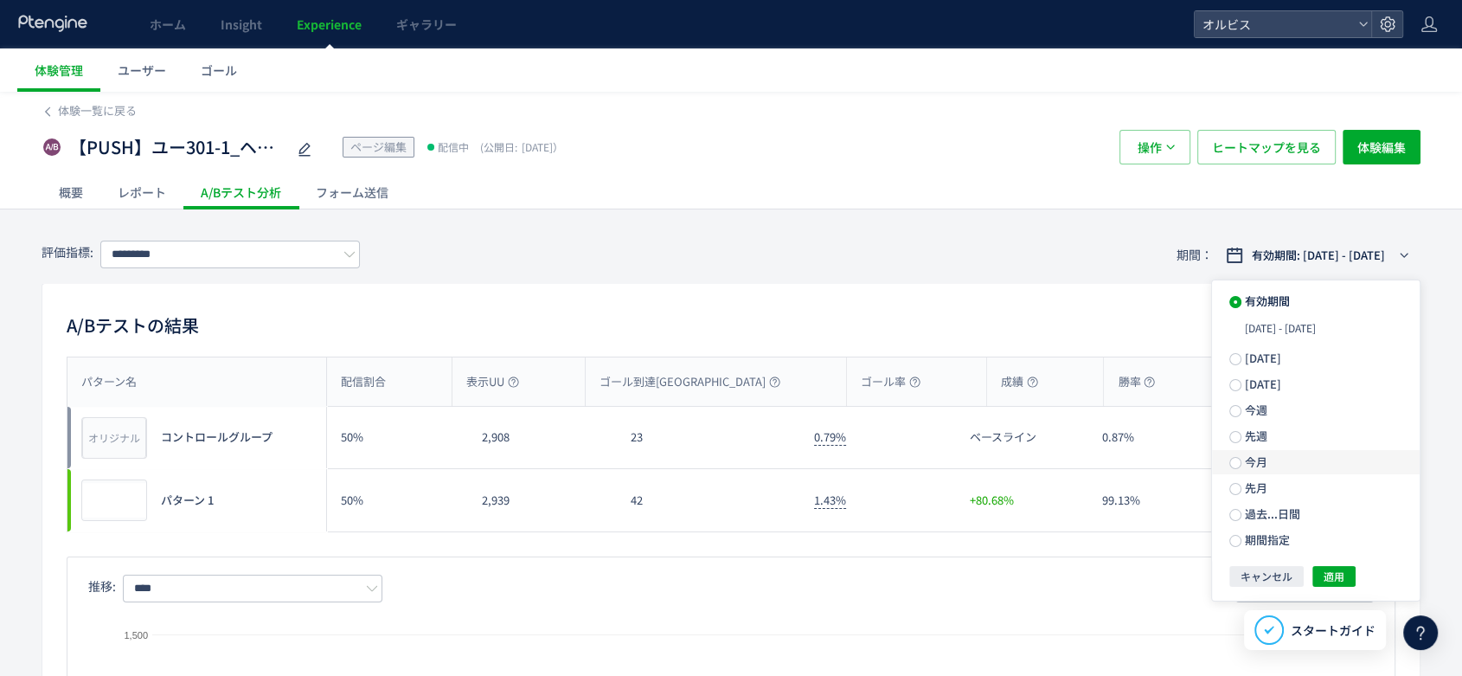
click at [1246, 466] on span "今月" at bounding box center [1254, 461] width 26 height 16
click at [1323, 548] on span "適用" at bounding box center [1333, 545] width 21 height 21
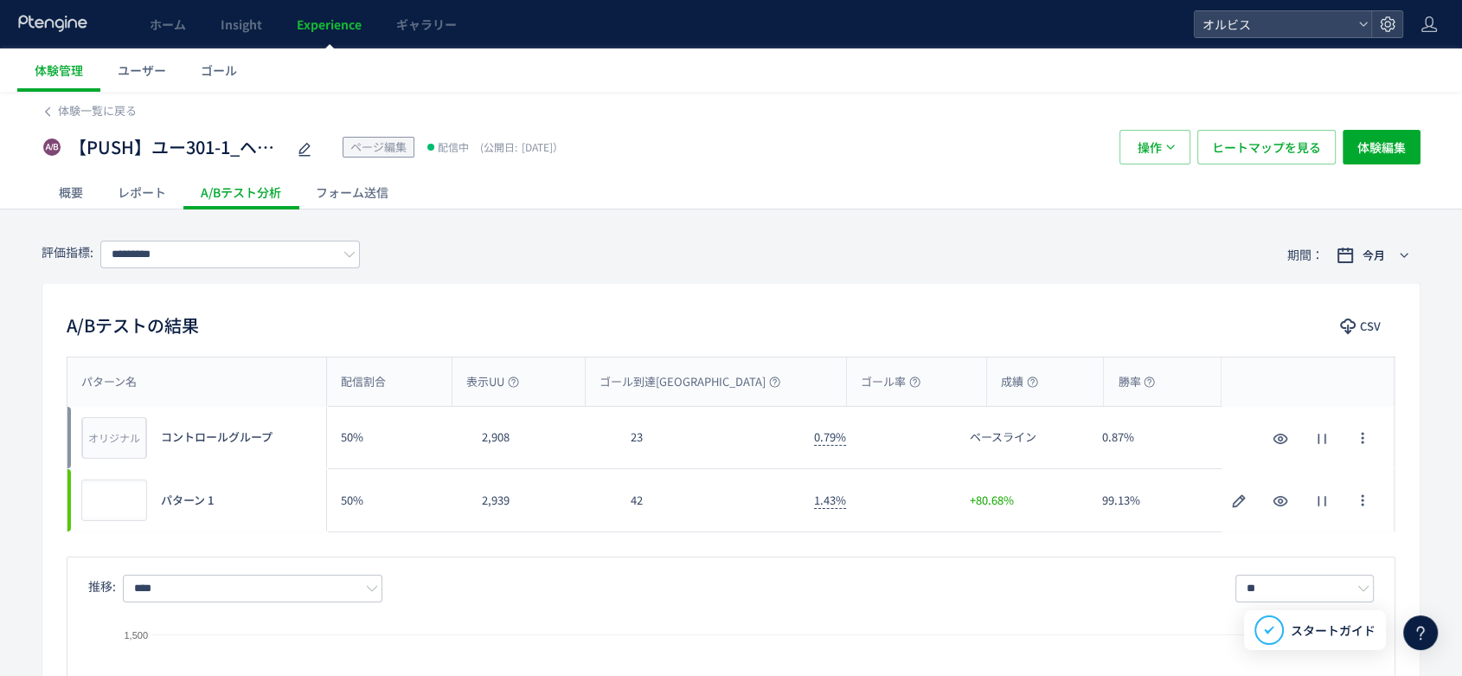
click at [80, 192] on div "概要" at bounding box center [71, 192] width 59 height 35
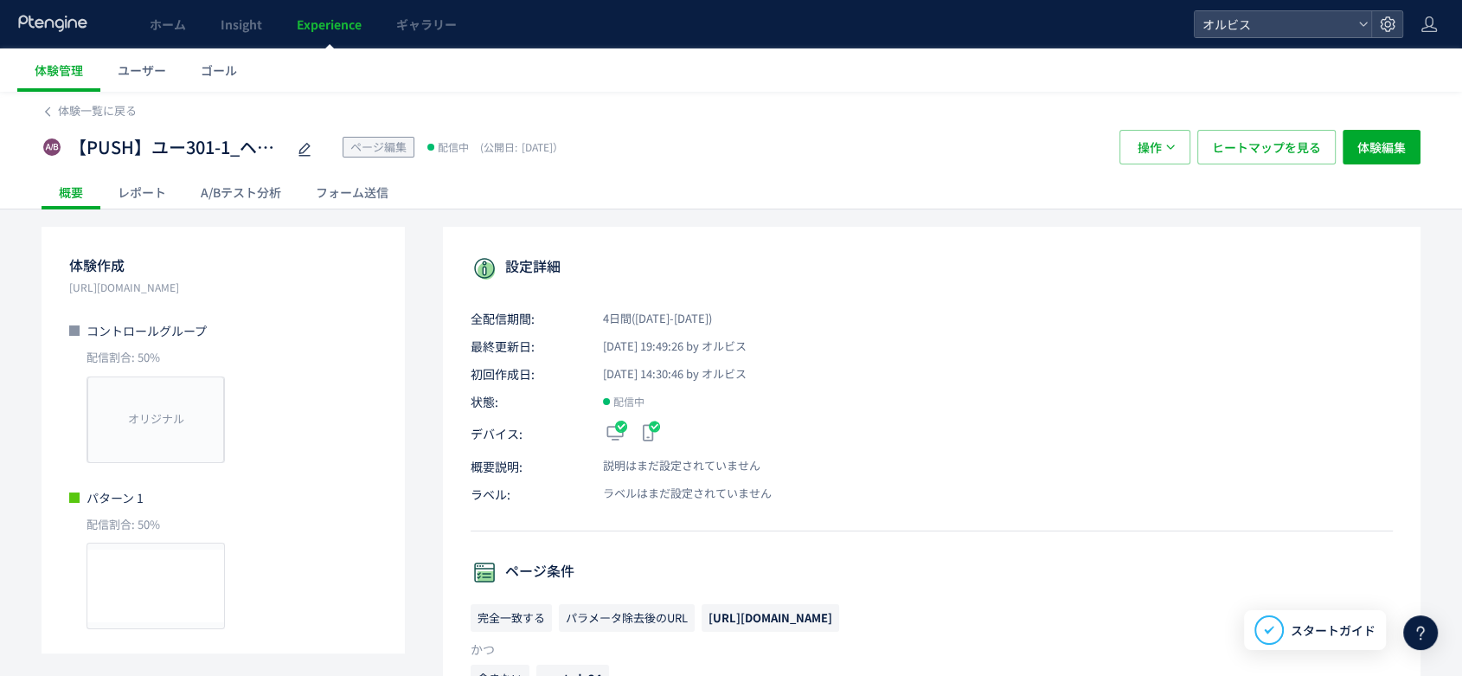
drag, startPoint x: 285, startPoint y: 292, endPoint x: 69, endPoint y: 289, distance: 215.4
click at [69, 289] on p "[URL][DOMAIN_NAME]" at bounding box center [223, 287] width 308 height 17
copy p "[URL][DOMAIN_NAME]"
click at [69, 117] on span "体験一覧に戻る" at bounding box center [97, 110] width 79 height 16
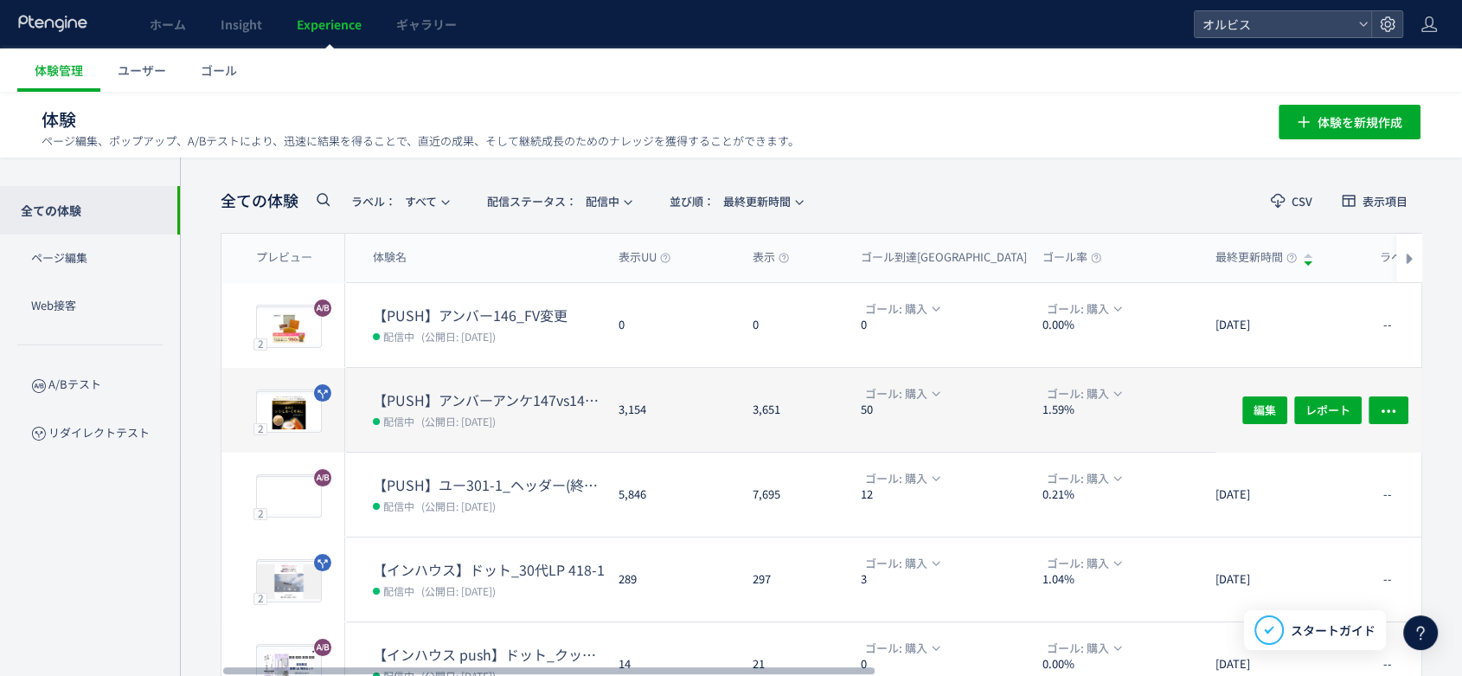
click at [496, 415] on span "(公開日: [DATE])" at bounding box center [458, 420] width 74 height 15
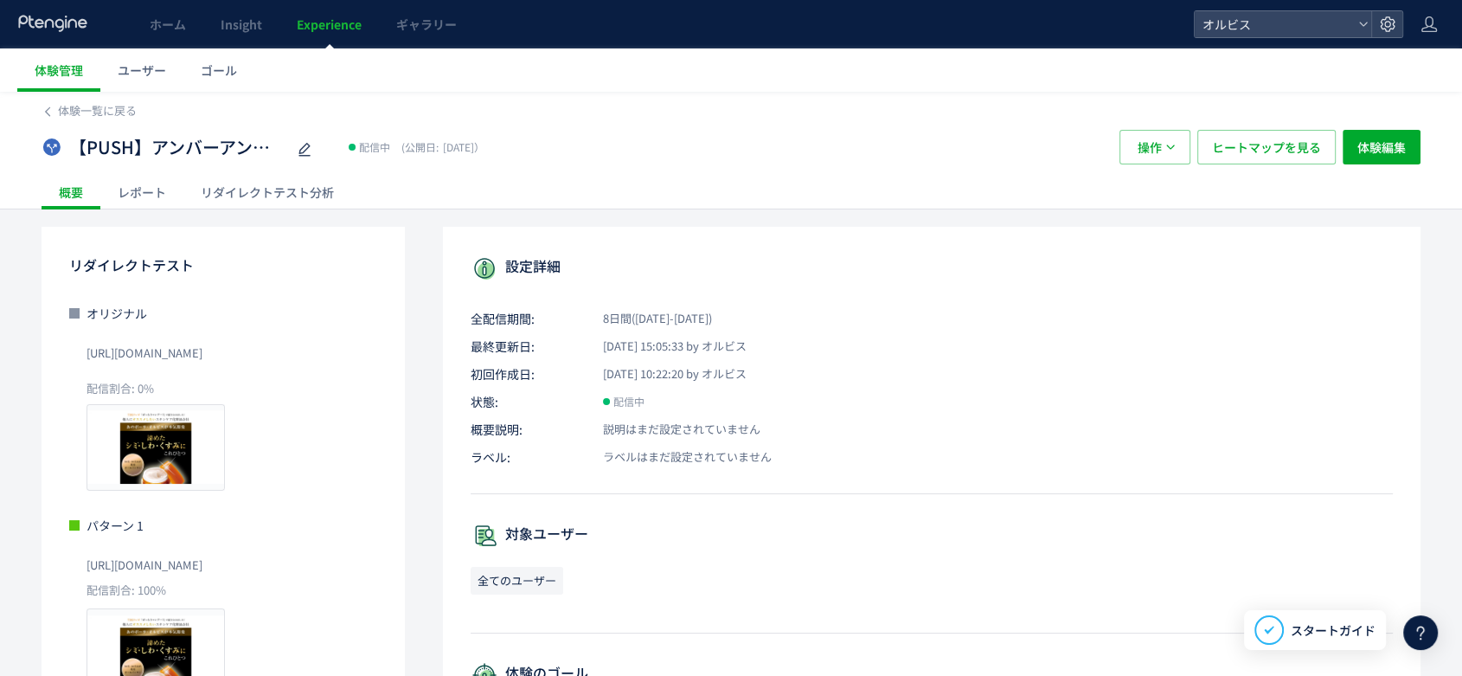
click at [304, 148] on icon at bounding box center [304, 149] width 21 height 21
drag, startPoint x: 329, startPoint y: 351, endPoint x: 83, endPoint y: 351, distance: 245.7
click at [83, 351] on div "オリジナル https://pr.orbis.co.jp/cosmetics/amber/147/ 配信割合: 0% プレビュー" at bounding box center [223, 397] width 308 height 186
copy span "[URL][DOMAIN_NAME]"
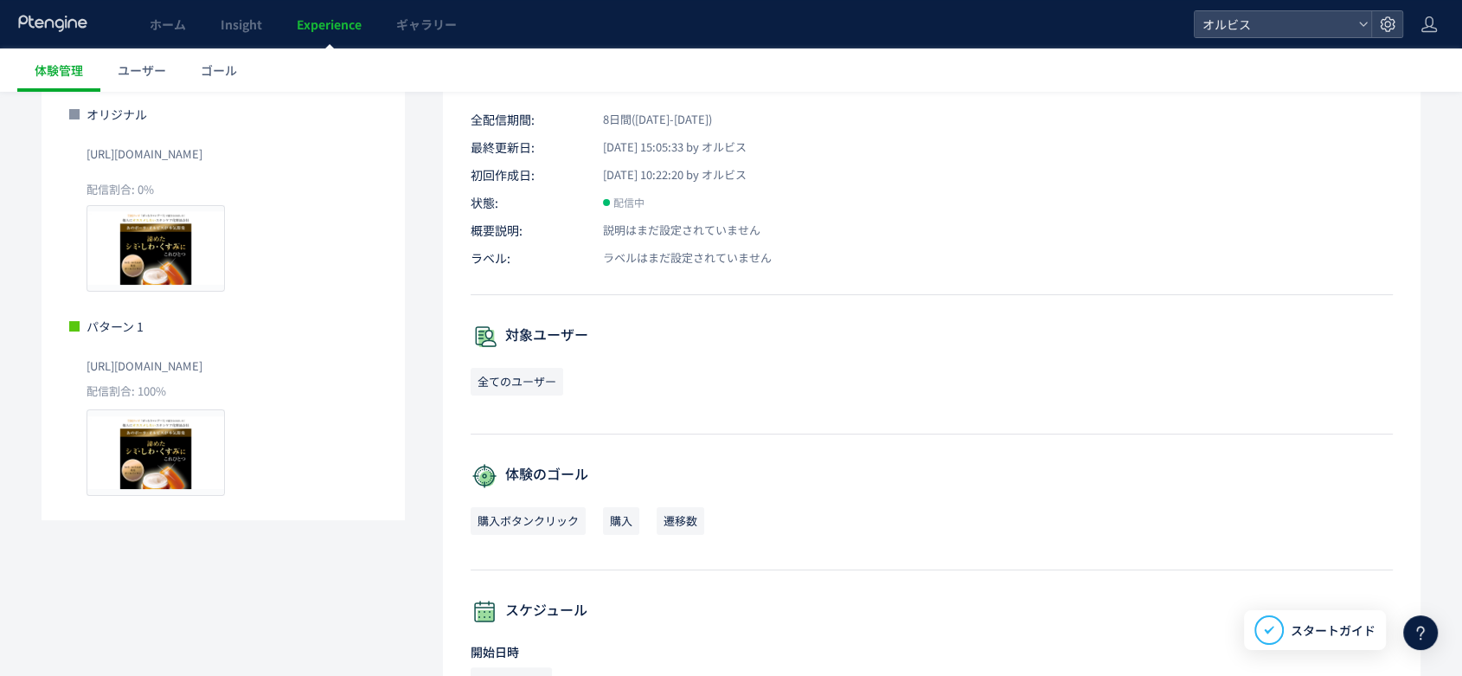
scroll to position [200, 0]
drag, startPoint x: 359, startPoint y: 360, endPoint x: 73, endPoint y: 368, distance: 286.4
click at [73, 368] on div "パターン 1 https://pr.orbis.co.jp/cosmetics/amber/147-1/ 配信割合: 100% プレビュー" at bounding box center [223, 406] width 308 height 179
copy span "[URL][DOMAIN_NAME]"
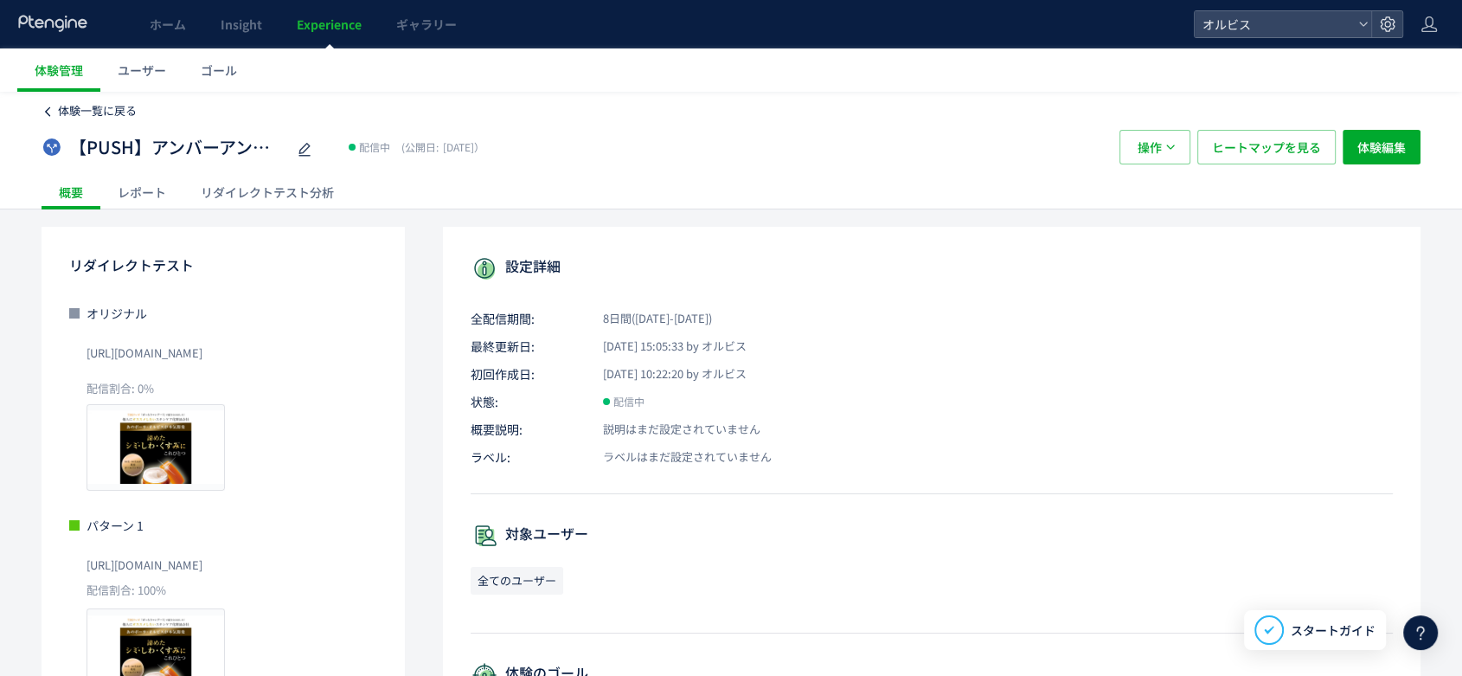
click at [116, 108] on span "体験一覧に戻る" at bounding box center [97, 110] width 79 height 16
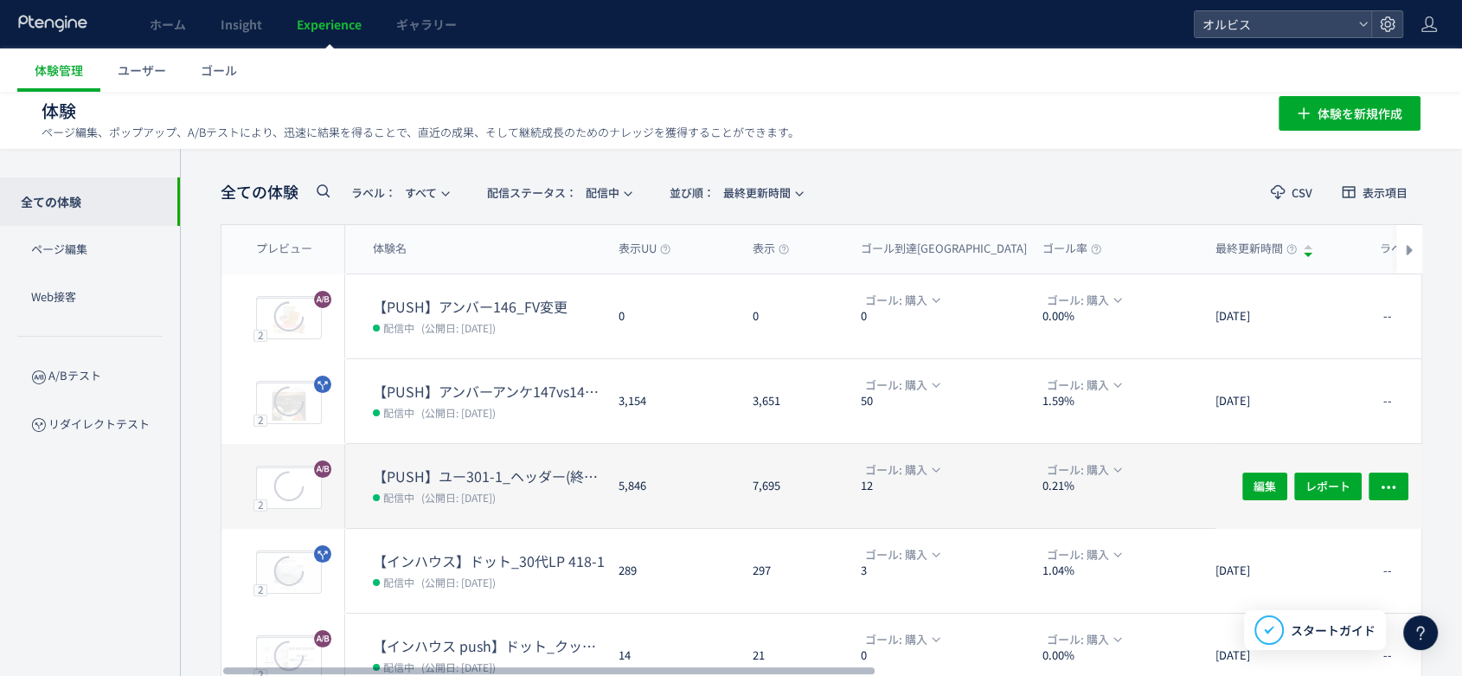
scroll to position [120, 0]
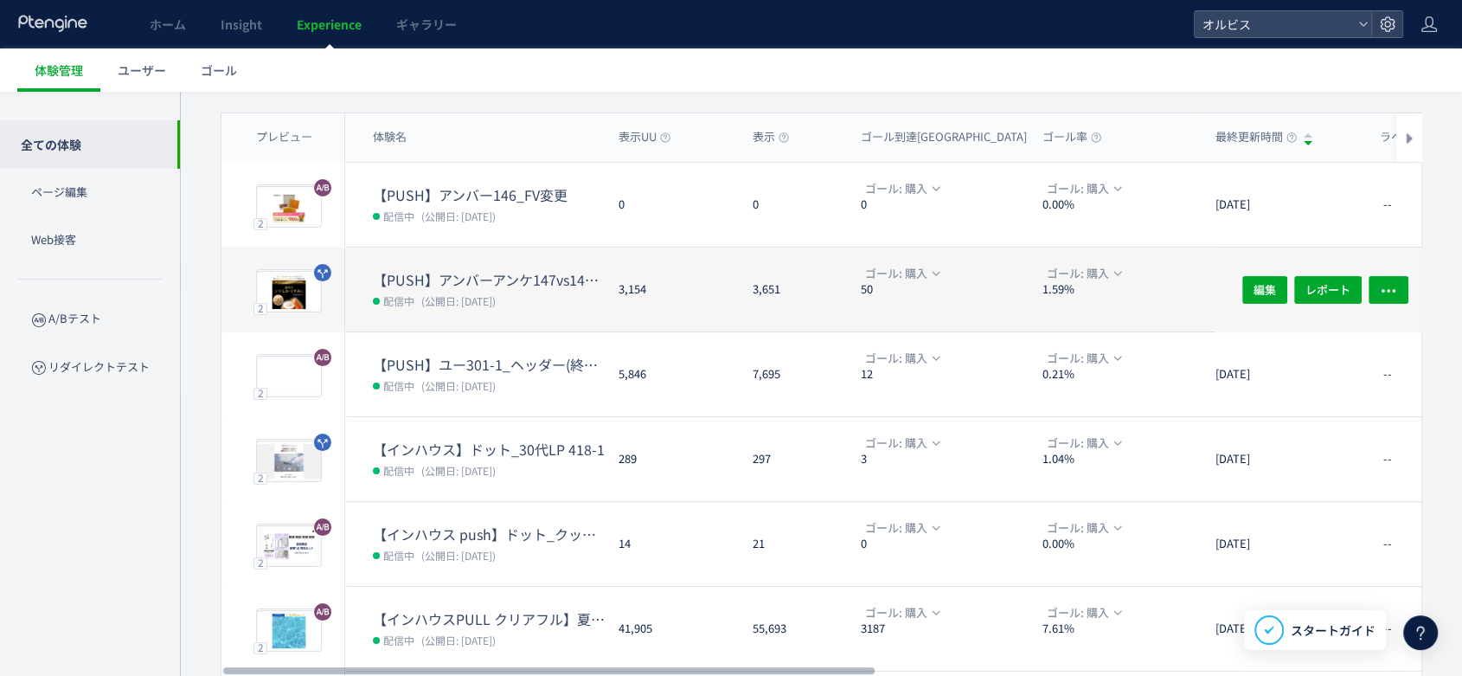
click at [527, 296] on dd "配信中 (公開日: 2025/08/05)" at bounding box center [489, 300] width 232 height 22
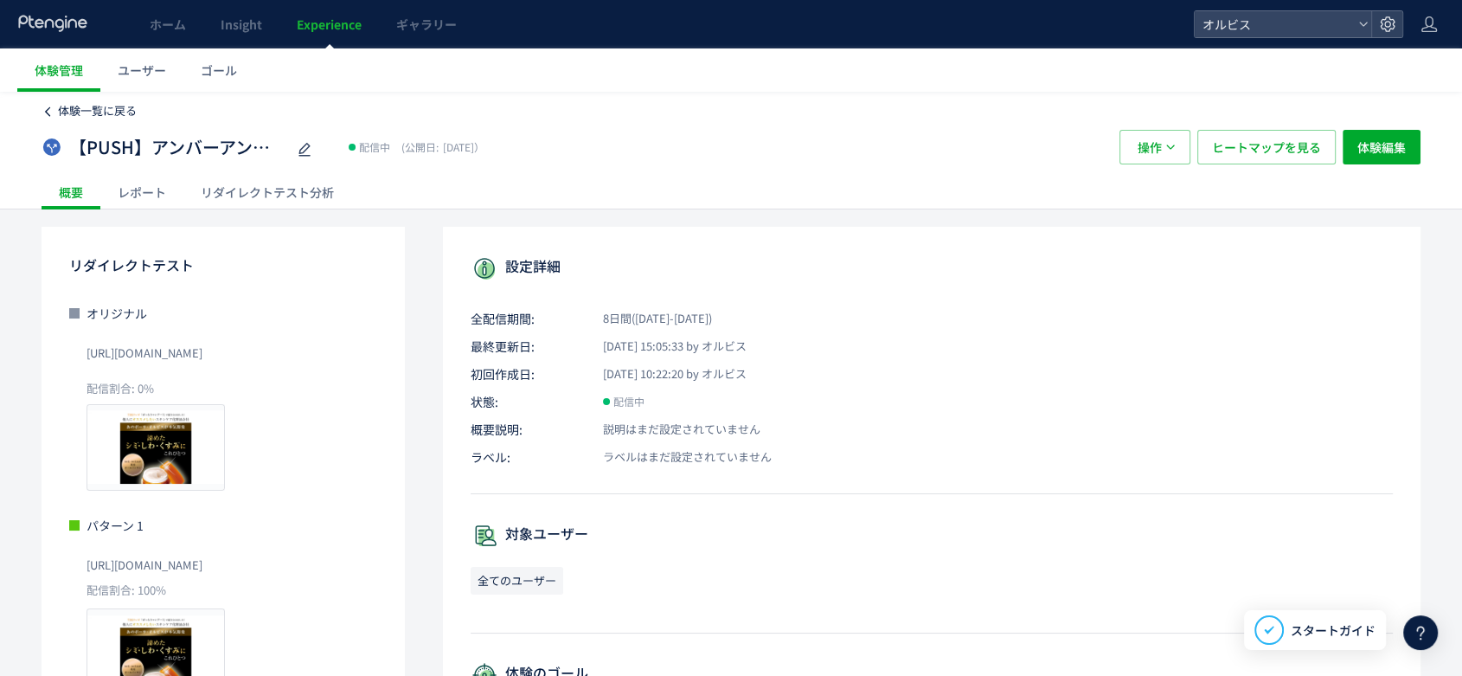
click at [67, 117] on div "体験一覧に戻る 【PUSH】アンバーアンケ147vs147-1 配信中 (公開日: 2025/08/05） 操作 ヒートマップを見る 体験編集 概要 レポート…" at bounding box center [731, 150] width 1379 height 117
click at [122, 114] on span "体験一覧に戻る" at bounding box center [97, 110] width 79 height 16
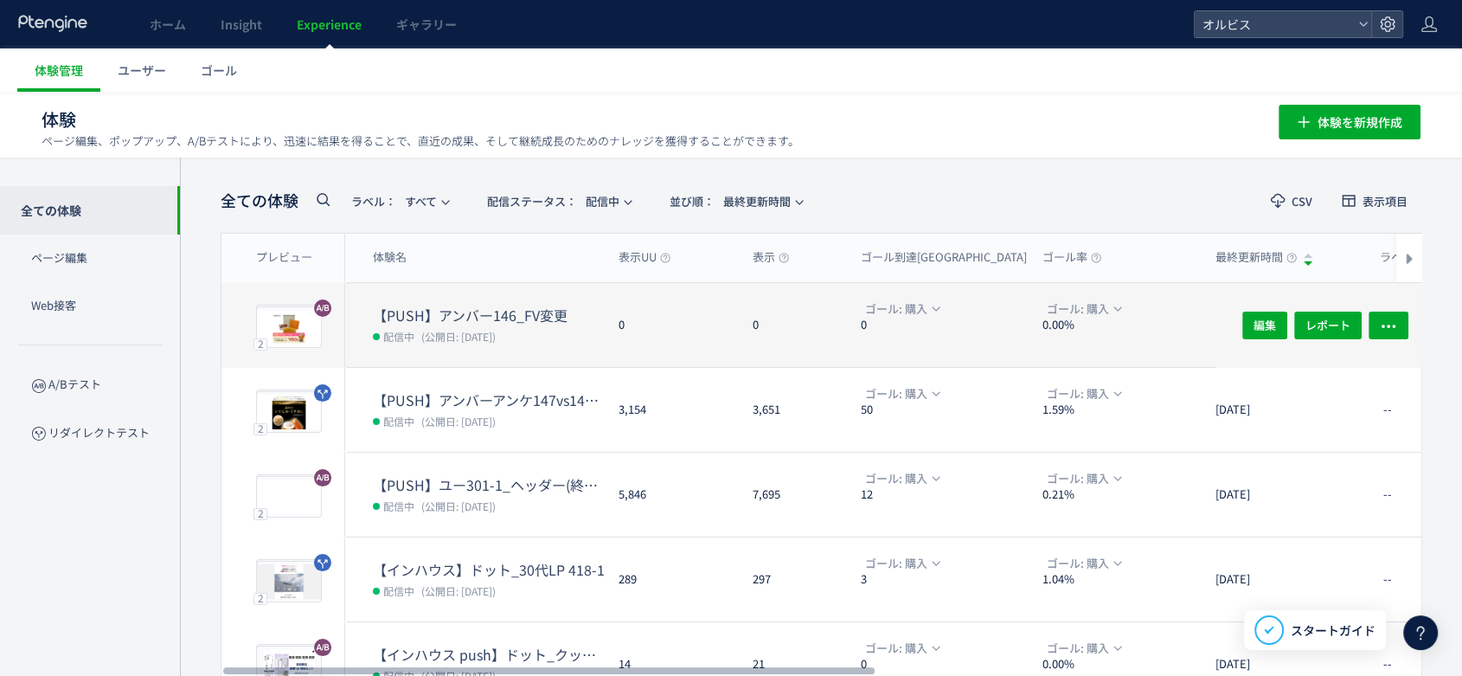
click at [496, 338] on span "(公開日: 2025/08/12)" at bounding box center [458, 336] width 74 height 15
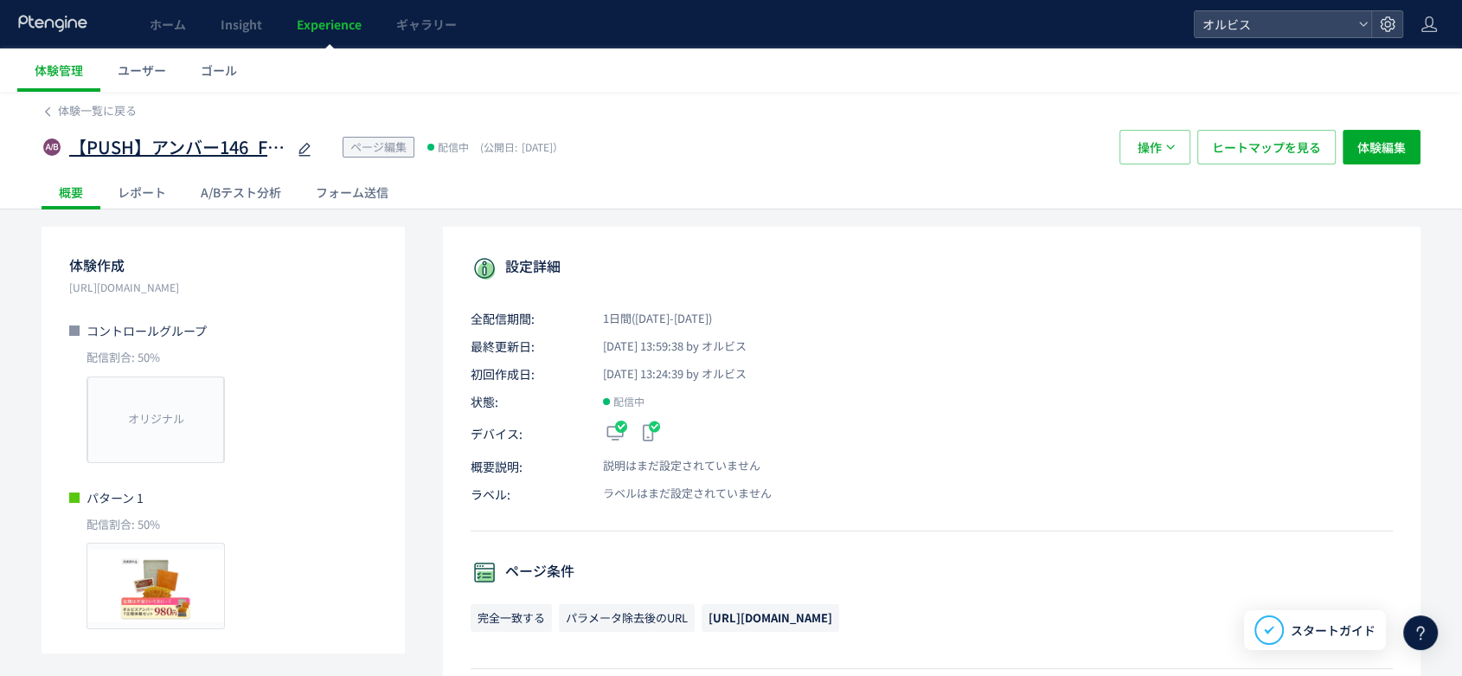
click at [303, 142] on icon at bounding box center [304, 149] width 21 height 21
drag, startPoint x: 306, startPoint y: 290, endPoint x: 67, endPoint y: 284, distance: 239.7
click at [67, 284] on div "体験作成 https://pr.orbis.co.jp/cosmetics/amber/146/ コントロールグループ 配信割合: 50% オリジナル プレビ…" at bounding box center [223, 440] width 363 height 426
copy p "[URL][DOMAIN_NAME]"
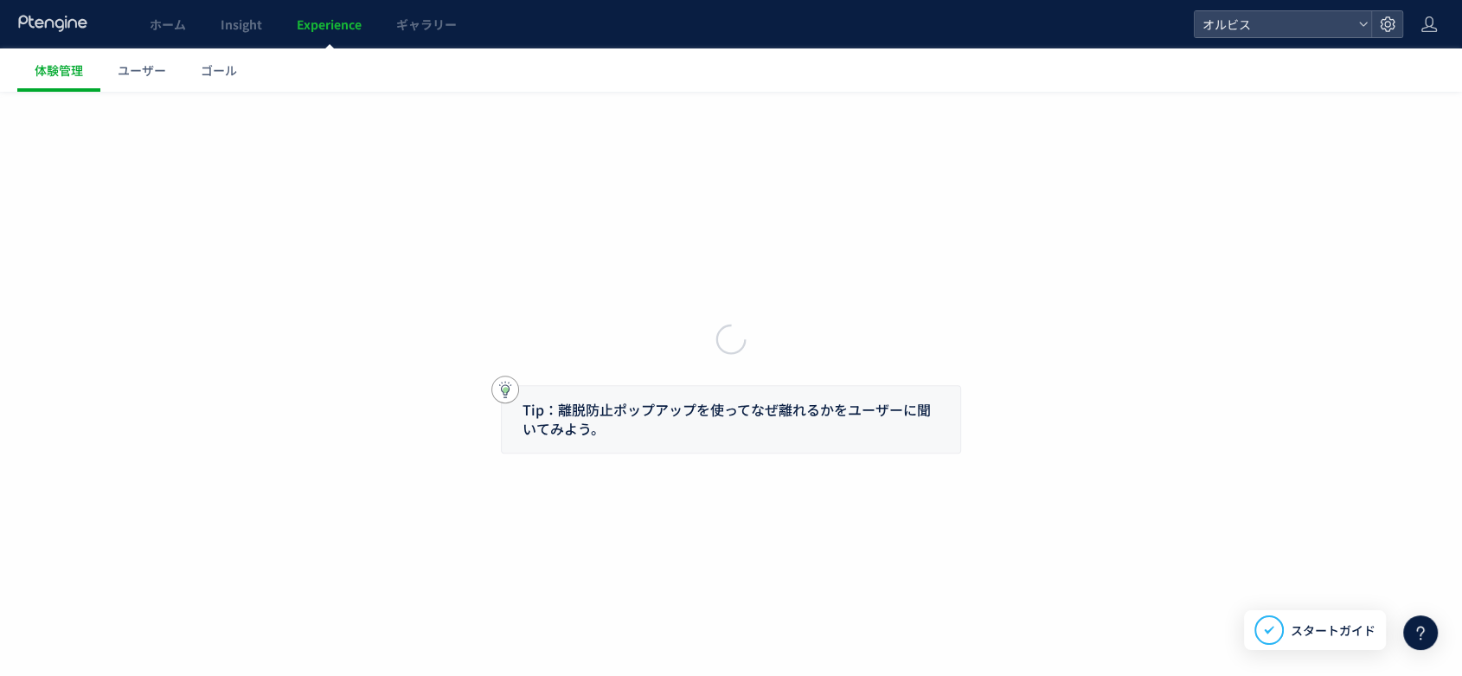
click at [325, 27] on span "Experience" at bounding box center [329, 24] width 65 height 17
